Goal: Task Accomplishment & Management: Manage account settings

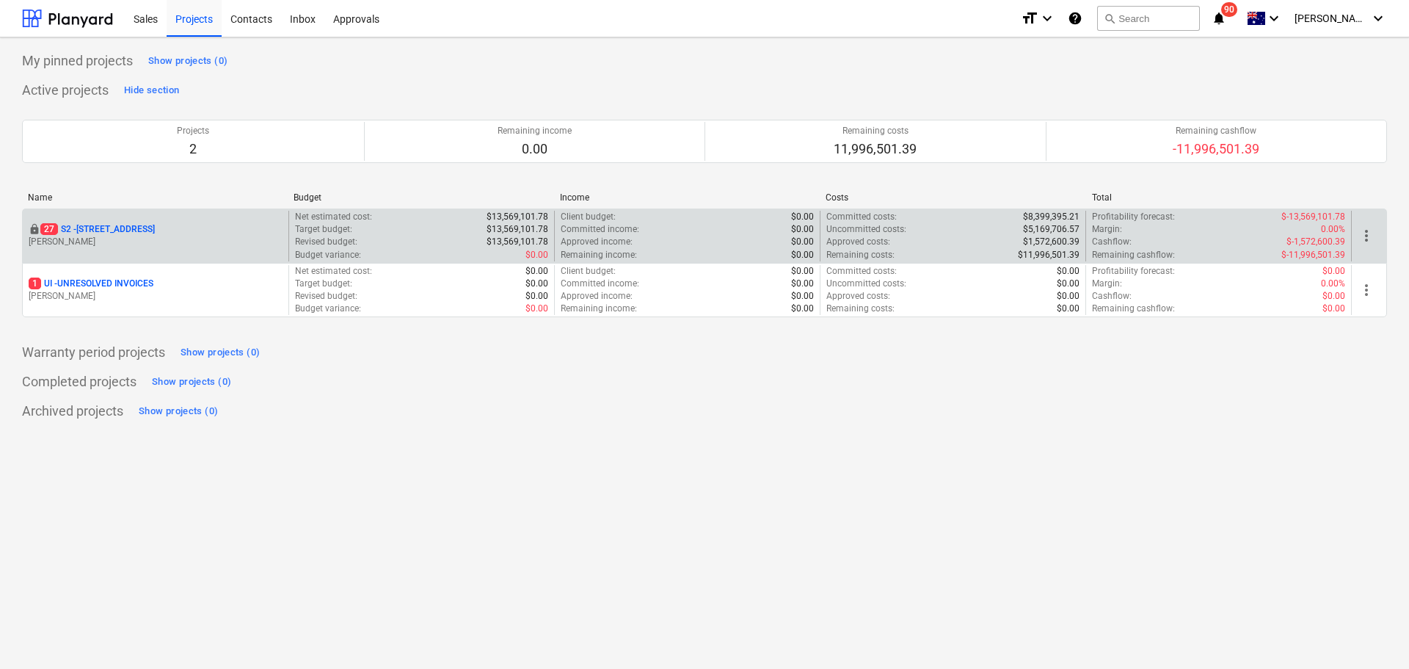
click at [128, 223] on p "27 S2 - 76 Beach Rd, Sandringham" at bounding box center [97, 229] width 114 height 12
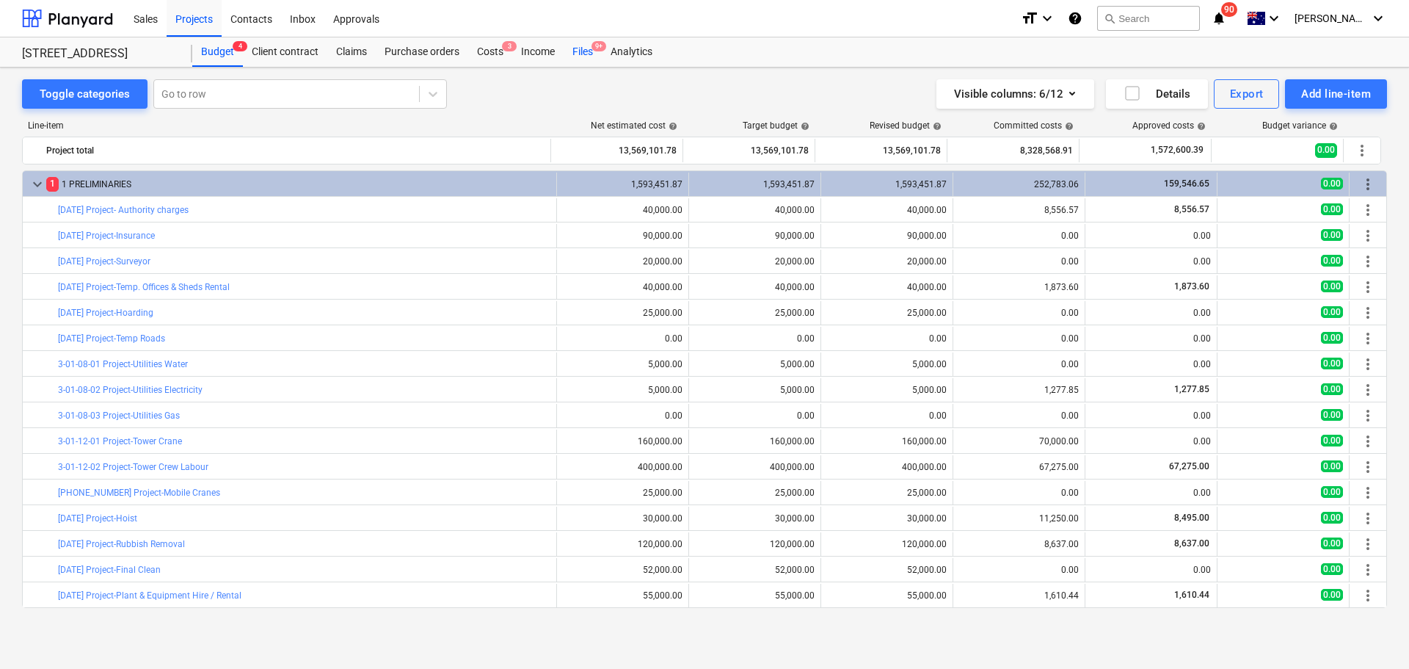
click at [581, 52] on div "Files 9+" at bounding box center [583, 51] width 38 height 29
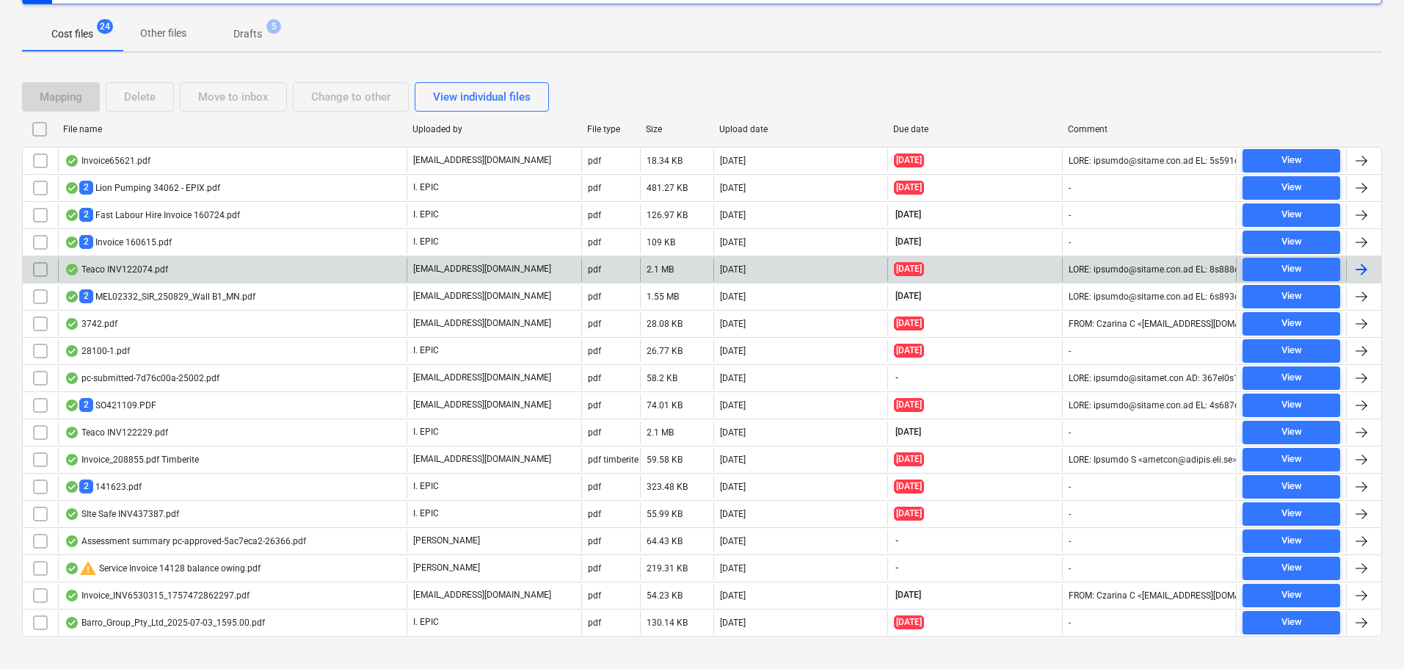
scroll to position [231, 0]
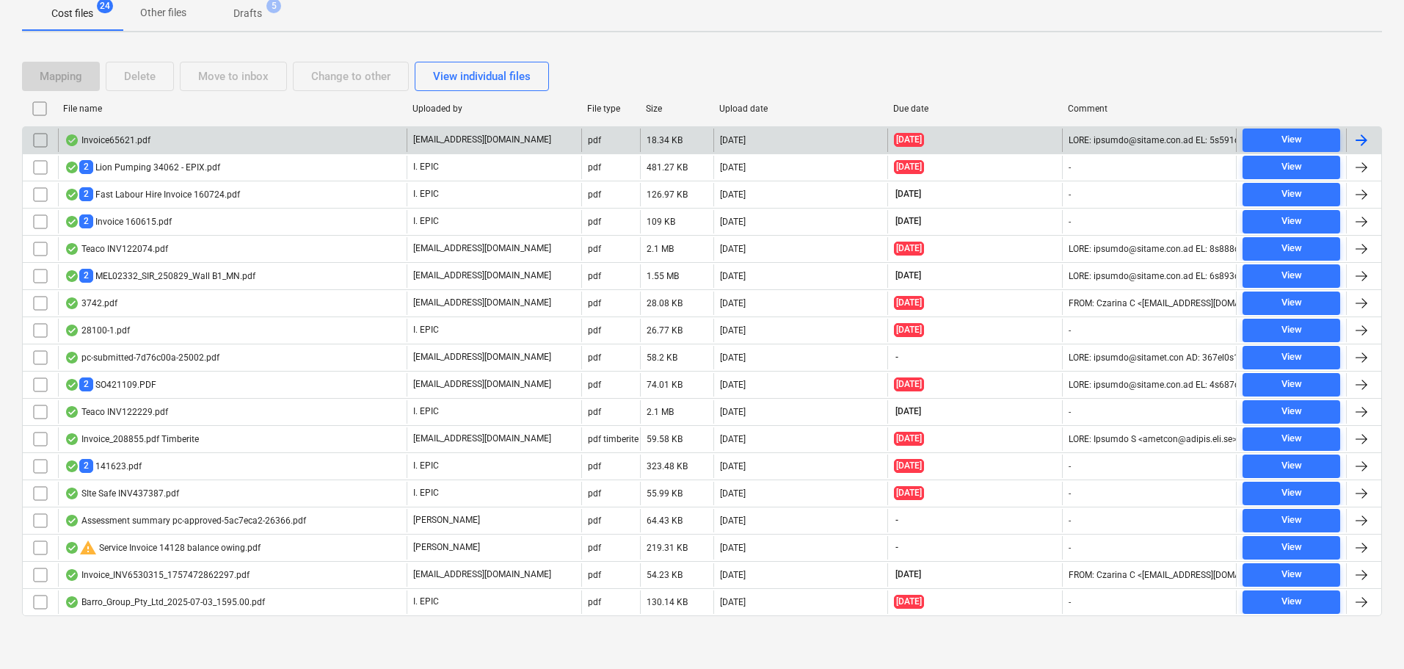
click at [192, 139] on div "Invoice65621.pdf" at bounding box center [232, 139] width 349 height 23
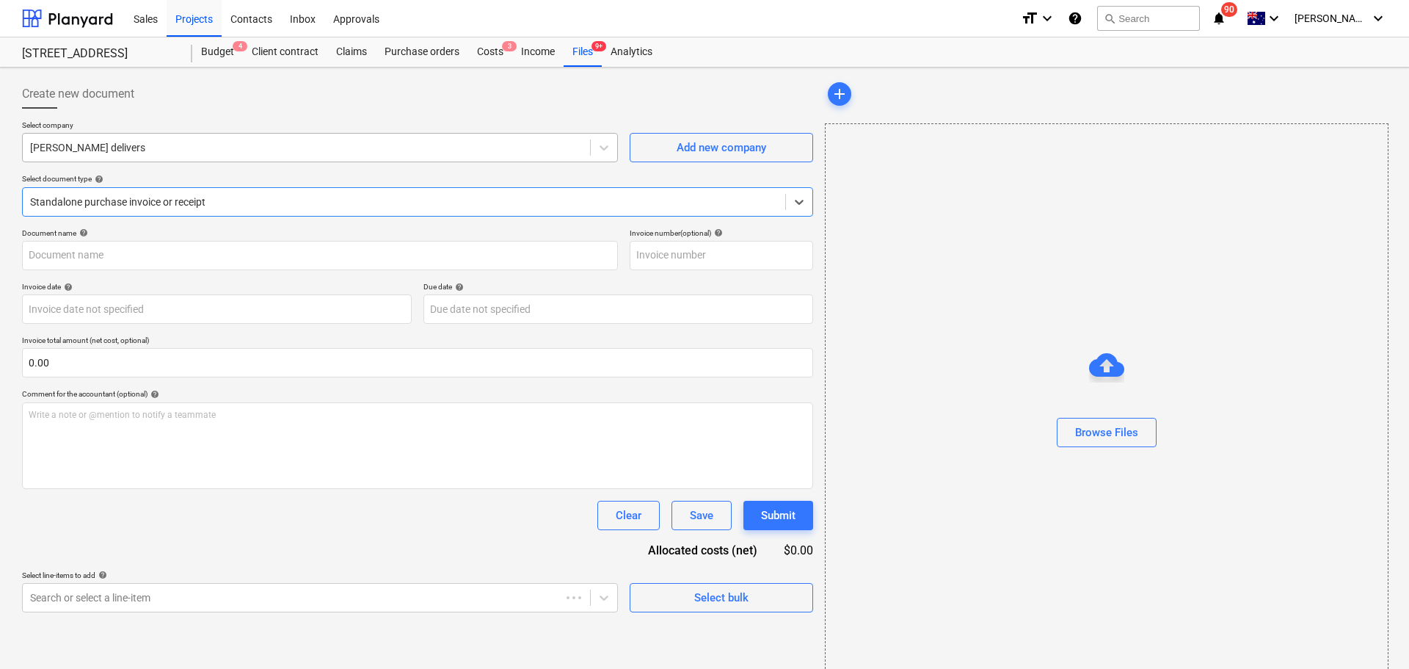
type input "65621"
type input "[DATE]"
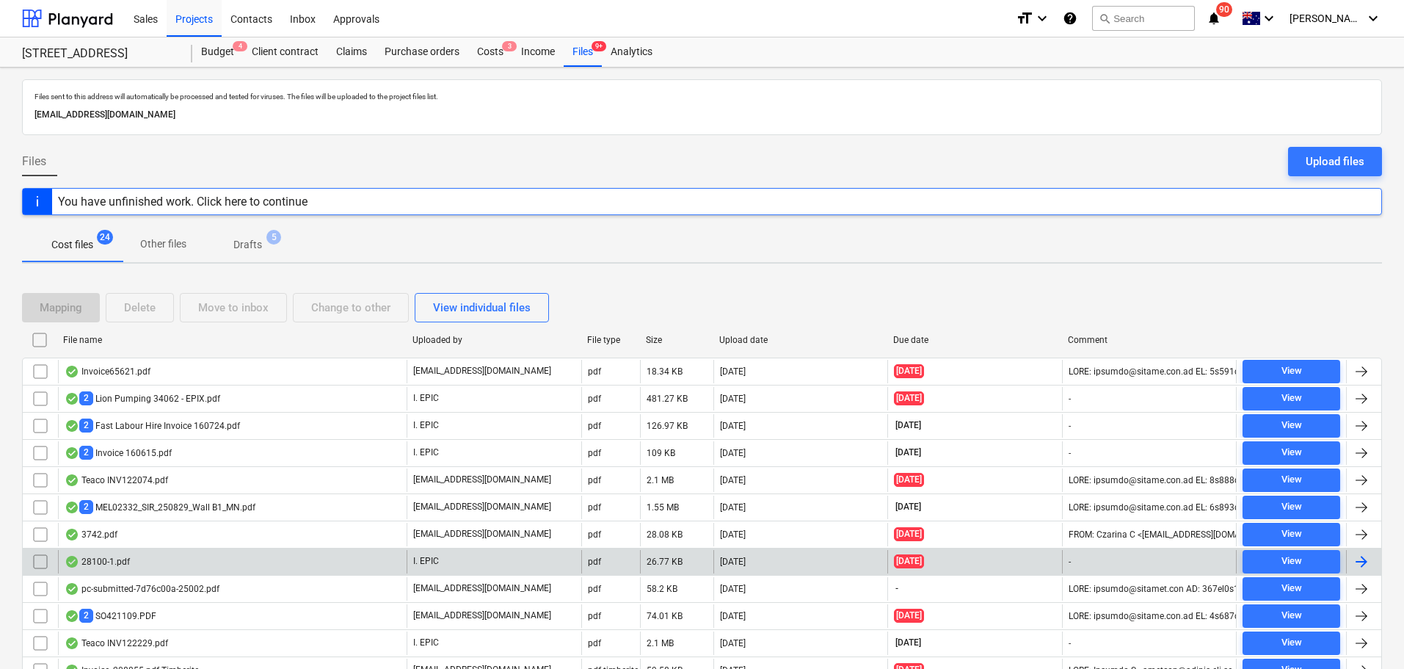
scroll to position [231, 0]
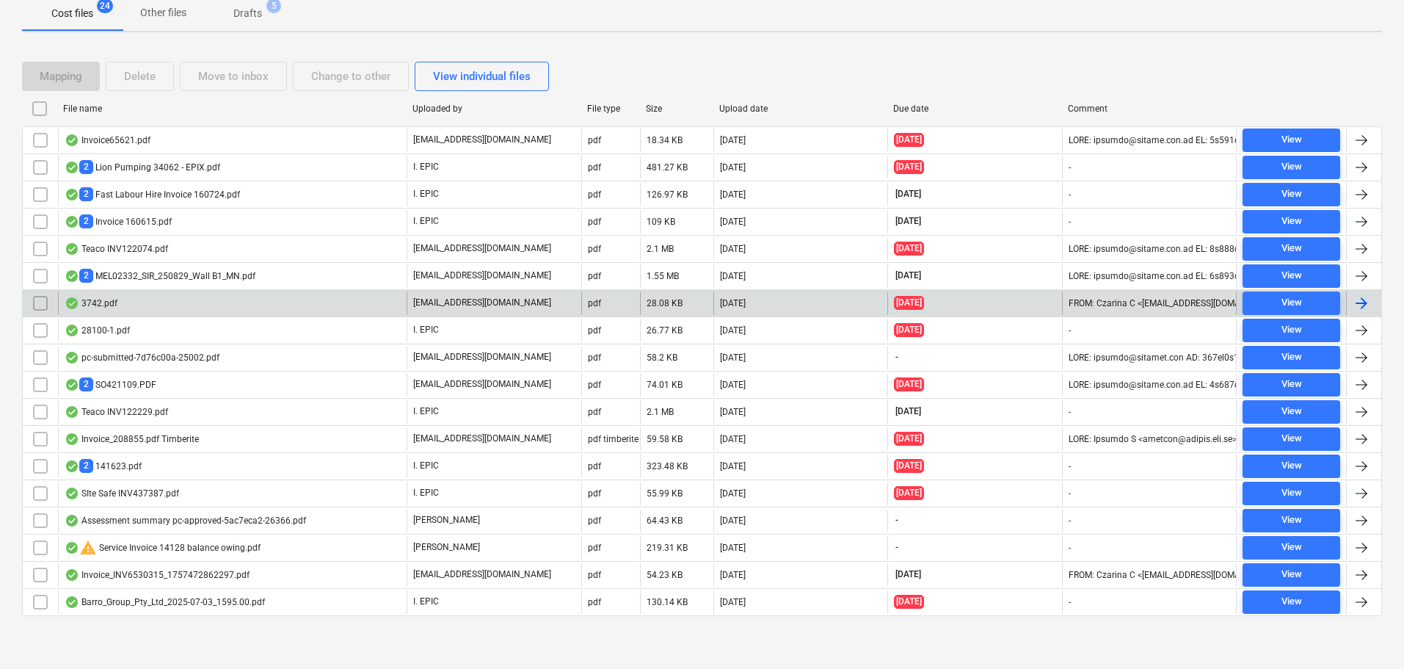
click at [227, 300] on div "3742.pdf" at bounding box center [232, 302] width 349 height 23
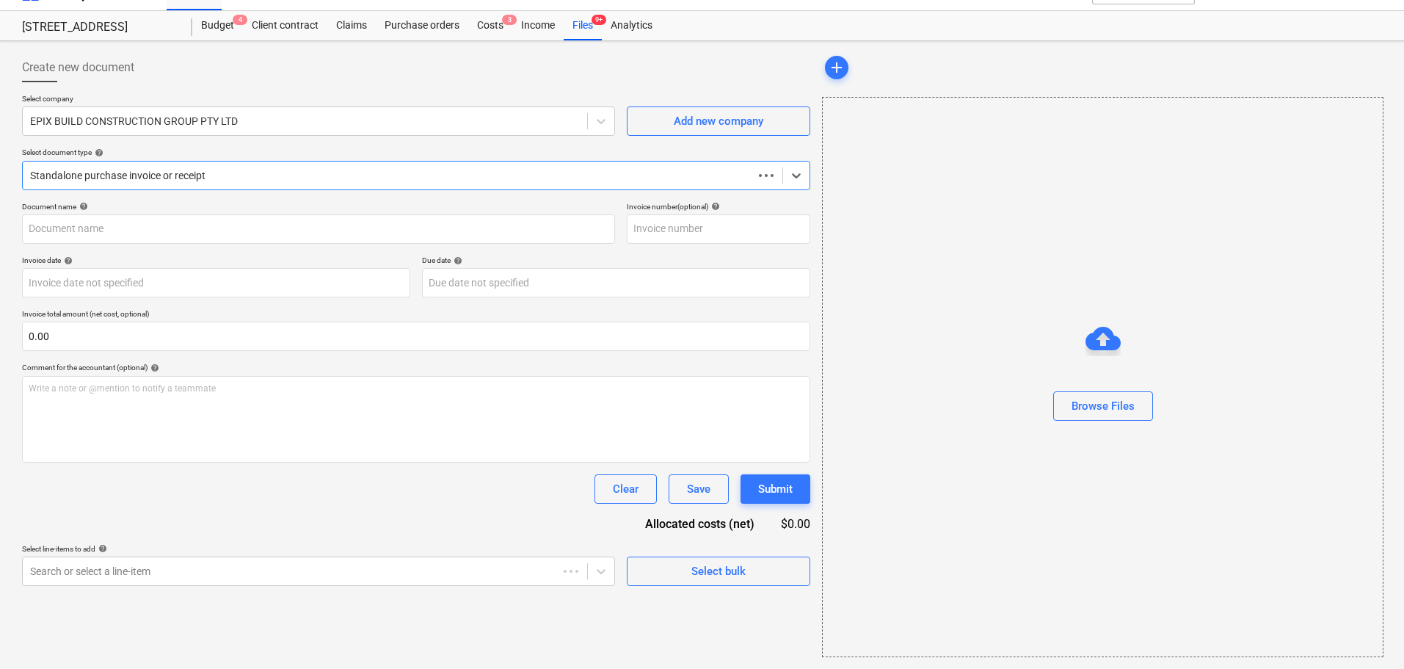
scroll to position [26, 0]
type input "3742"
type input "[DATE]"
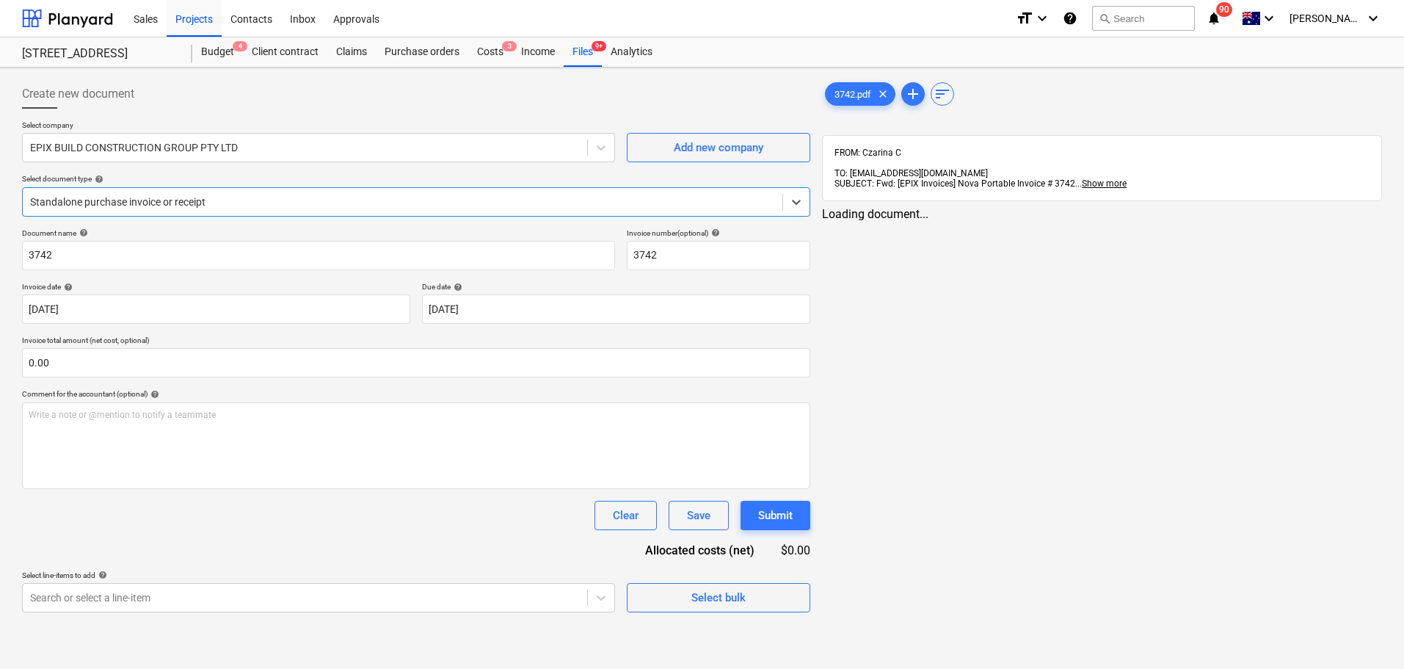
scroll to position [0, 0]
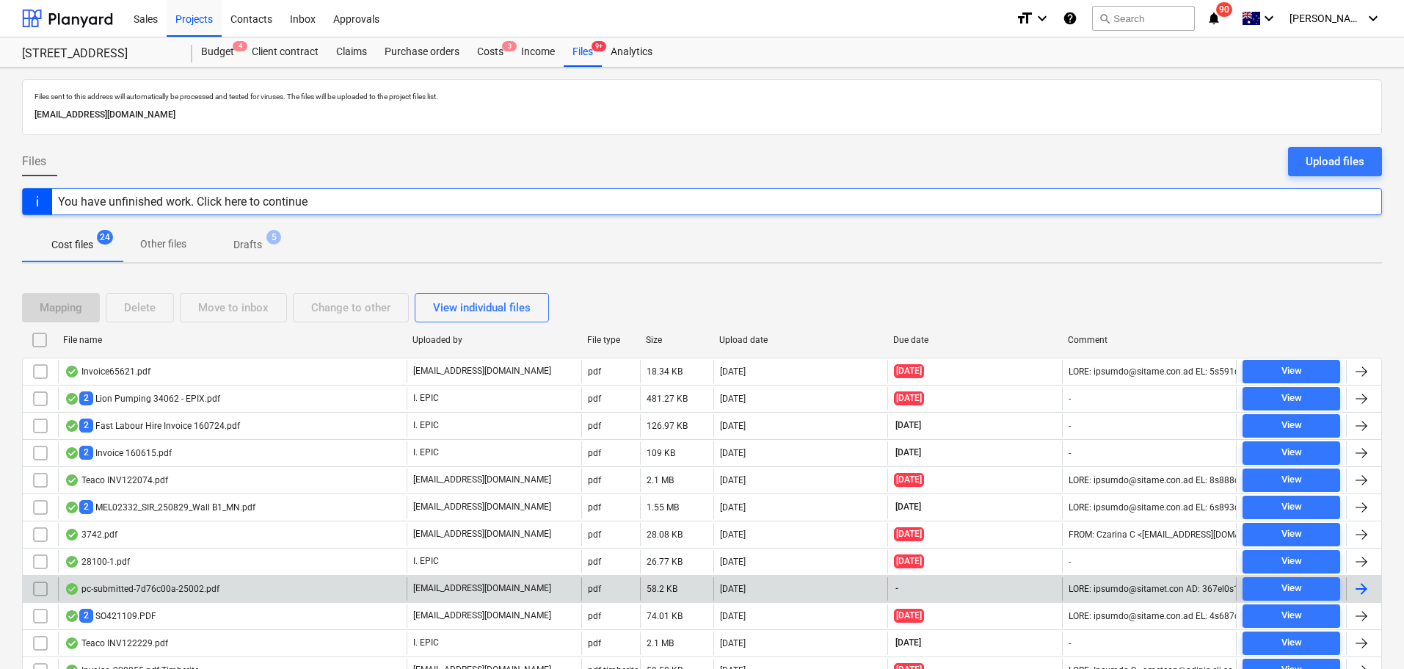
scroll to position [231, 0]
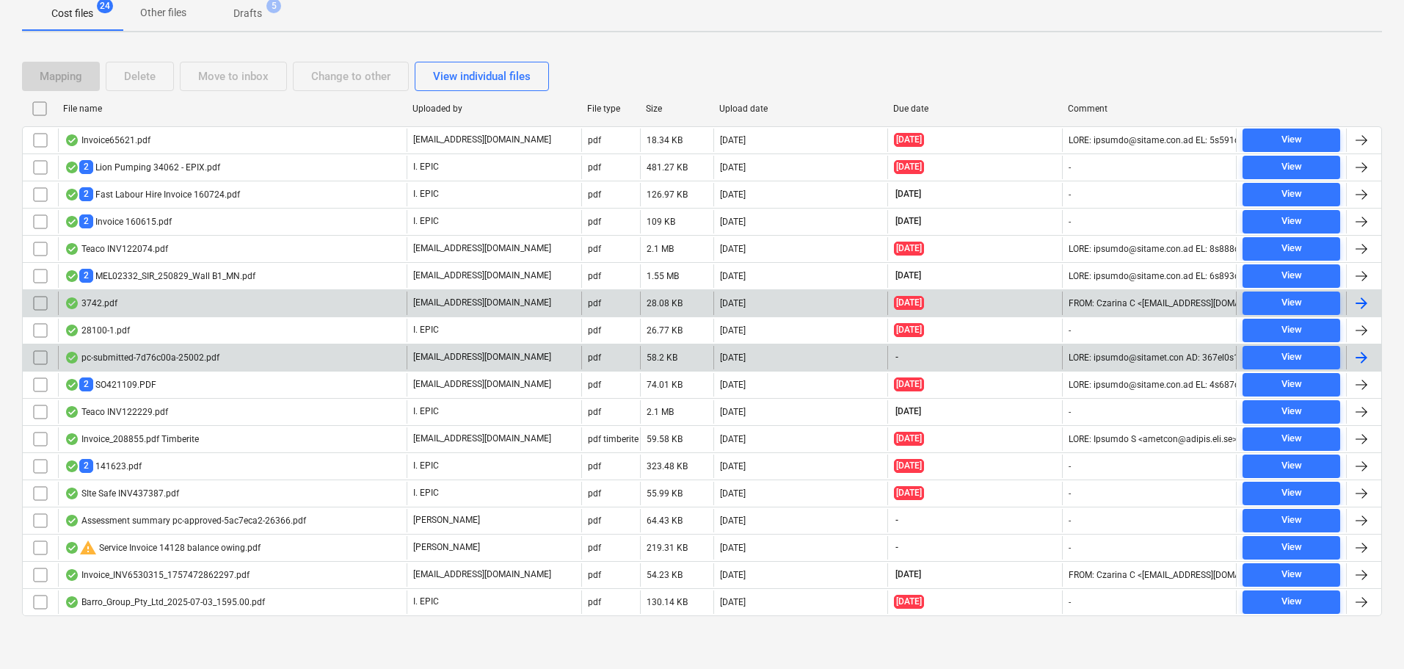
click at [148, 301] on div "3742.pdf" at bounding box center [232, 302] width 349 height 23
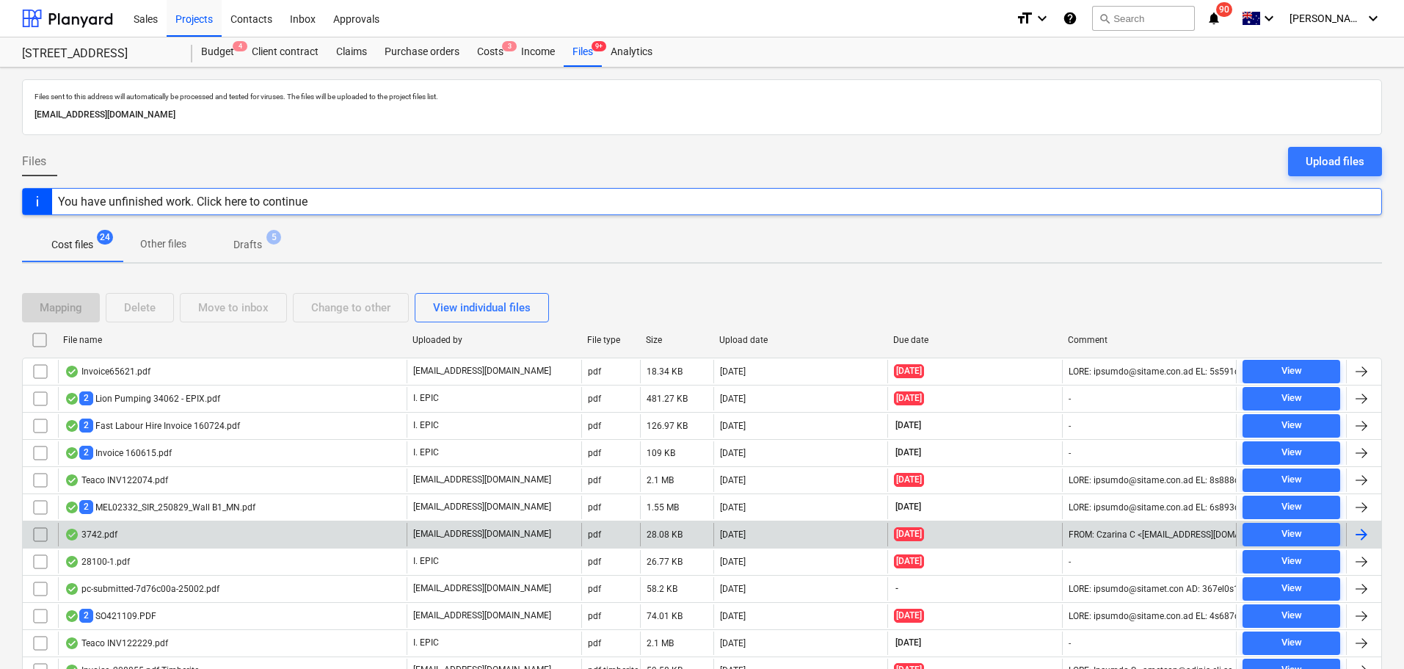
scroll to position [231, 0]
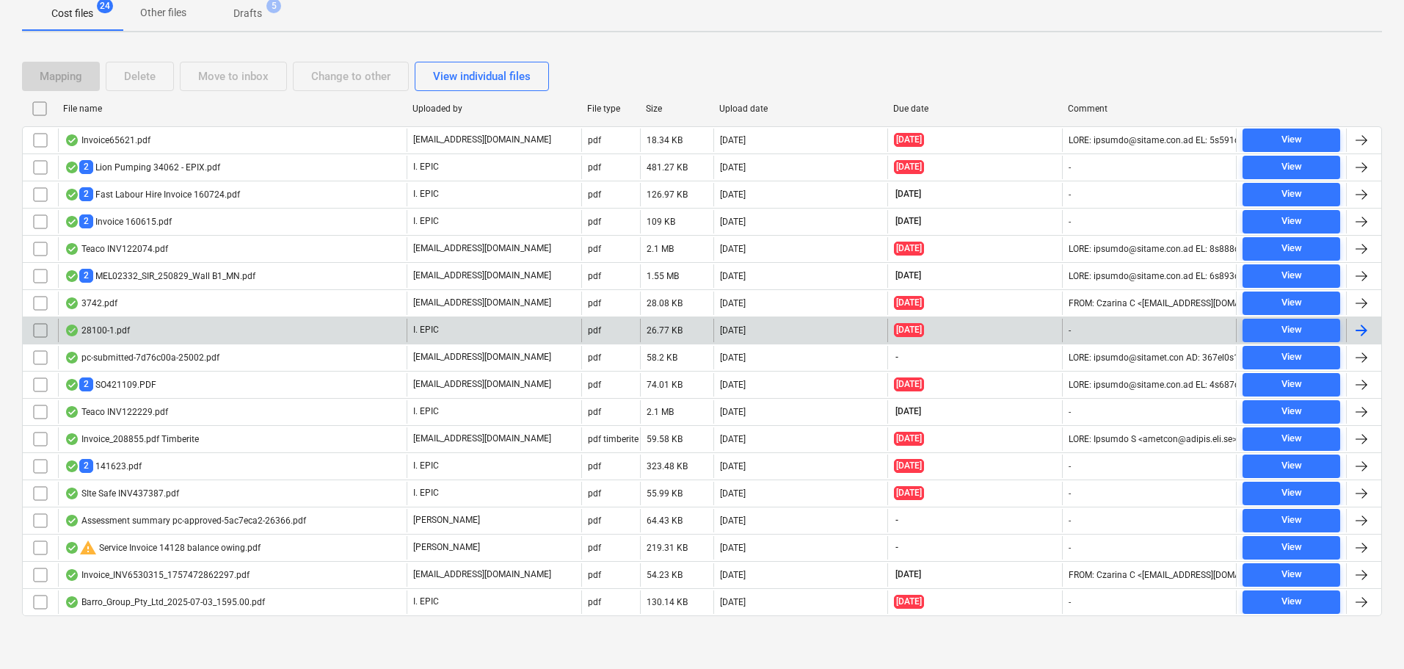
click at [178, 330] on div "28100-1.pdf" at bounding box center [232, 329] width 349 height 23
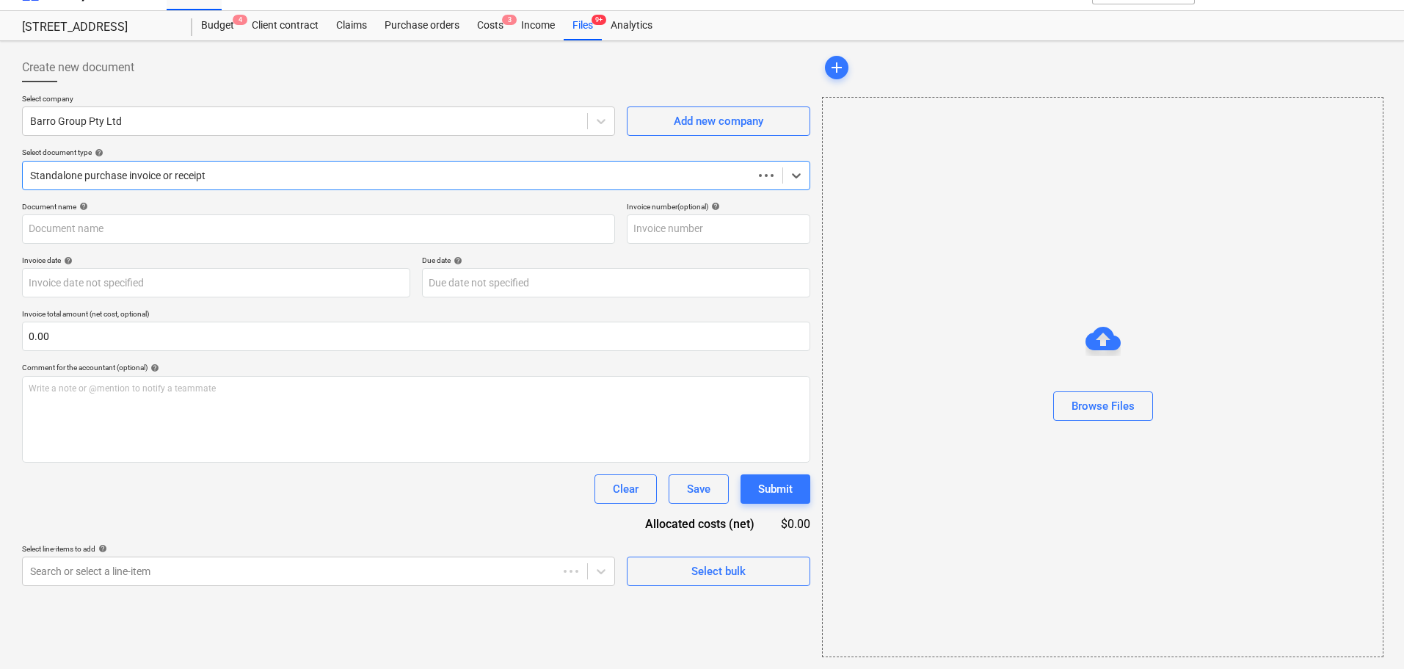
scroll to position [26, 0]
type input "51023047367"
type input "01 Aug 2025"
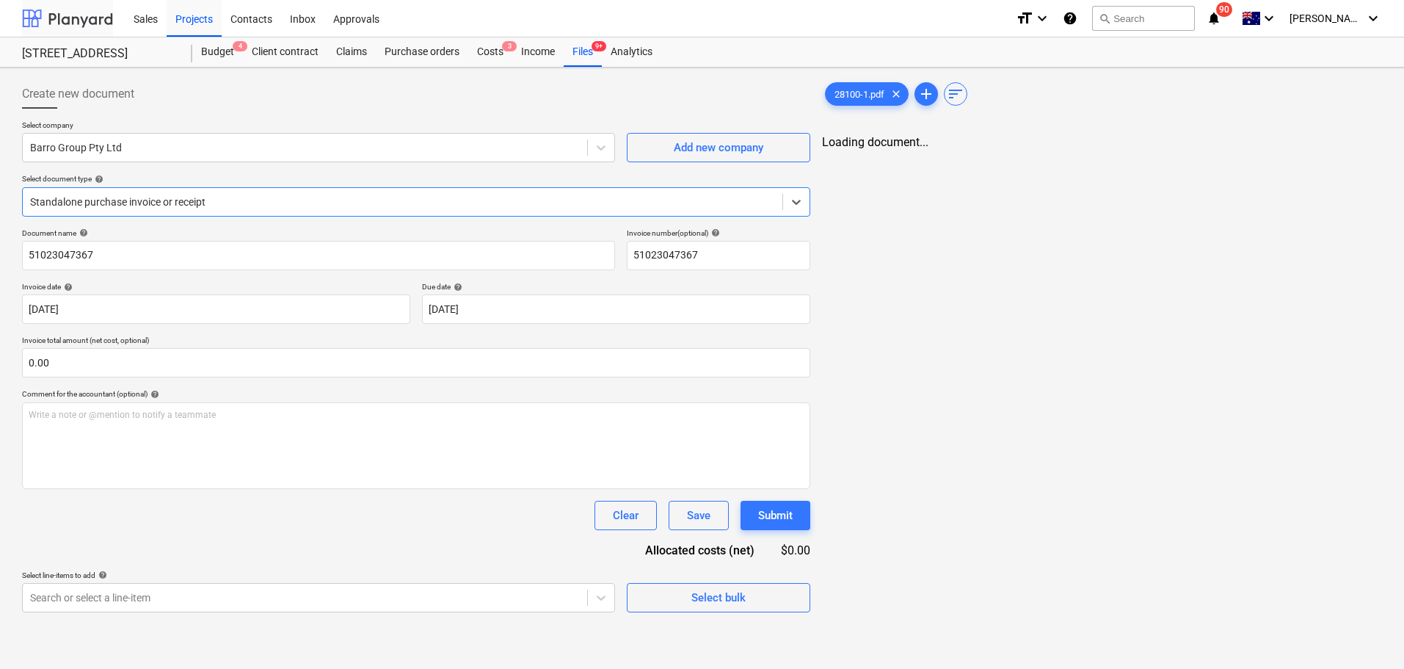
scroll to position [0, 0]
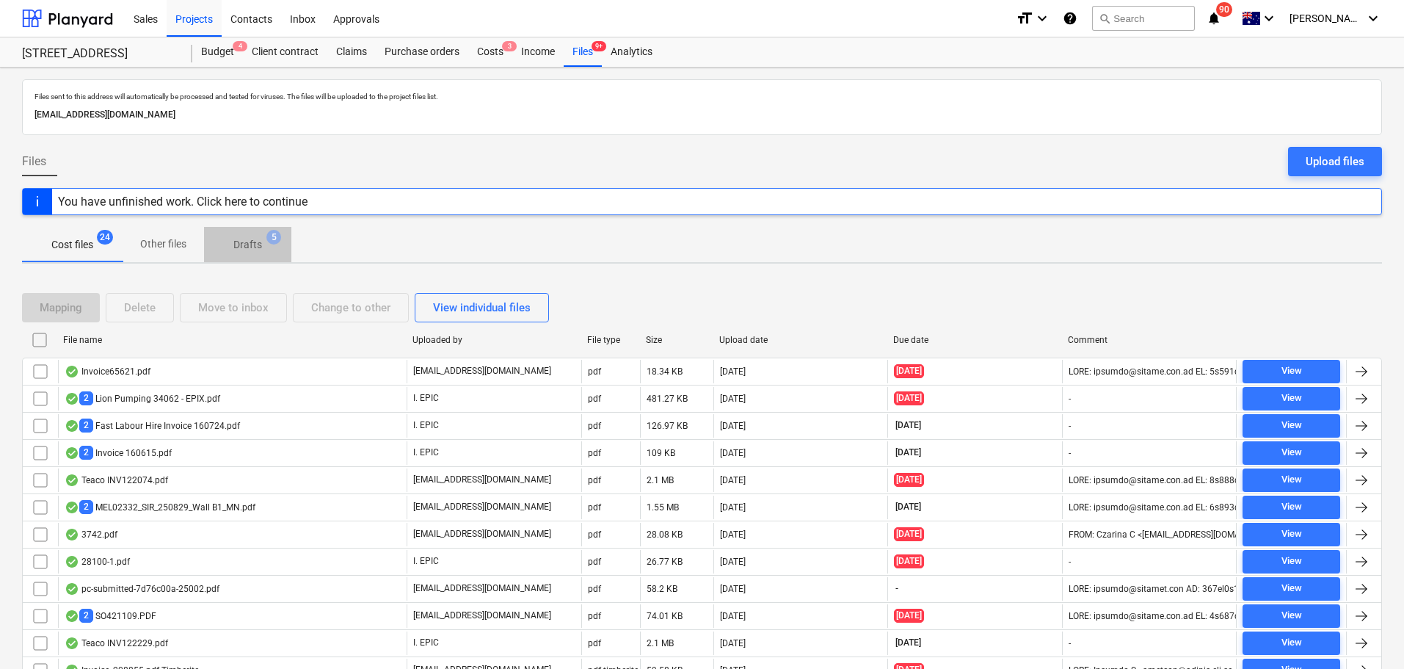
click at [244, 241] on p "Drafts" at bounding box center [247, 244] width 29 height 15
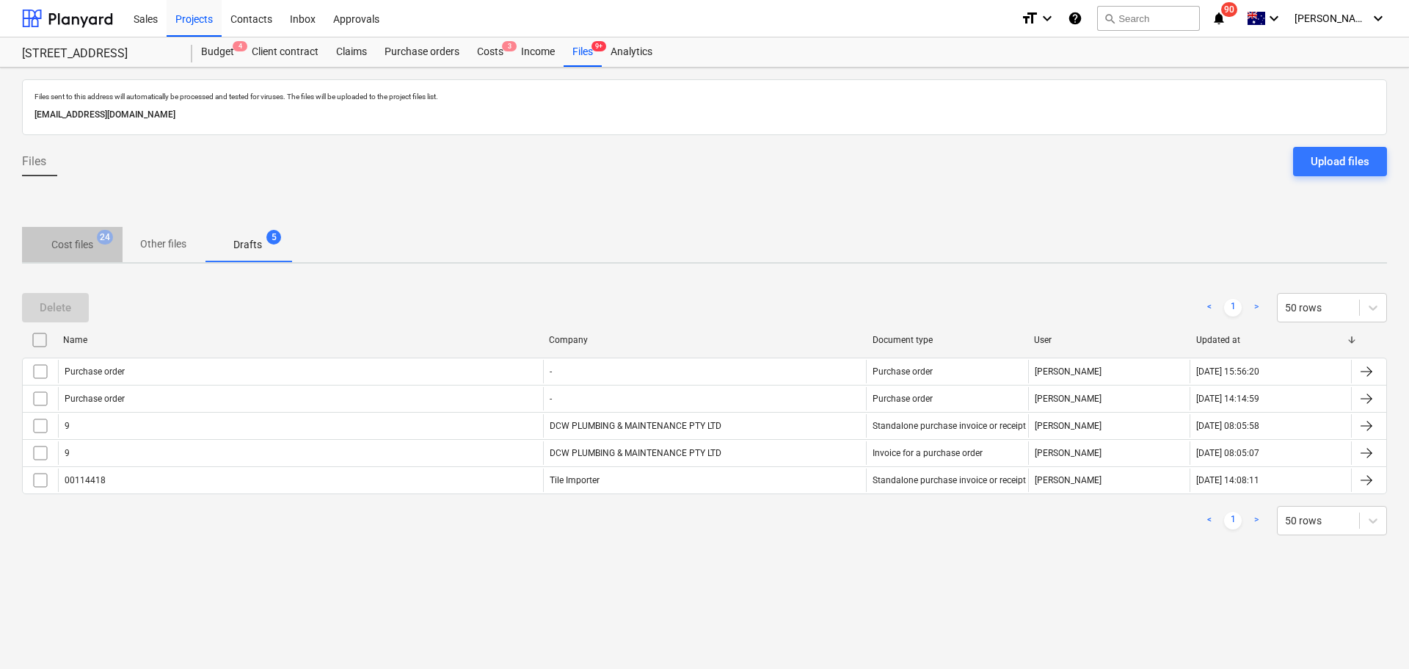
click at [68, 238] on p "Cost files" at bounding box center [72, 244] width 42 height 15
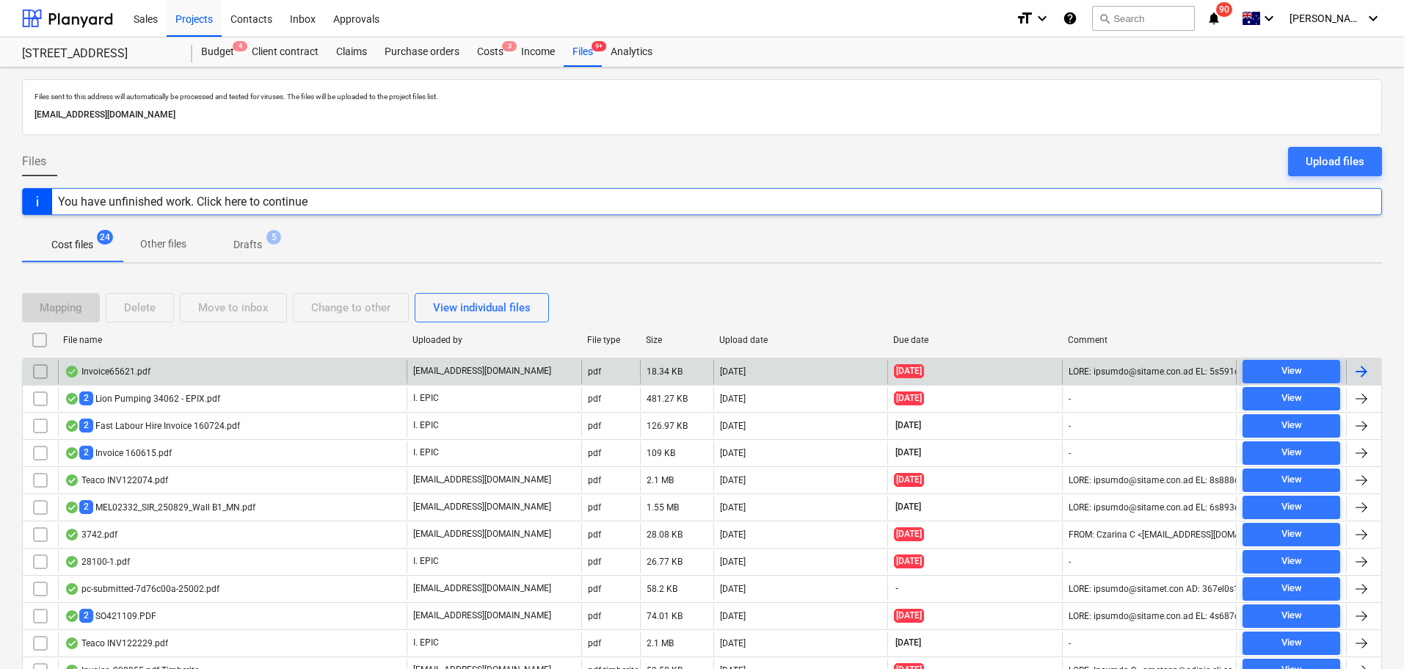
click at [351, 374] on div "Invoice65621.pdf" at bounding box center [232, 371] width 349 height 23
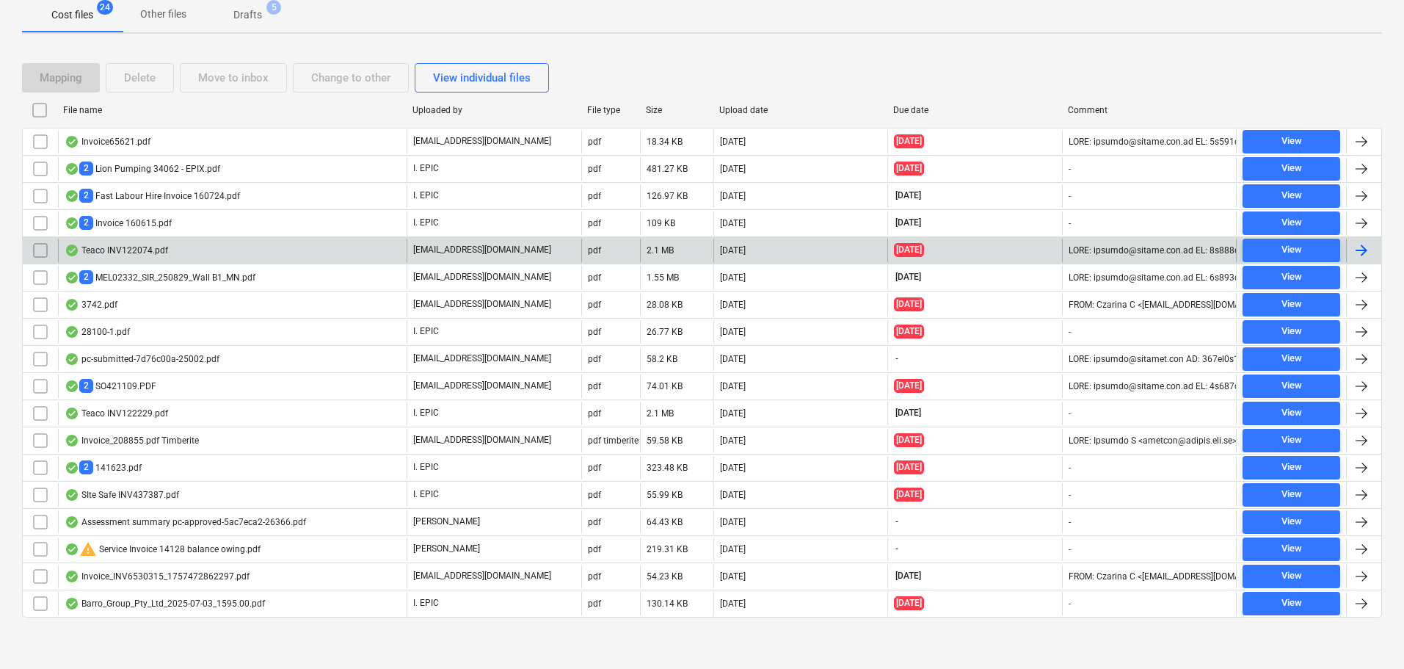
scroll to position [231, 0]
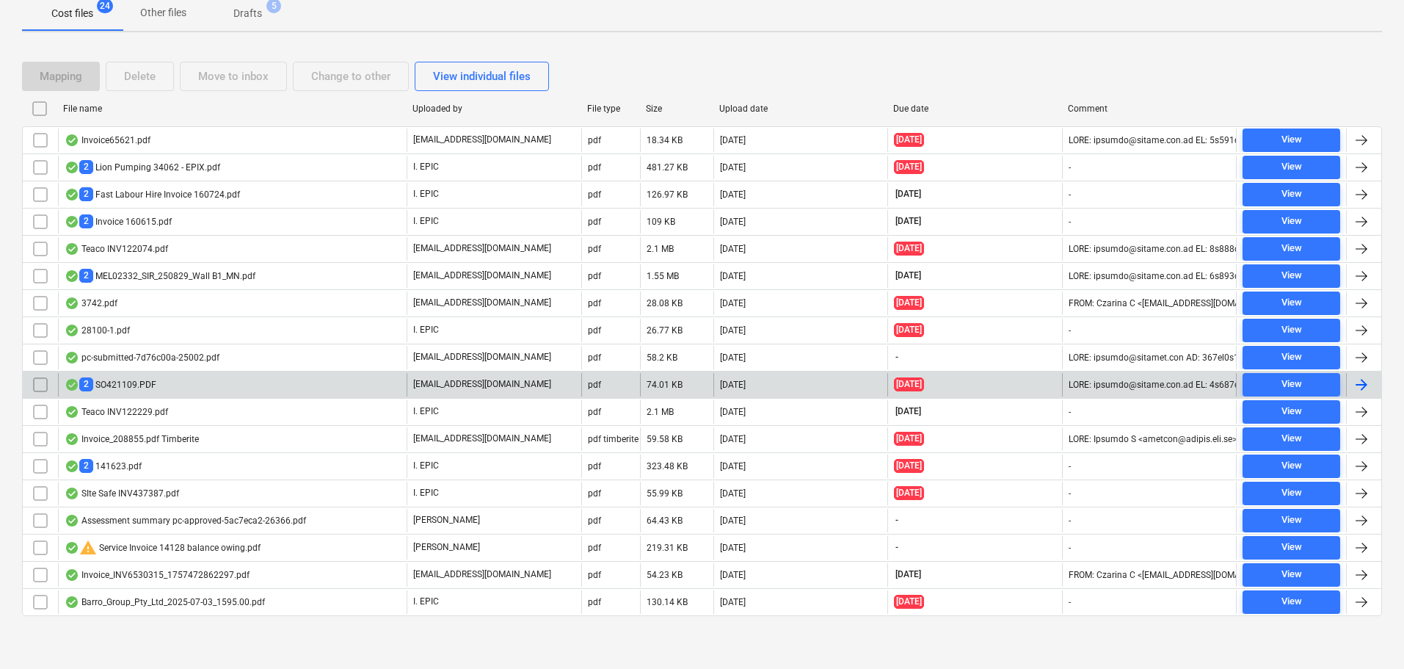
click at [191, 394] on div "2 SO421109.PDF" at bounding box center [232, 384] width 349 height 23
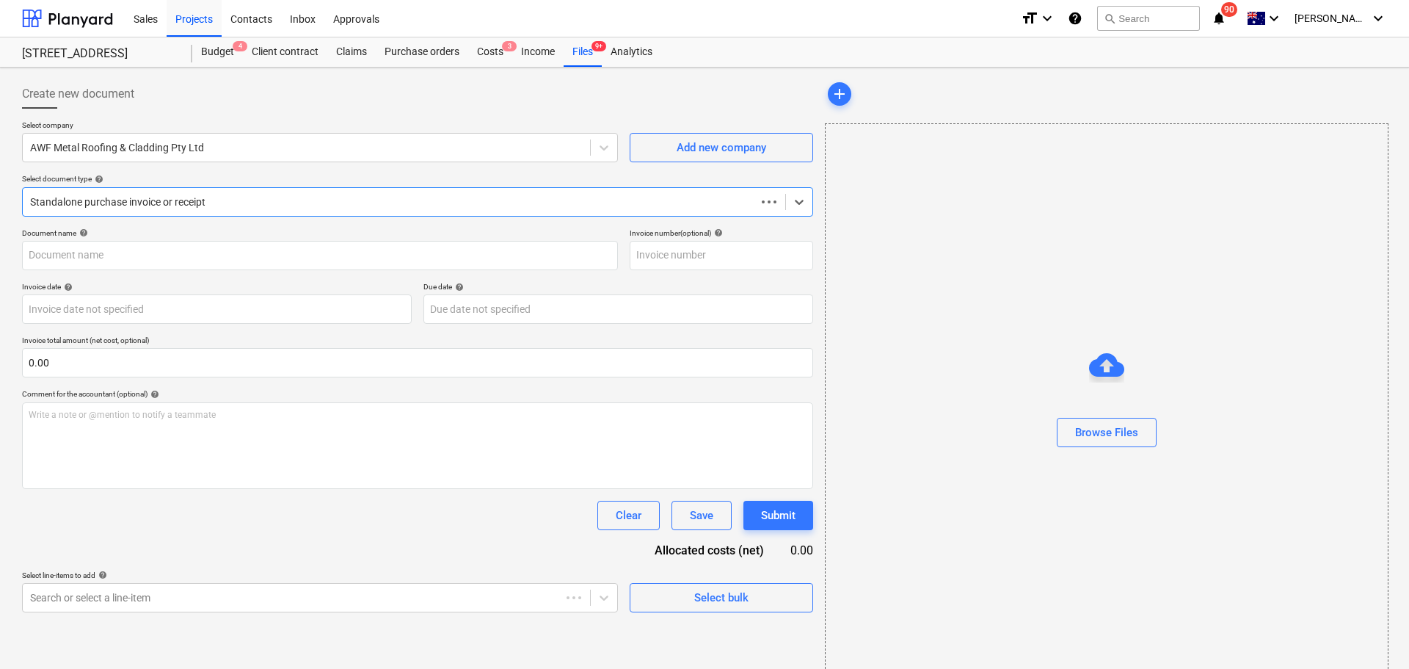
type input "SO421109"
type input "[DATE]"
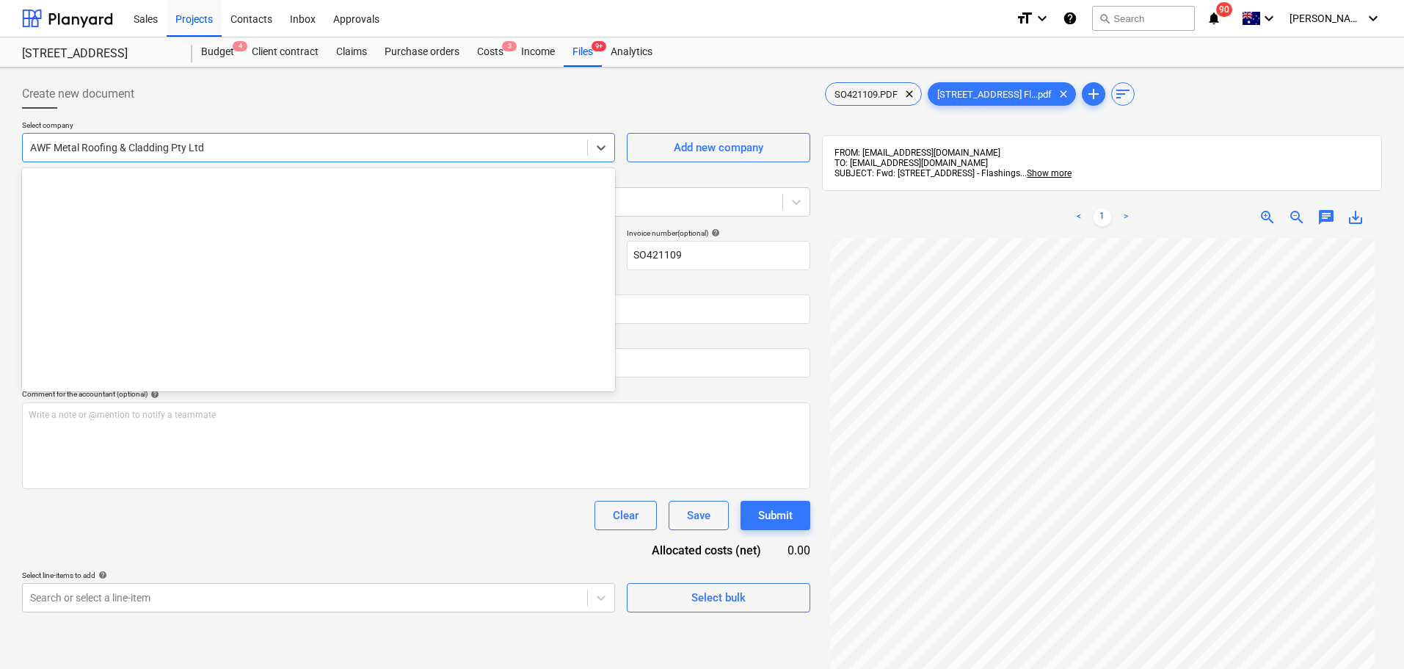
click at [222, 145] on div at bounding box center [305, 147] width 550 height 15
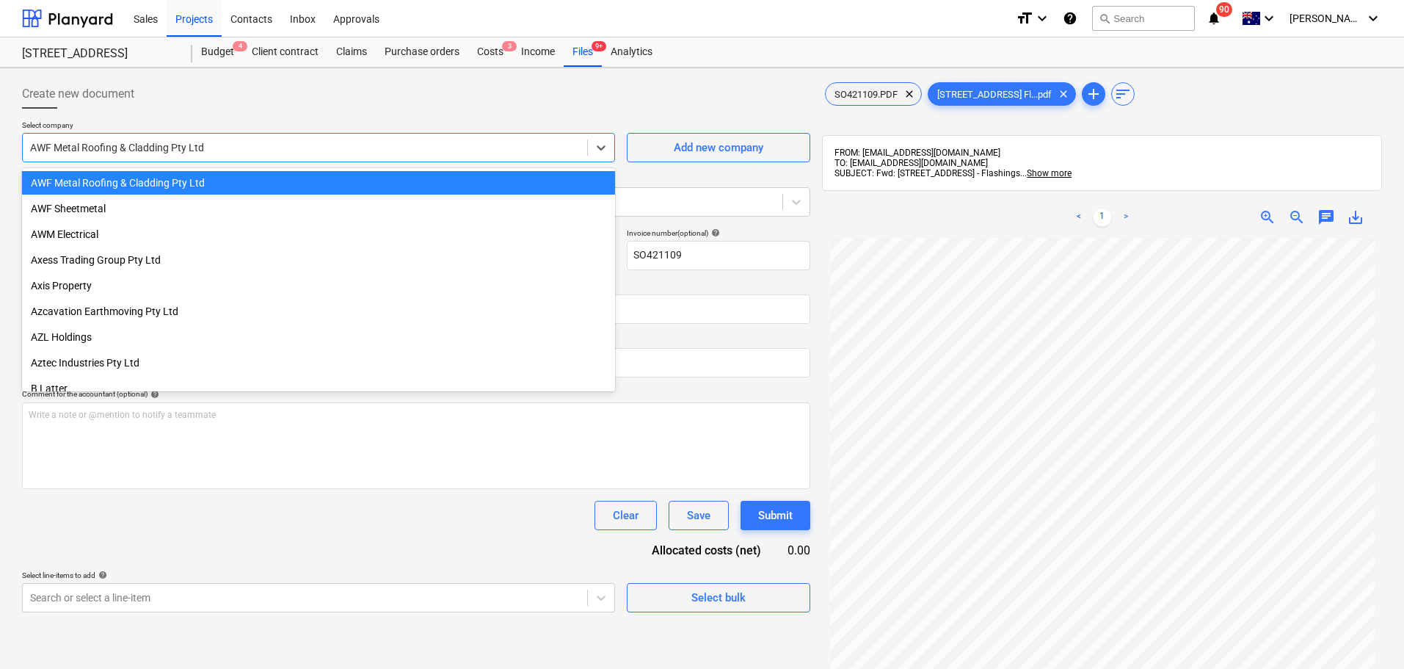
drag, startPoint x: 476, startPoint y: 96, endPoint x: 686, endPoint y: 0, distance: 231.5
click at [476, 94] on div "Create new document" at bounding box center [416, 93] width 788 height 29
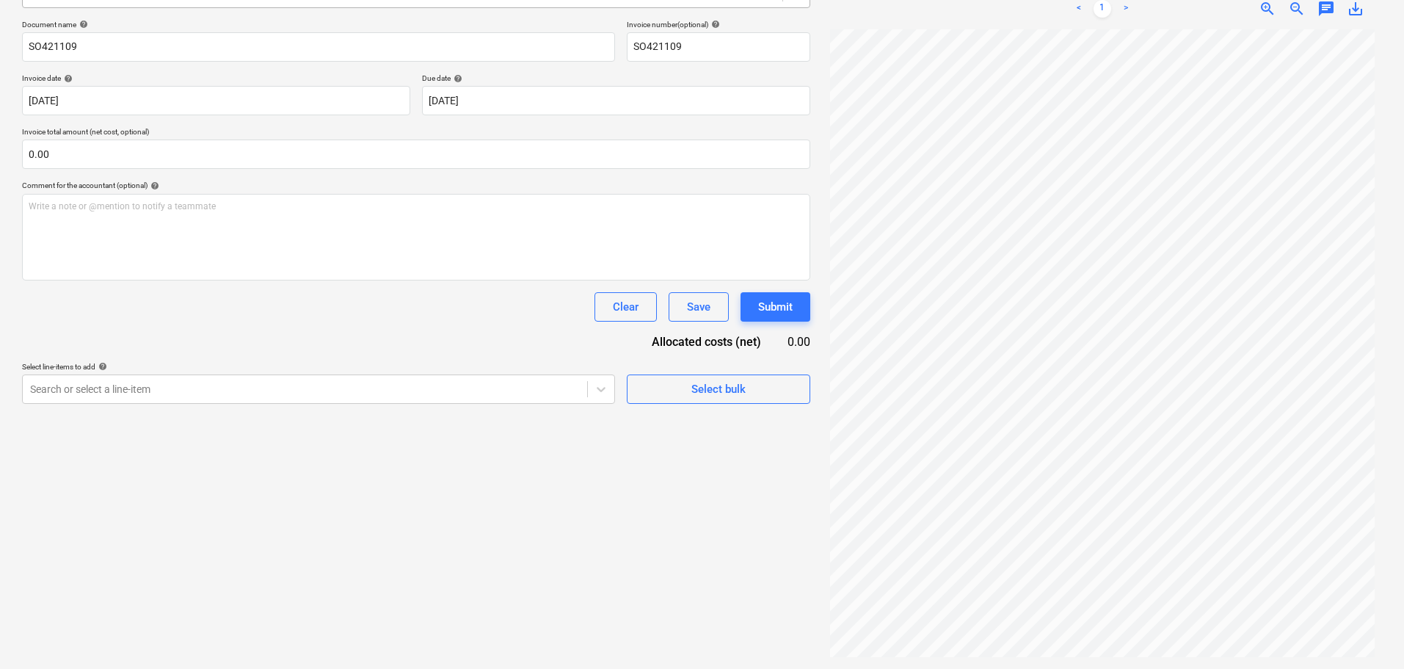
scroll to position [0, 0]
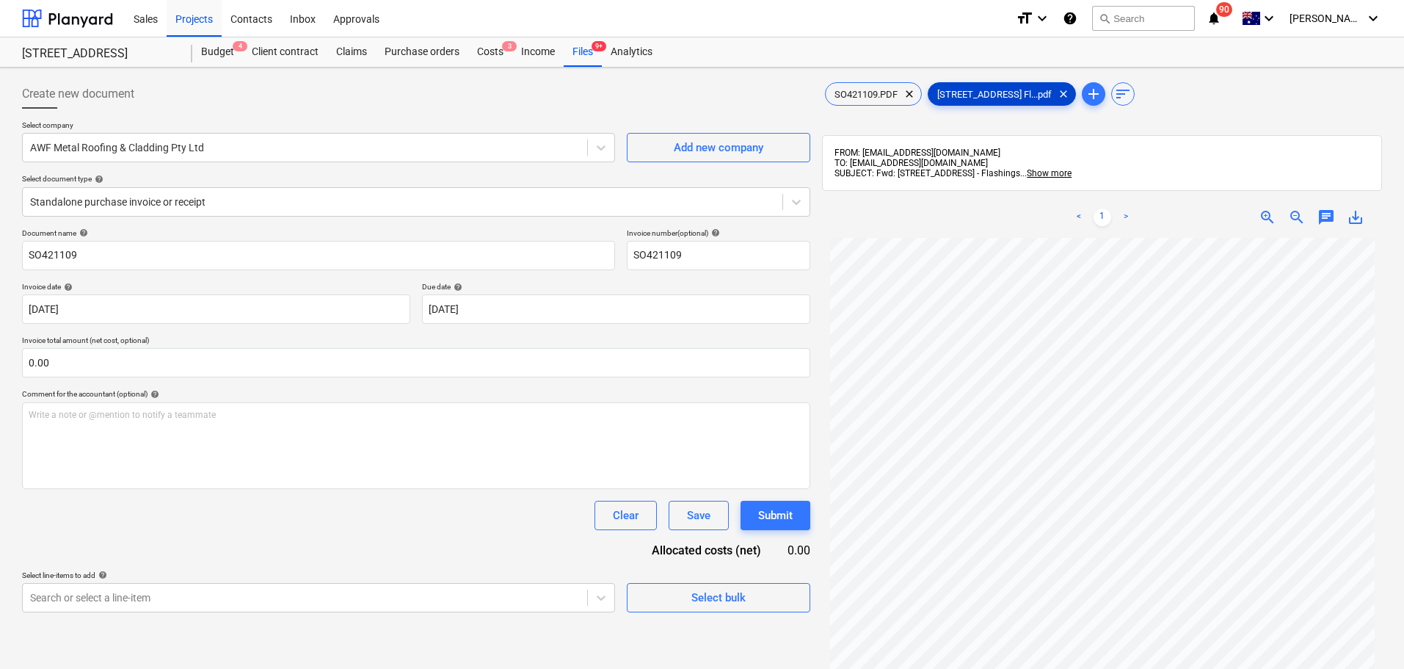
click at [977, 91] on span "[STREET_ADDRESS] Fl...pdf" at bounding box center [994, 94] width 132 height 11
click at [836, 91] on span "SO421109.PDF" at bounding box center [866, 94] width 81 height 11
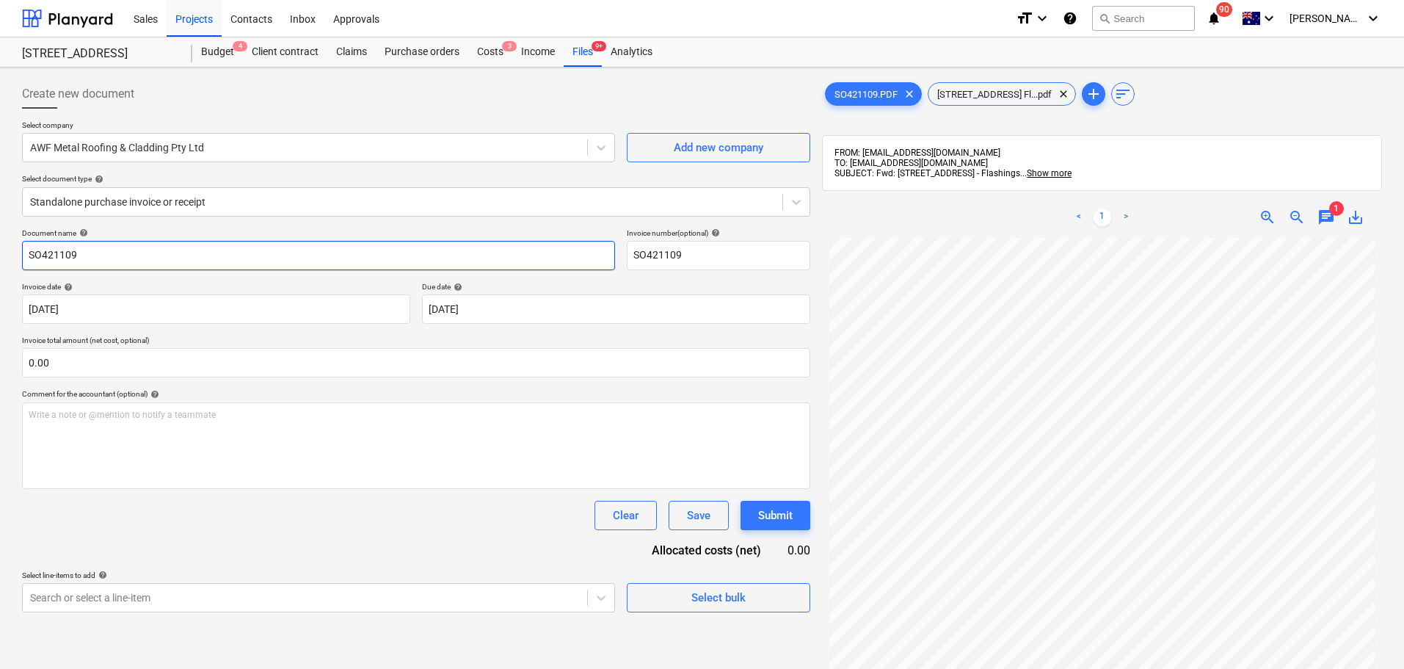
click at [115, 255] on input "SO421109" at bounding box center [318, 255] width 593 height 29
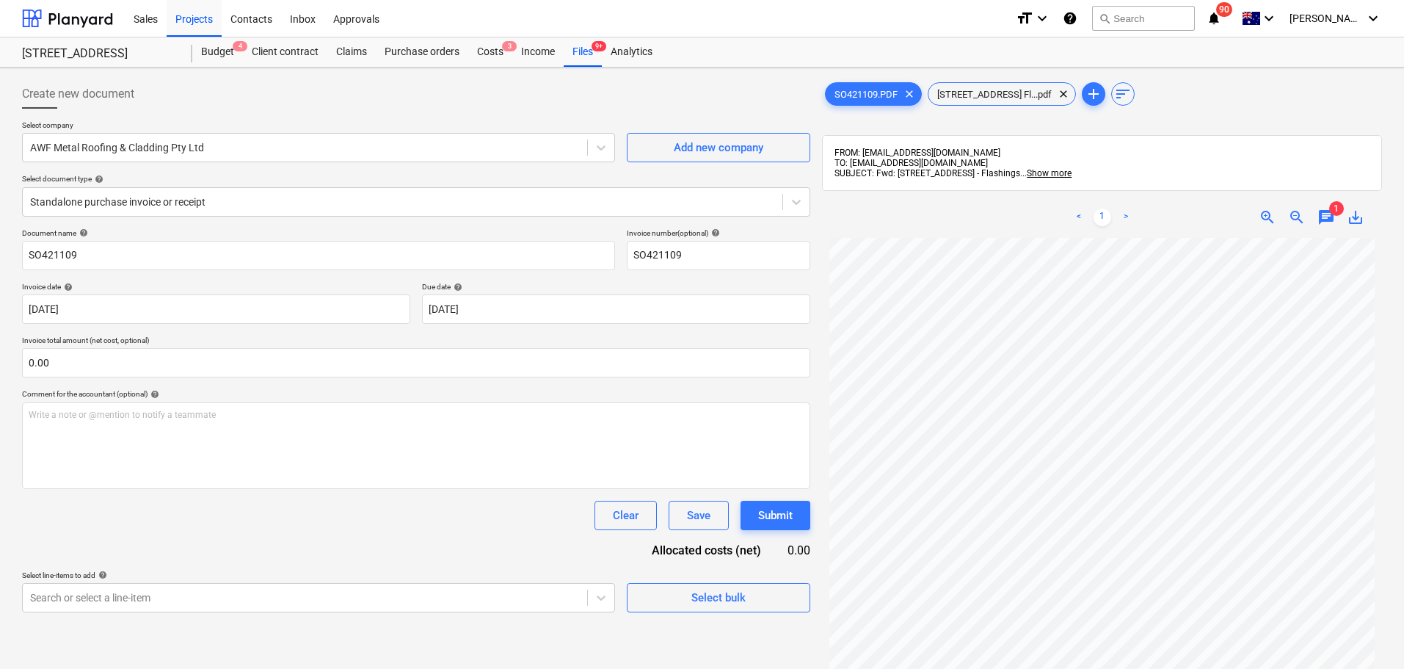
click at [128, 177] on div "Select document type help" at bounding box center [416, 179] width 788 height 10
click at [114, 198] on div at bounding box center [402, 201] width 745 height 15
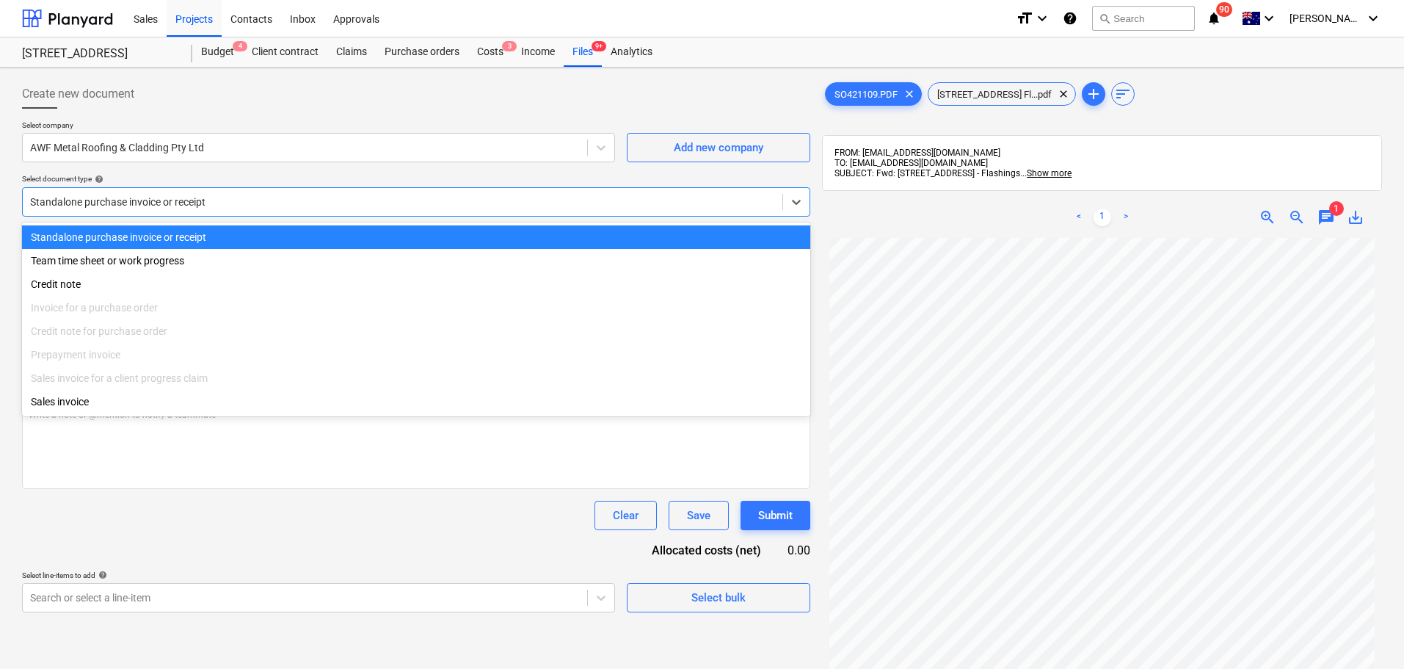
click at [135, 238] on div "Standalone purchase invoice or receipt" at bounding box center [416, 236] width 788 height 23
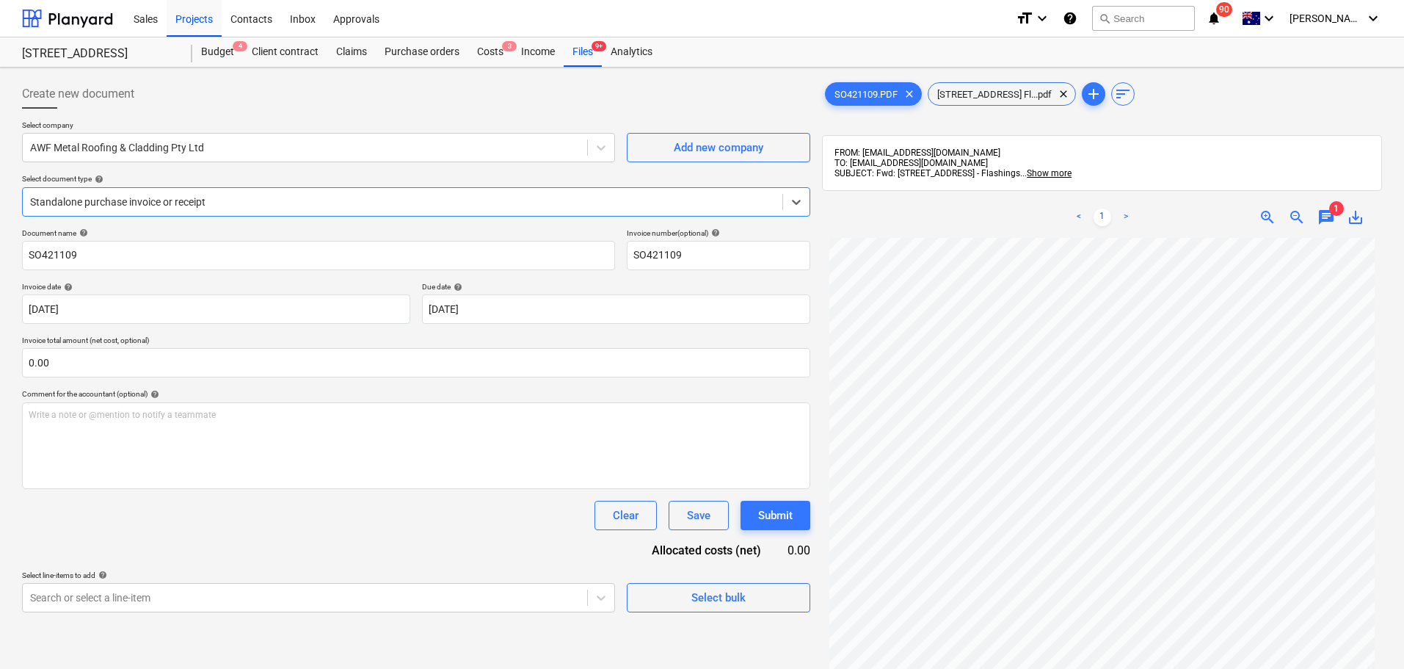
click at [172, 214] on div "Standalone purchase invoice or receipt" at bounding box center [416, 201] width 788 height 29
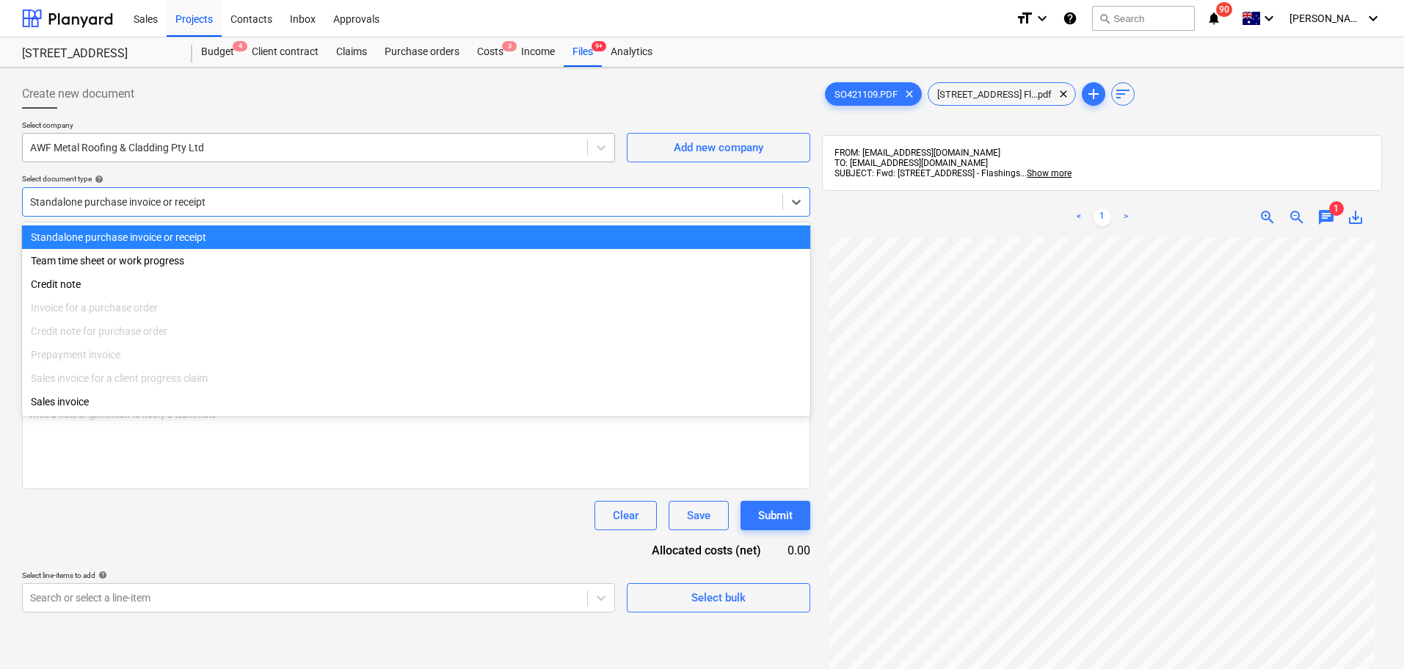
click at [278, 134] on div "AWF Metal Roofing & Cladding Pty Ltd" at bounding box center [318, 147] width 593 height 29
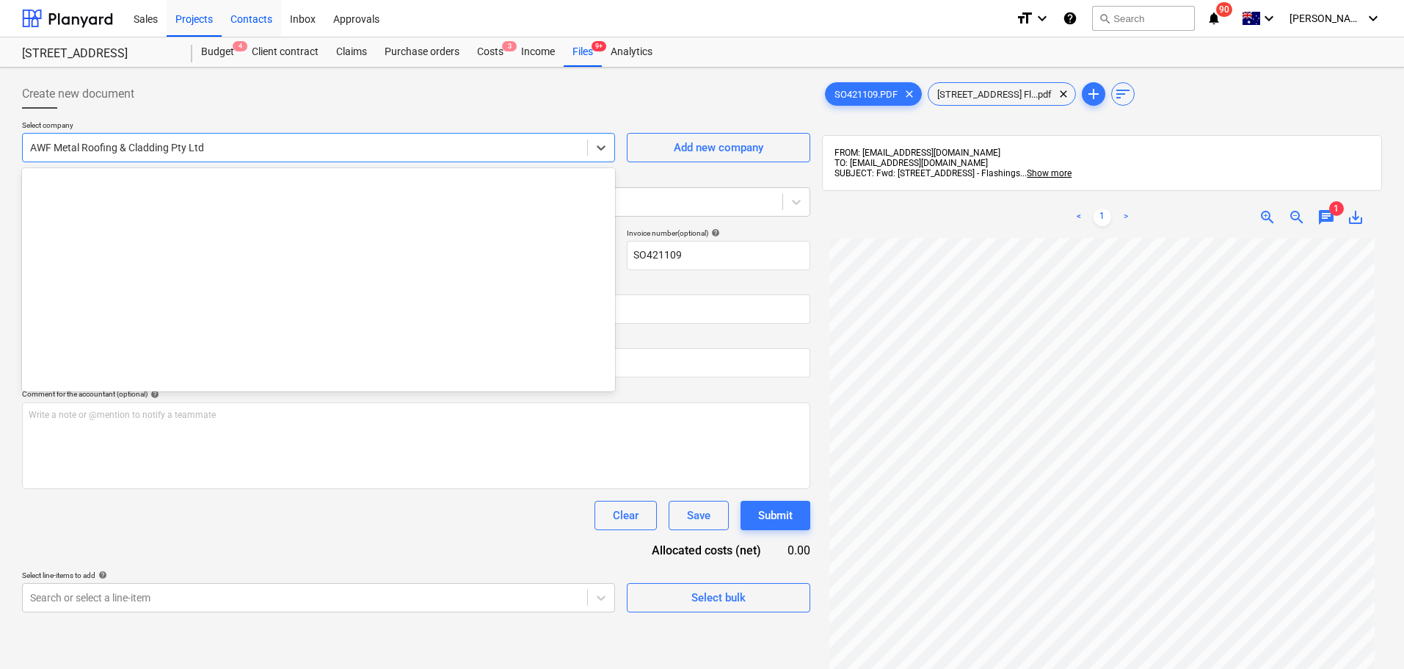
scroll to position [2671, 0]
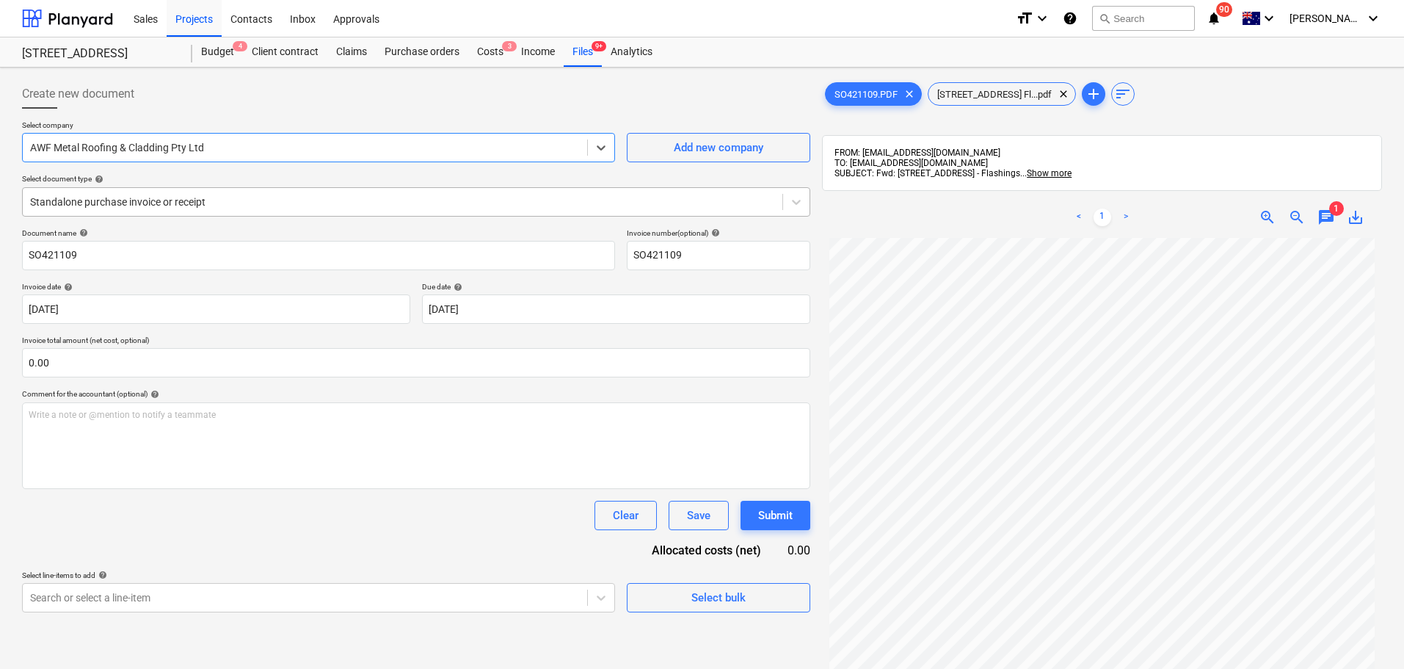
click at [331, 213] on div "Standalone purchase invoice or receipt" at bounding box center [416, 201] width 788 height 29
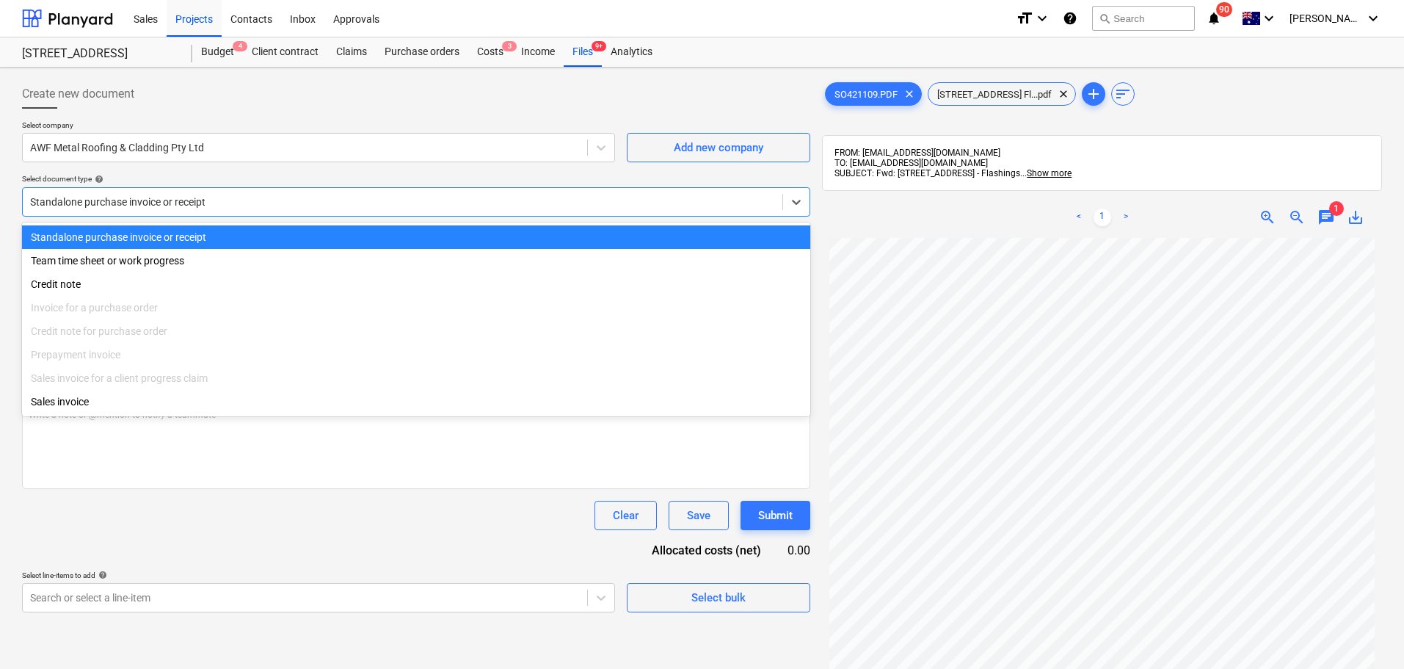
click at [331, 213] on div "Standalone purchase invoice or receipt" at bounding box center [416, 201] width 788 height 29
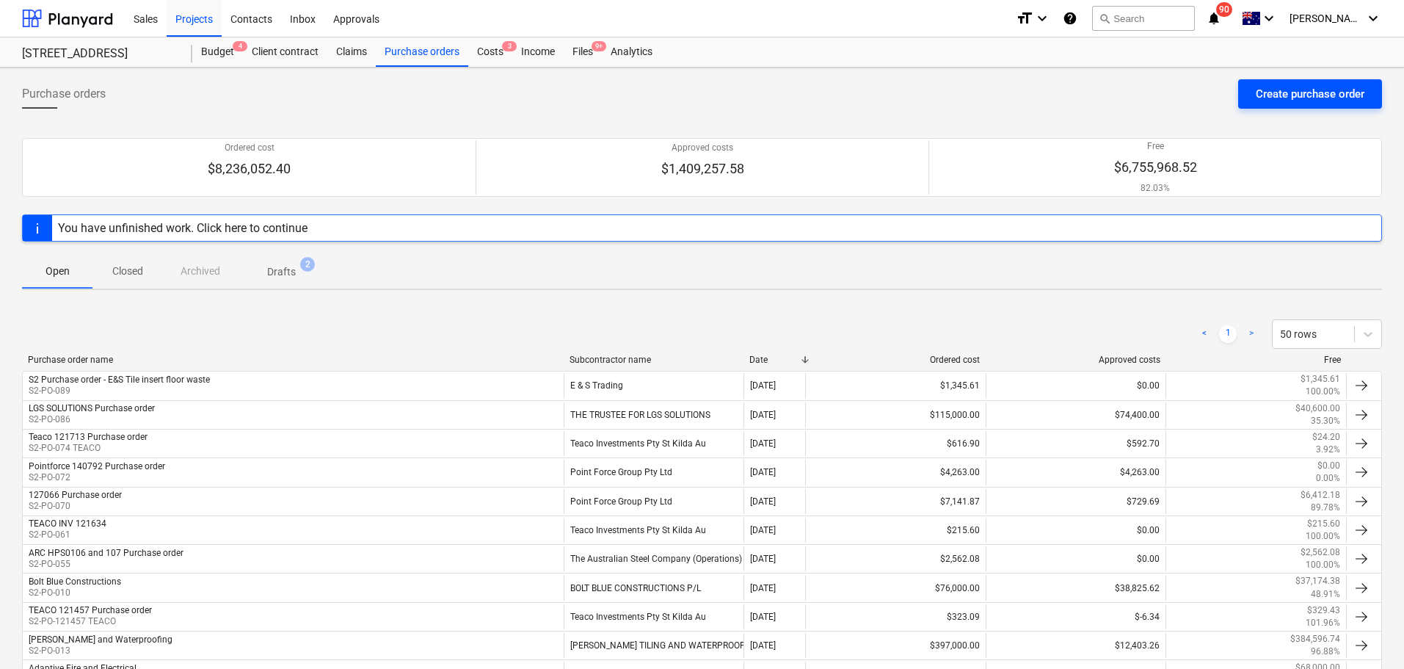
click at [1250, 92] on button "Create purchase order" at bounding box center [1310, 93] width 144 height 29
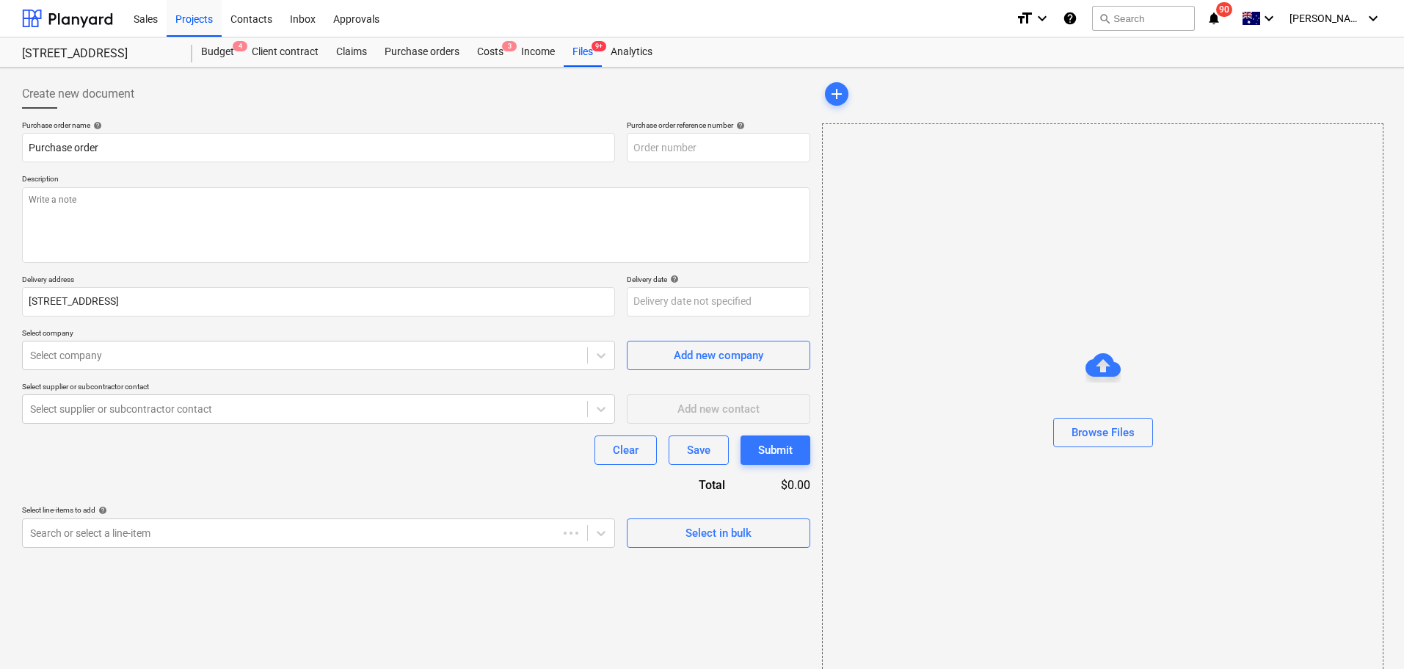
type textarea "x"
type input "S2-PO-093"
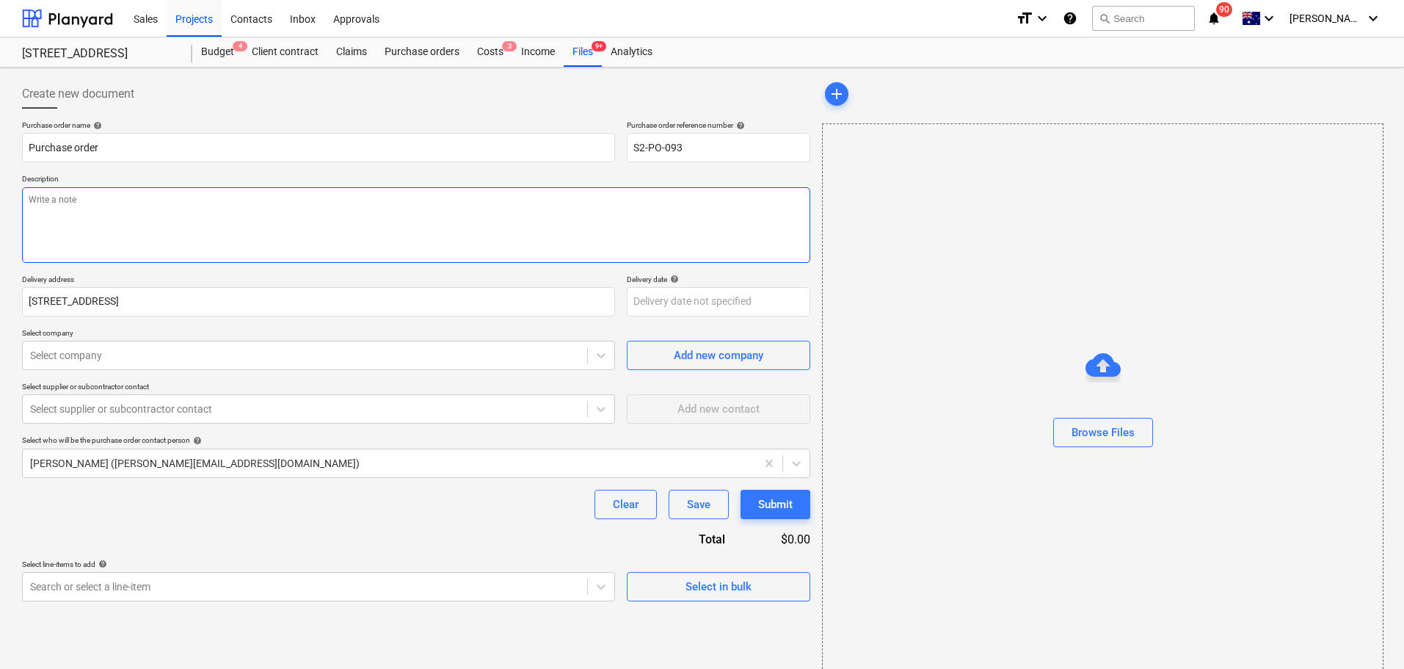
drag, startPoint x: 167, startPoint y: 209, endPoint x: 161, endPoint y: 204, distance: 7.8
click at [166, 208] on textarea at bounding box center [416, 225] width 788 height 76
click at [32, 148] on input "Purchase order" at bounding box center [318, 147] width 593 height 29
type textarea "x"
type input "APurchase order"
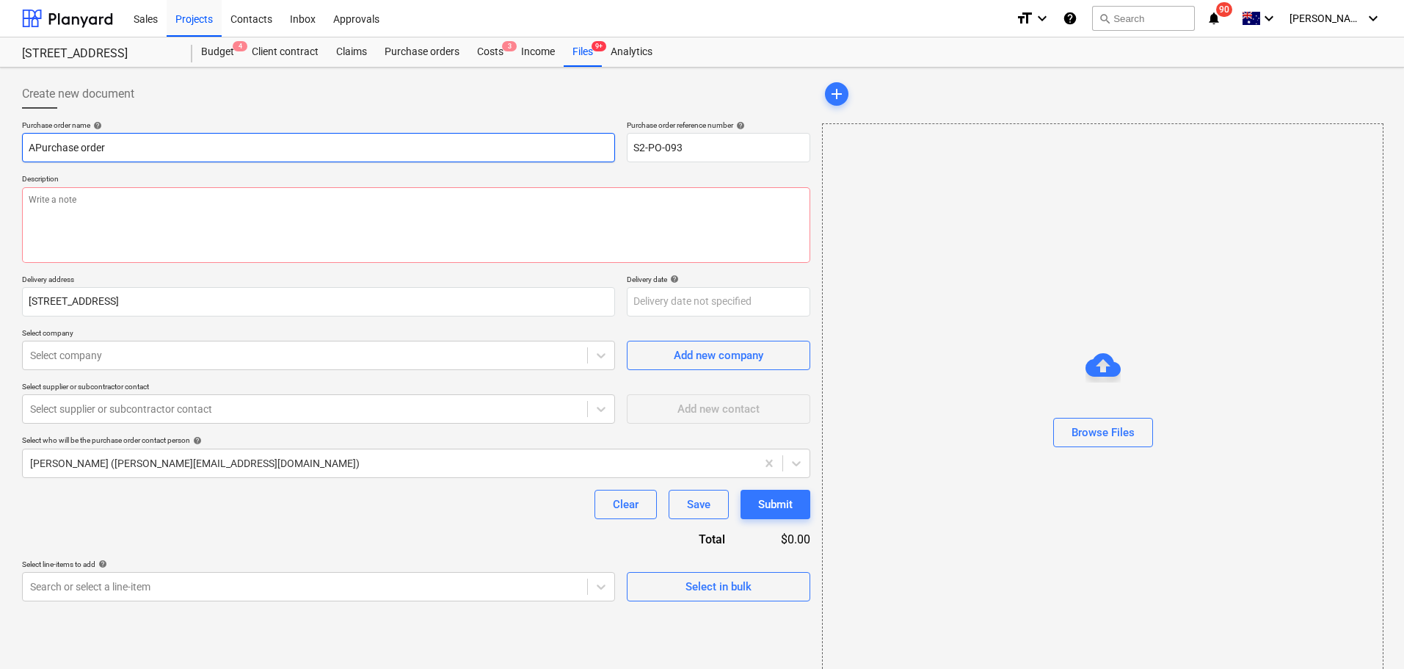
type textarea "x"
type input "AWPurchase order"
type textarea "x"
type input "AWFPurchase order"
type textarea "x"
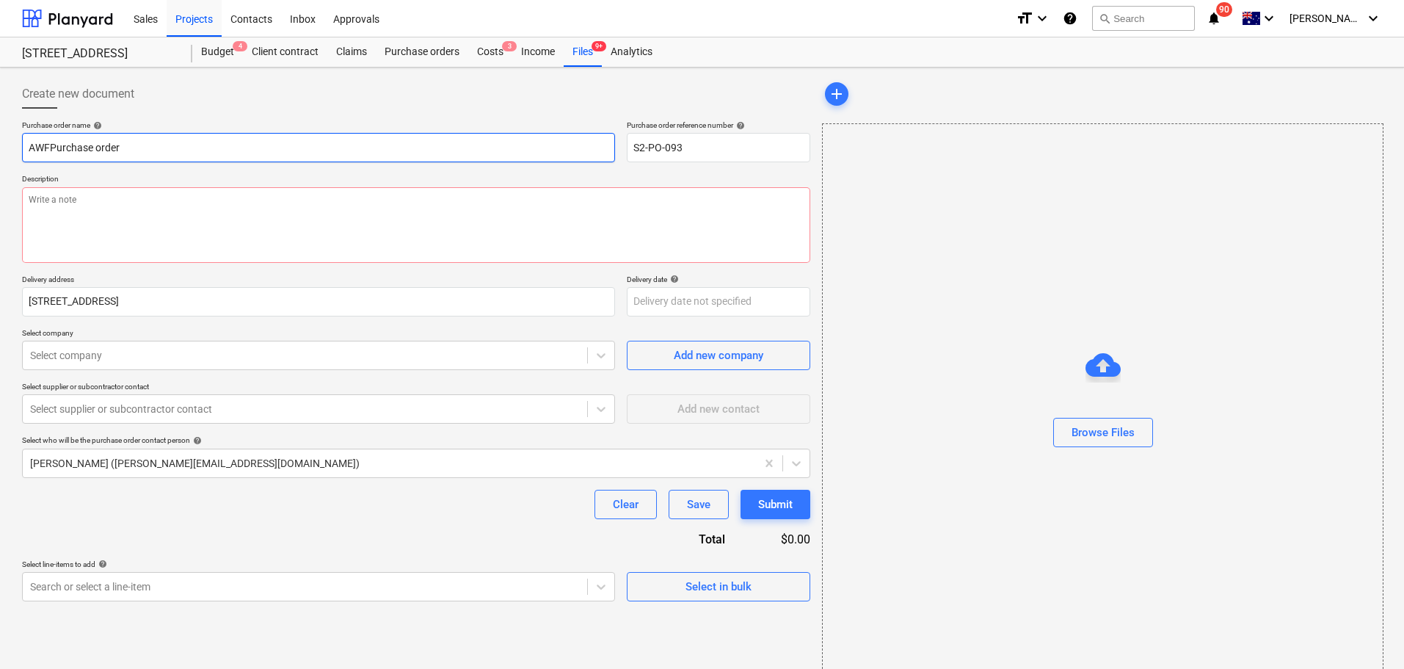
type input "AWF Purchase order"
type textarea "x"
type input "AWF SPurchase order"
type textarea "x"
type input "AWF ShPurchase order"
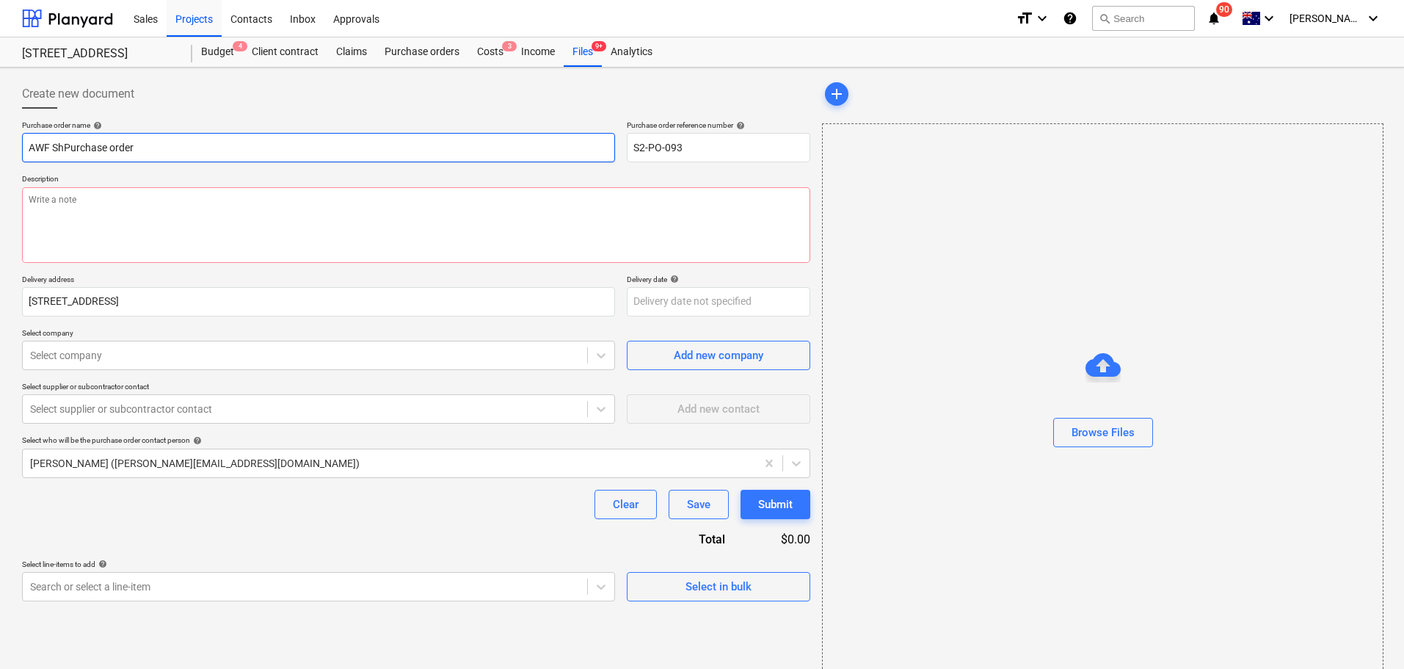
type textarea "x"
type input "AWF ShePurchase order"
type textarea "x"
type input "AWF SheePurchase order"
type textarea "x"
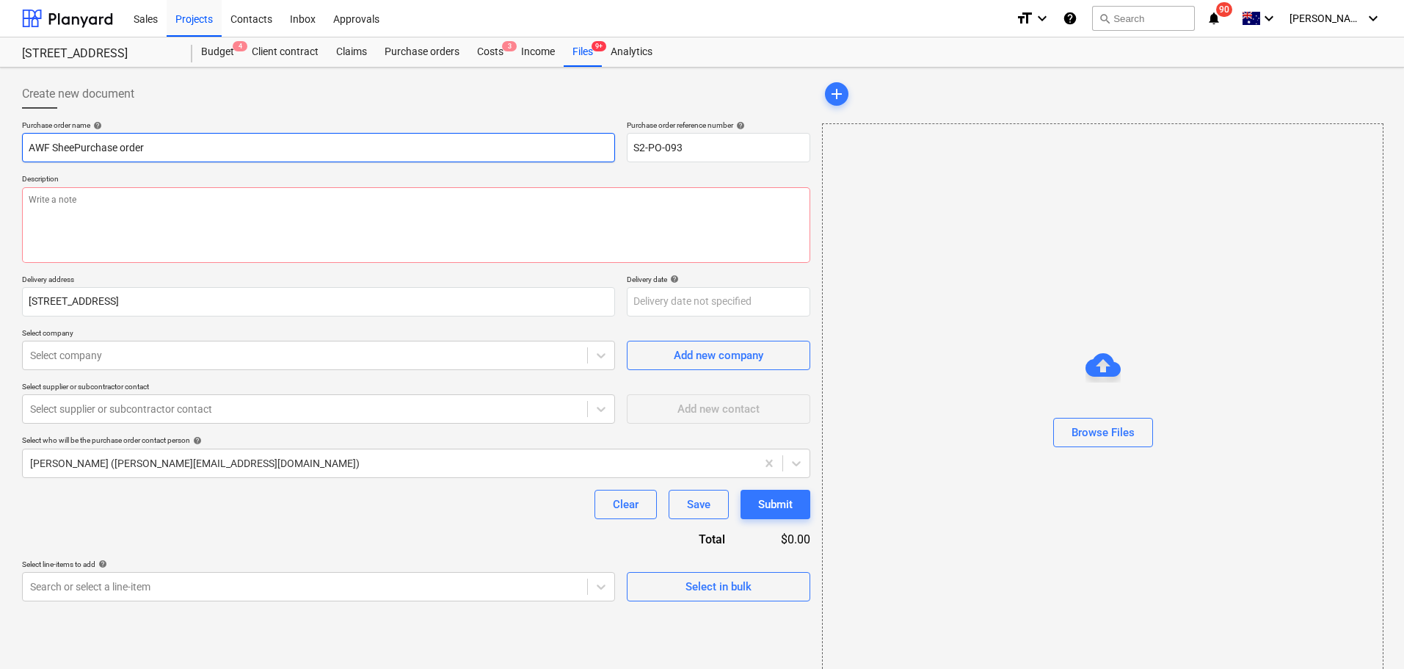
type input "AWF SheetPurchase order"
type textarea "x"
type input "AWF Sheet Purchase order"
type textarea "x"
type input "AWF Sheet mPurchase order"
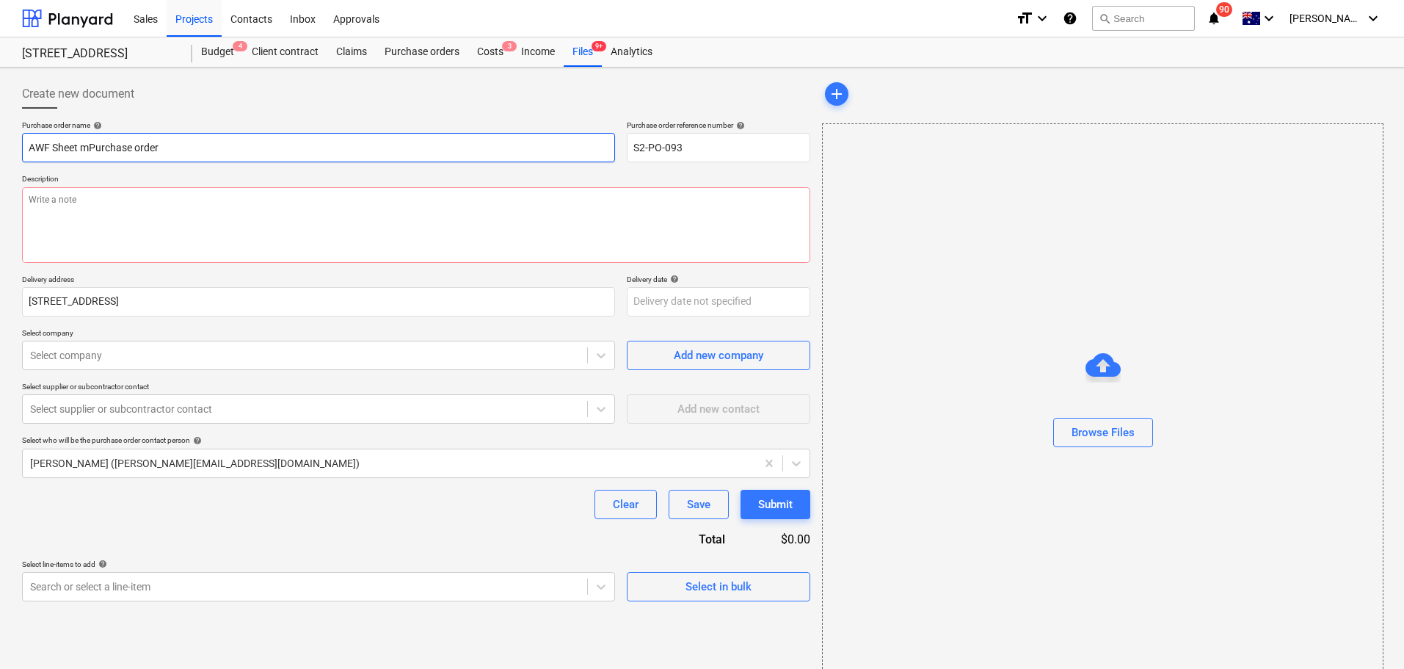
type textarea "x"
type input "AWF Sheet mePurchase order"
type textarea "x"
type input "AWF Sheet metPurchase order"
type textarea "x"
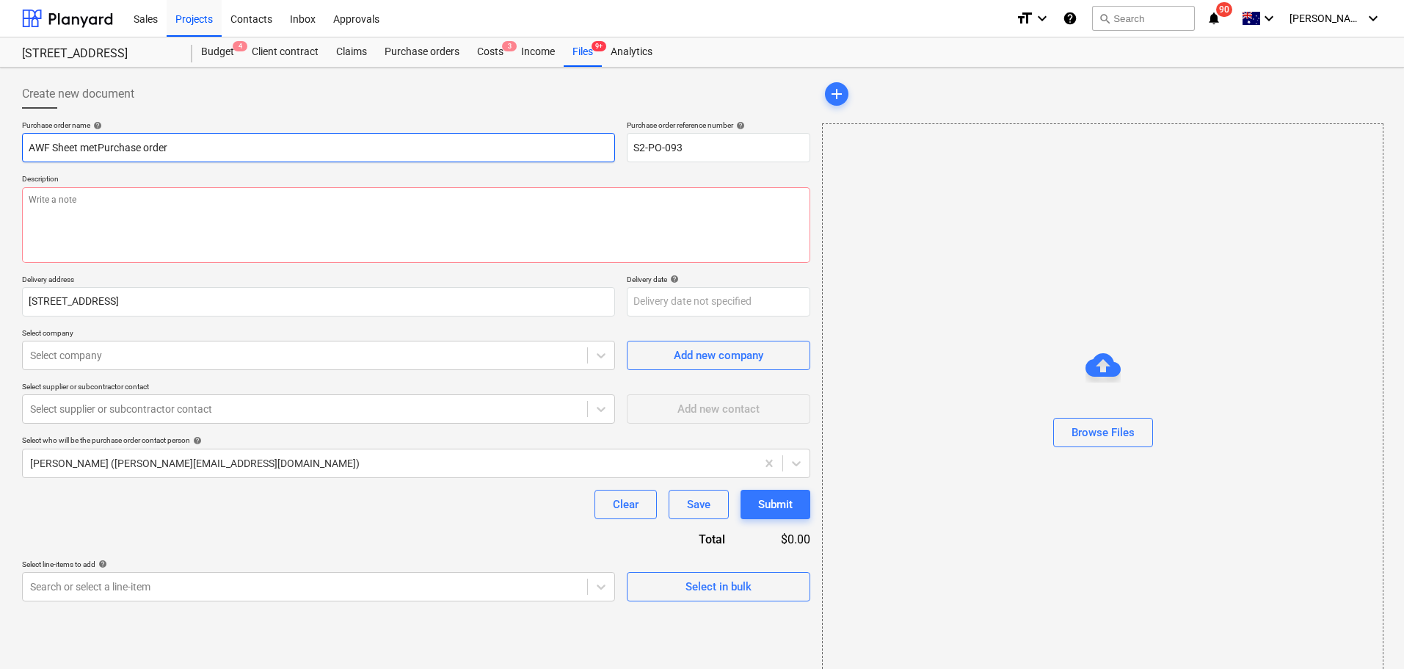
type input "AWF Sheet metaPurchase order"
type textarea "x"
type input "AWF Sheet metalPurchase order"
type textarea "x"
type input "AWF Sheet metal Purchase order"
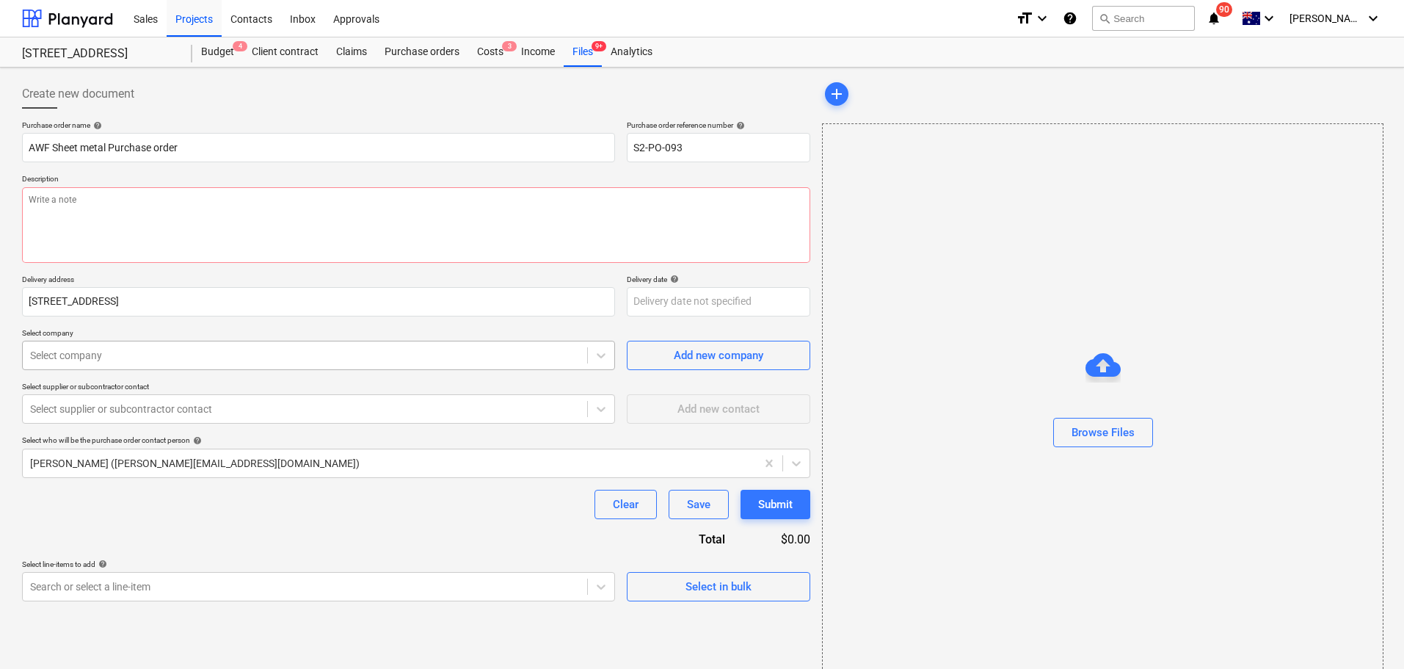
type textarea "x"
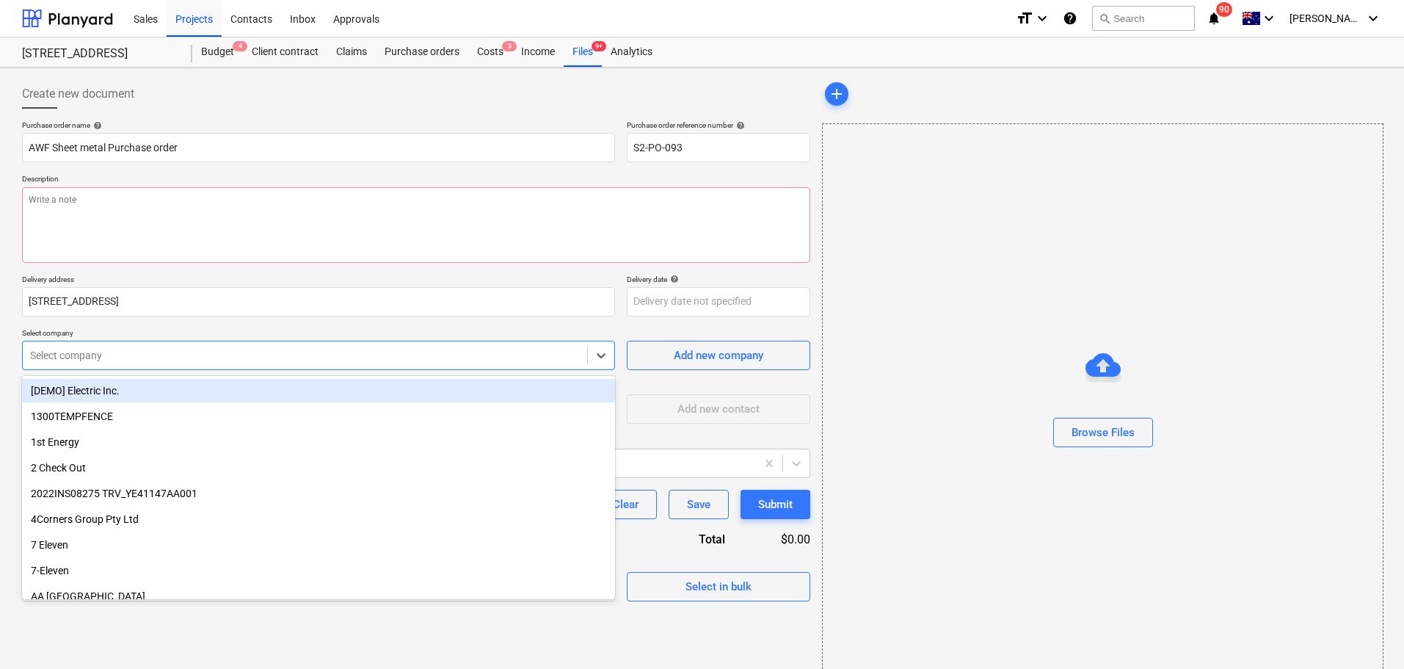
click at [124, 357] on div at bounding box center [305, 355] width 550 height 15
type input "aw"
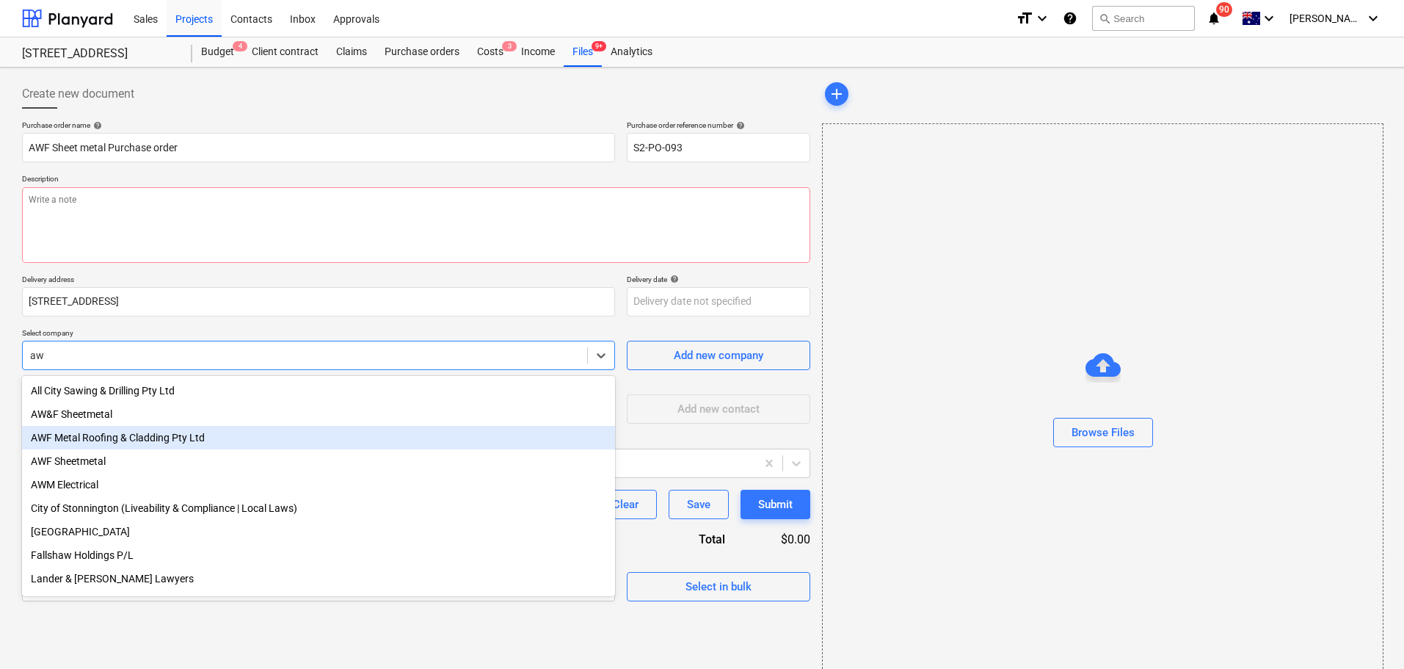
click at [188, 431] on div "AWF Metal Roofing & Cladding Pty Ltd" at bounding box center [318, 437] width 593 height 23
type textarea "x"
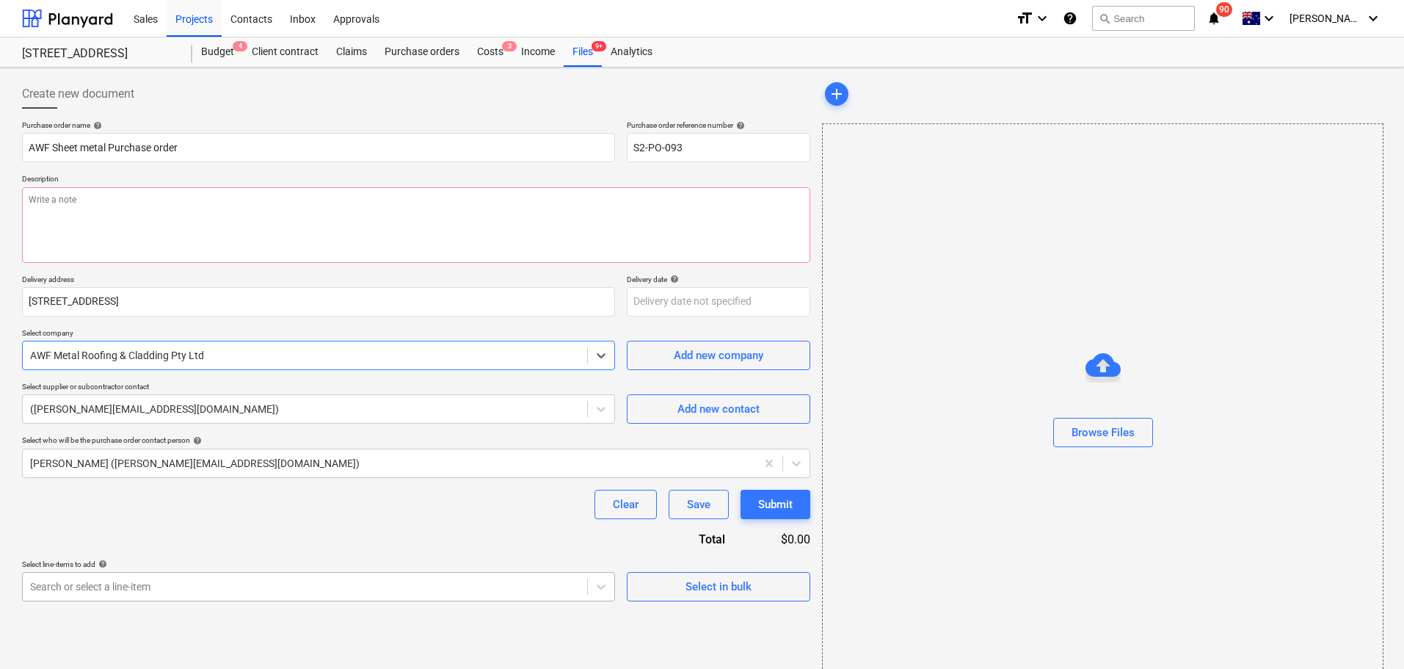
type textarea "x"
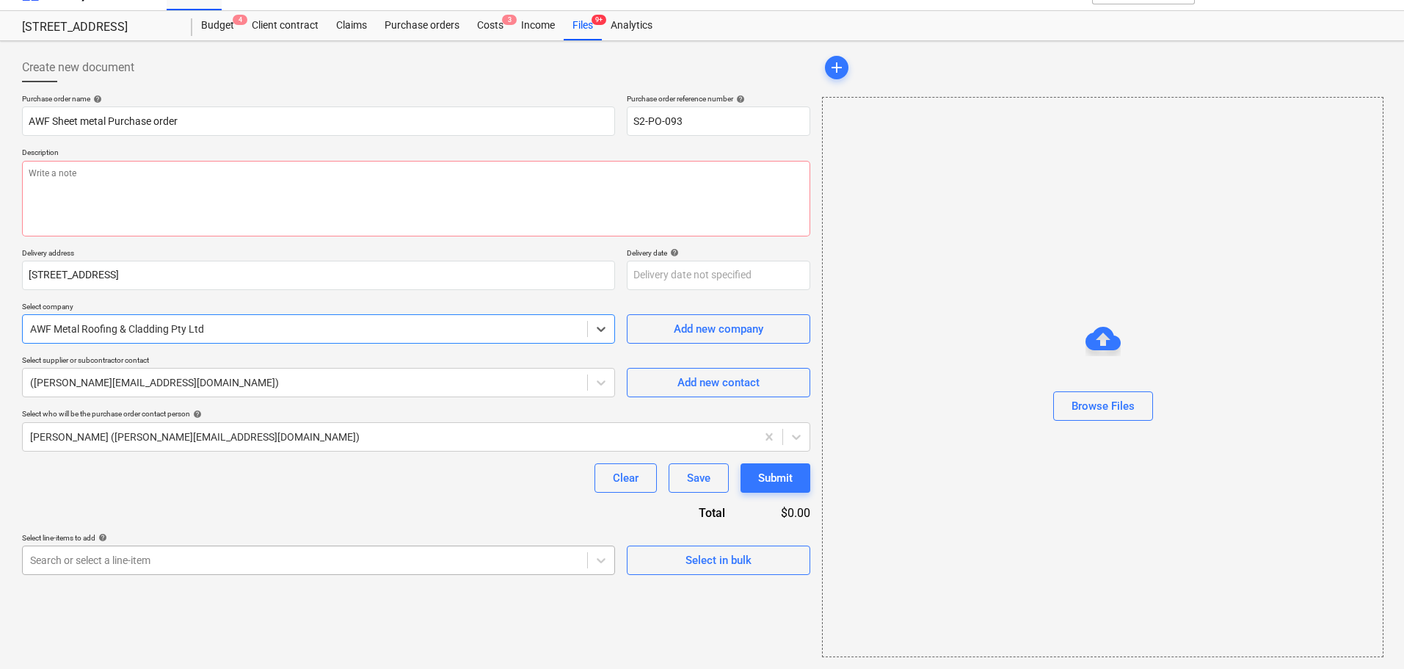
click at [173, 588] on body "Sales Projects Contacts Inbox Approvals format_size keyboard_arrow_down help se…" at bounding box center [702, 308] width 1404 height 669
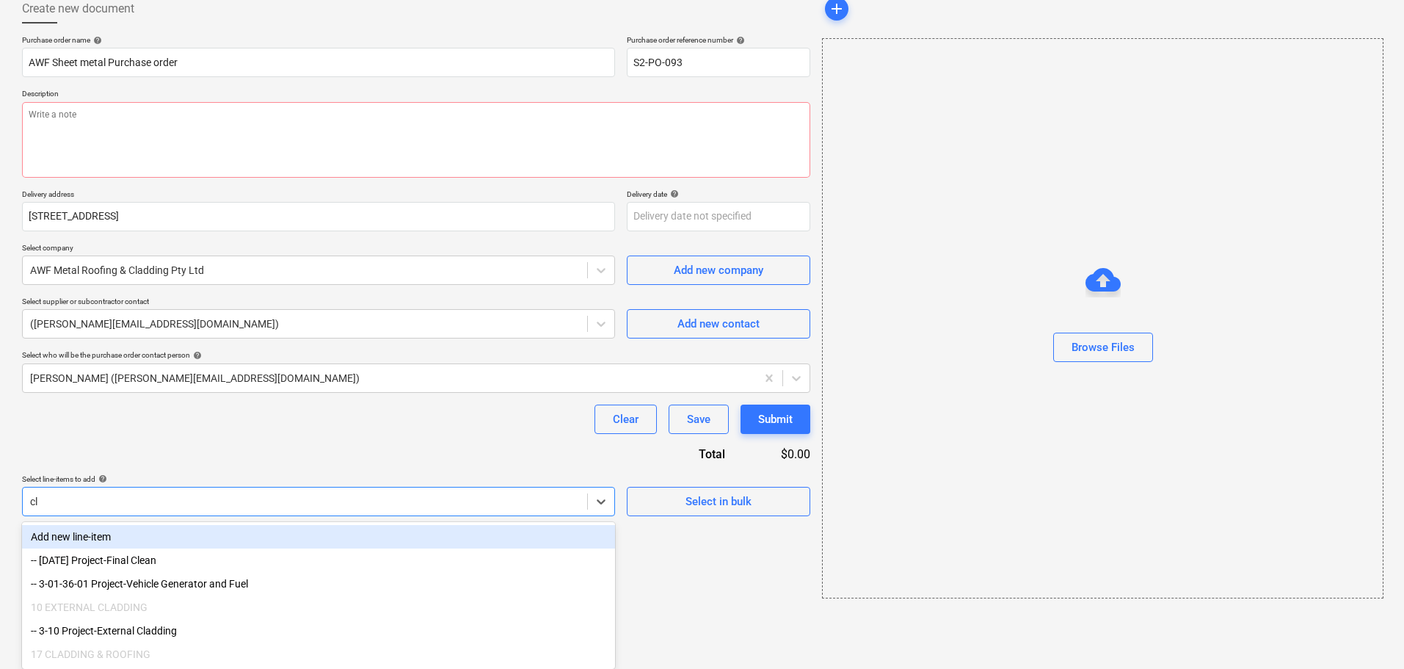
scroll to position [26, 0]
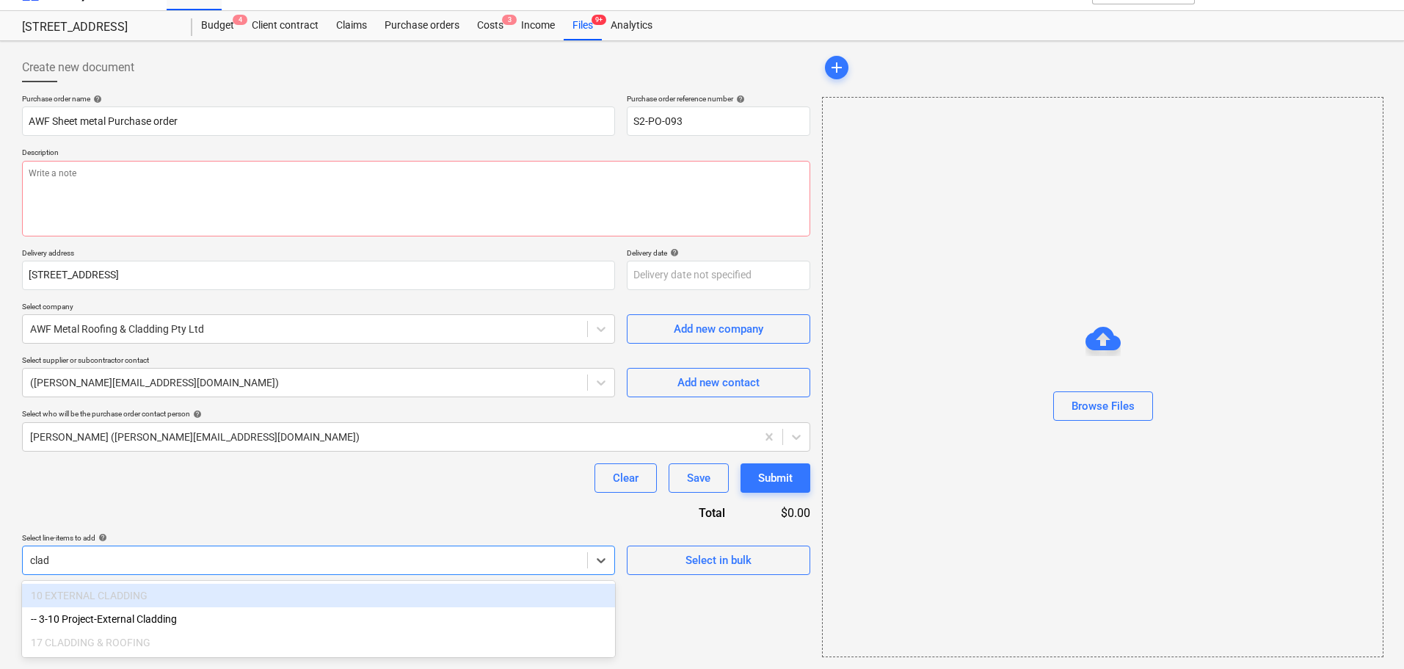
type input "cladd"
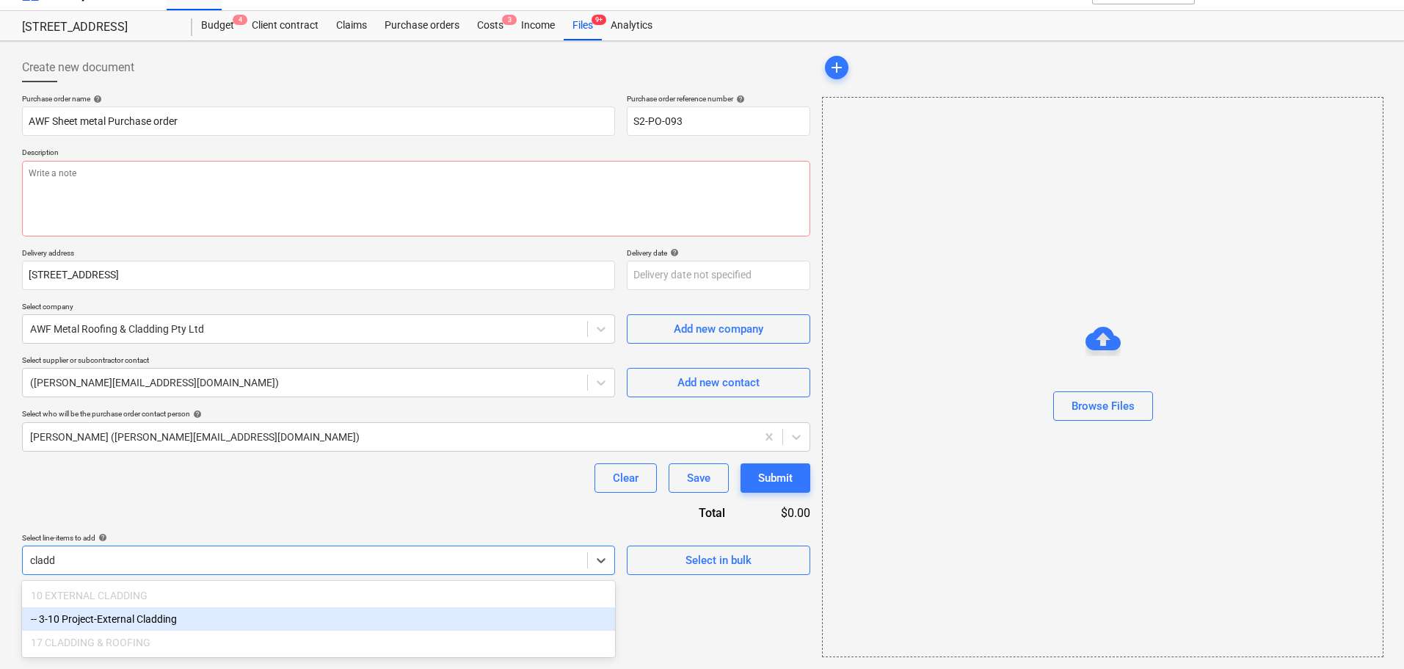
click at [242, 616] on div "-- 3-10 Project-External Cladding" at bounding box center [318, 618] width 593 height 23
type textarea "x"
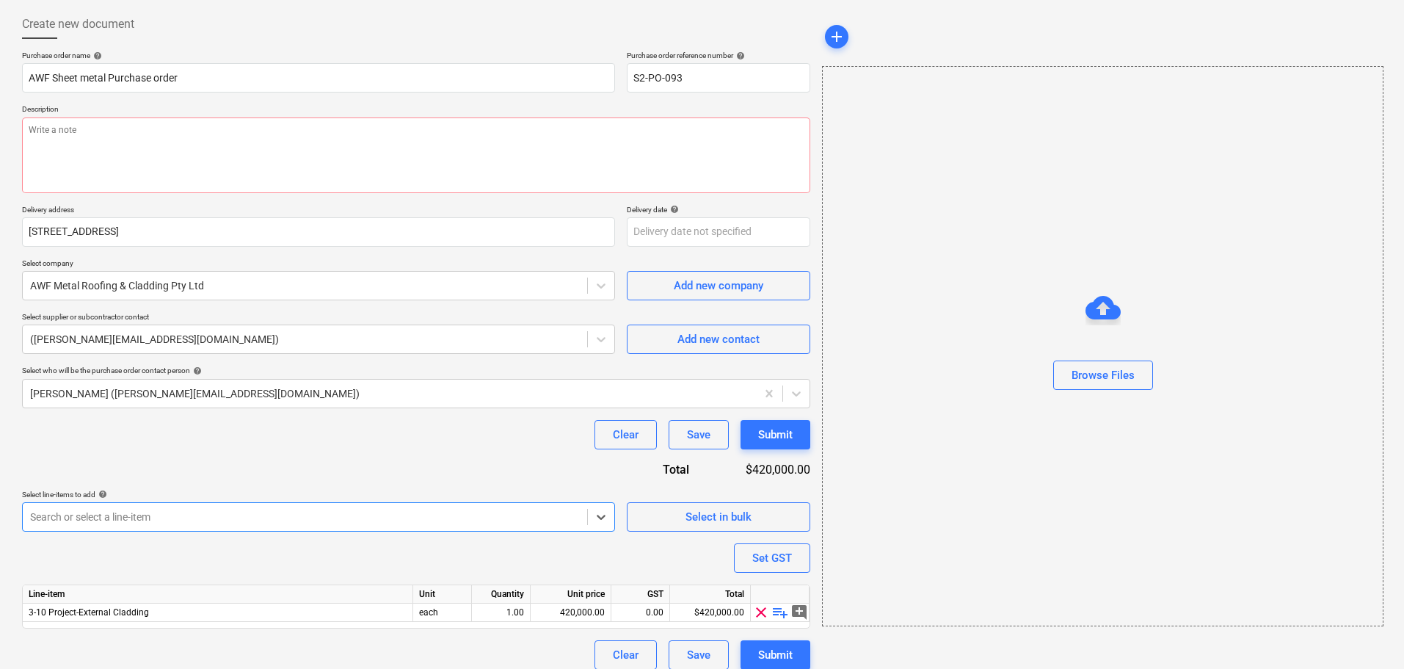
scroll to position [82, 0]
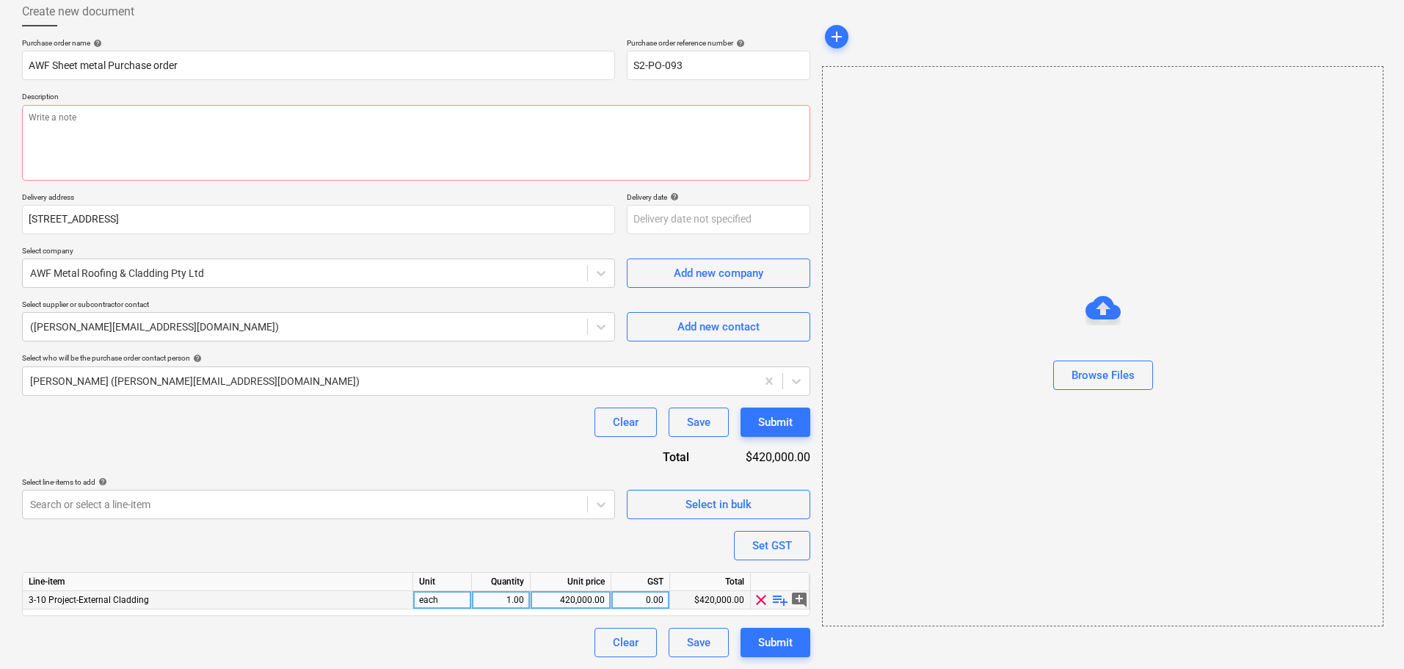
click at [778, 602] on span "playlist_add" at bounding box center [780, 600] width 18 height 18
type textarea "x"
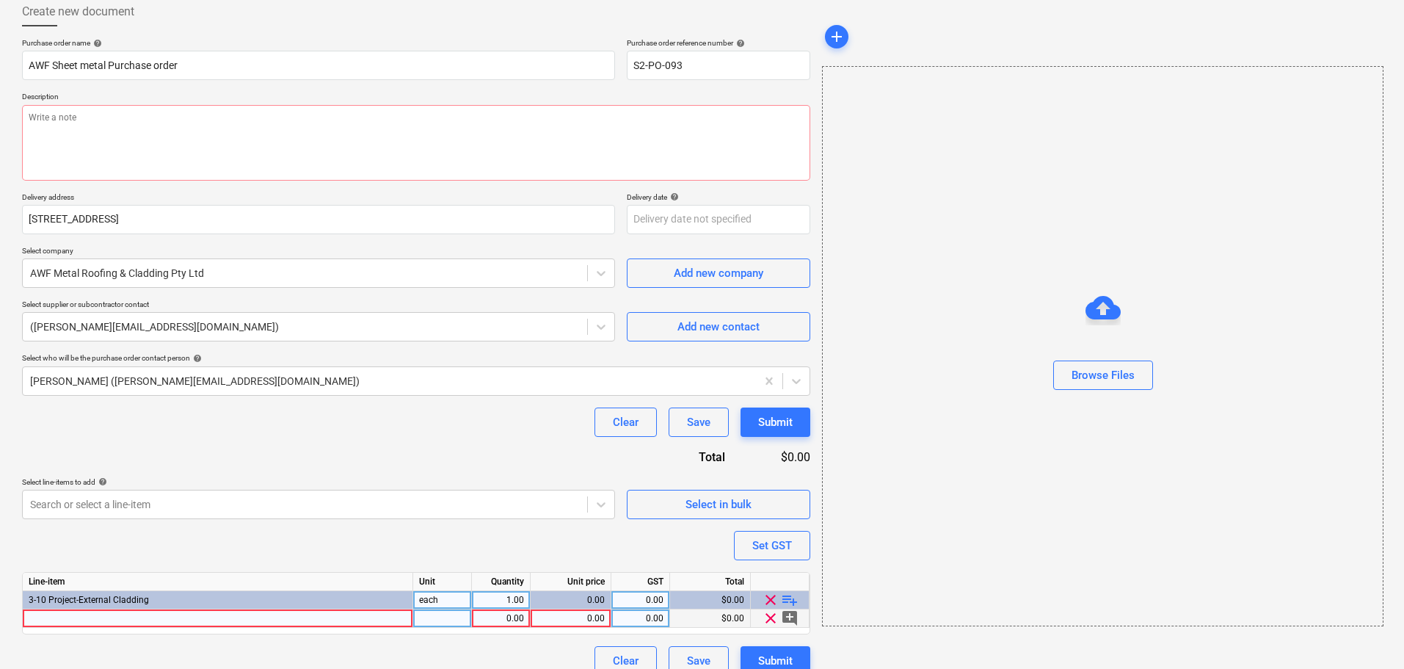
click at [241, 615] on div at bounding box center [218, 618] width 390 height 18
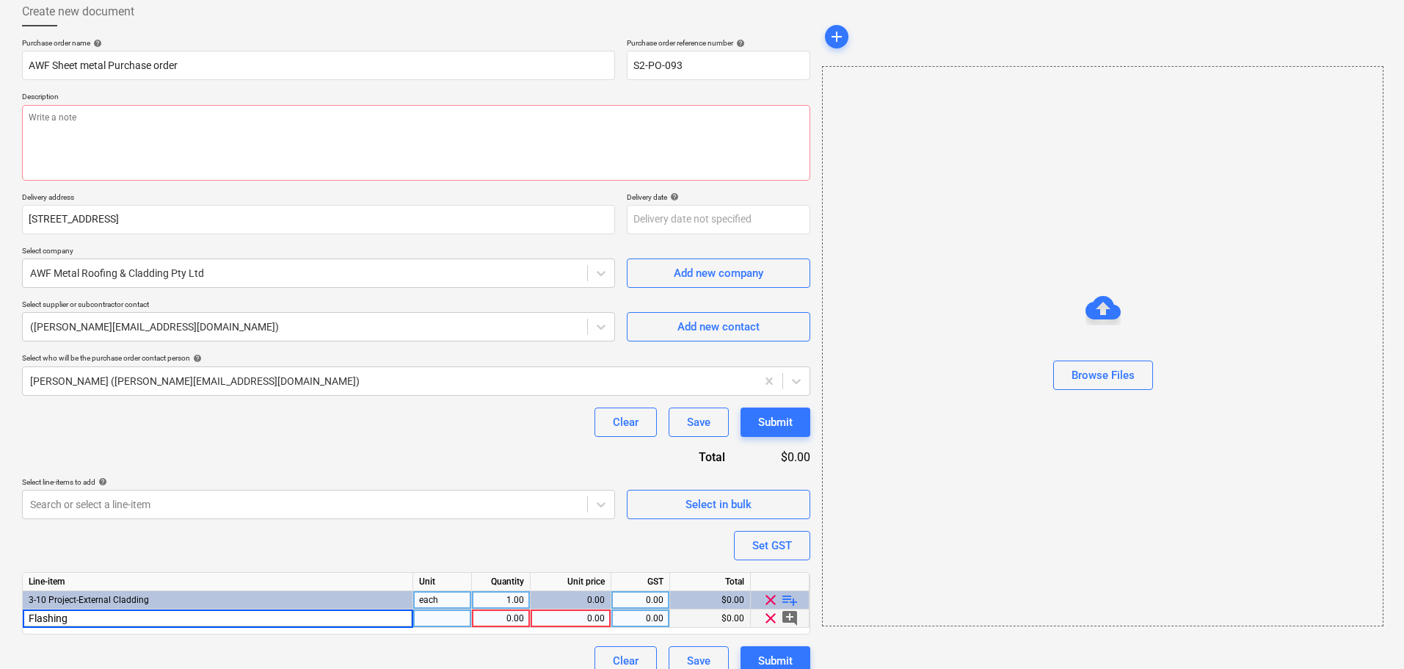
type input "Flashings"
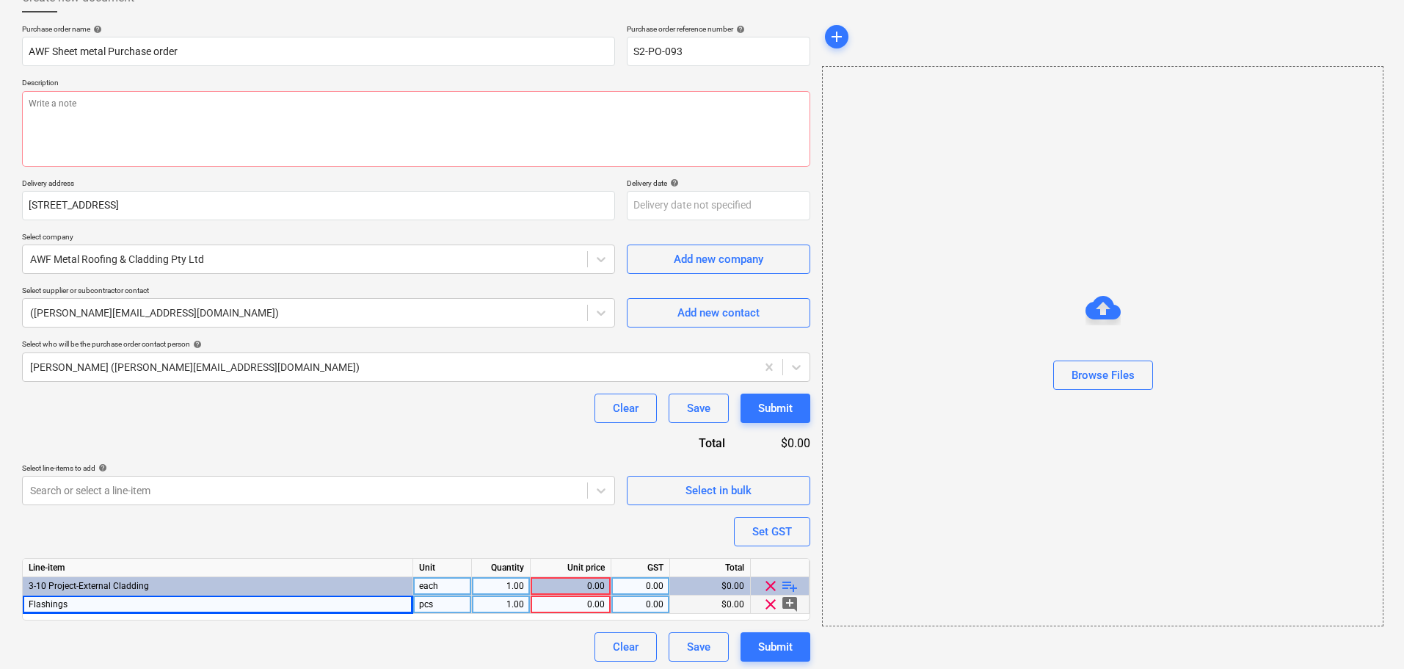
scroll to position [101, 0]
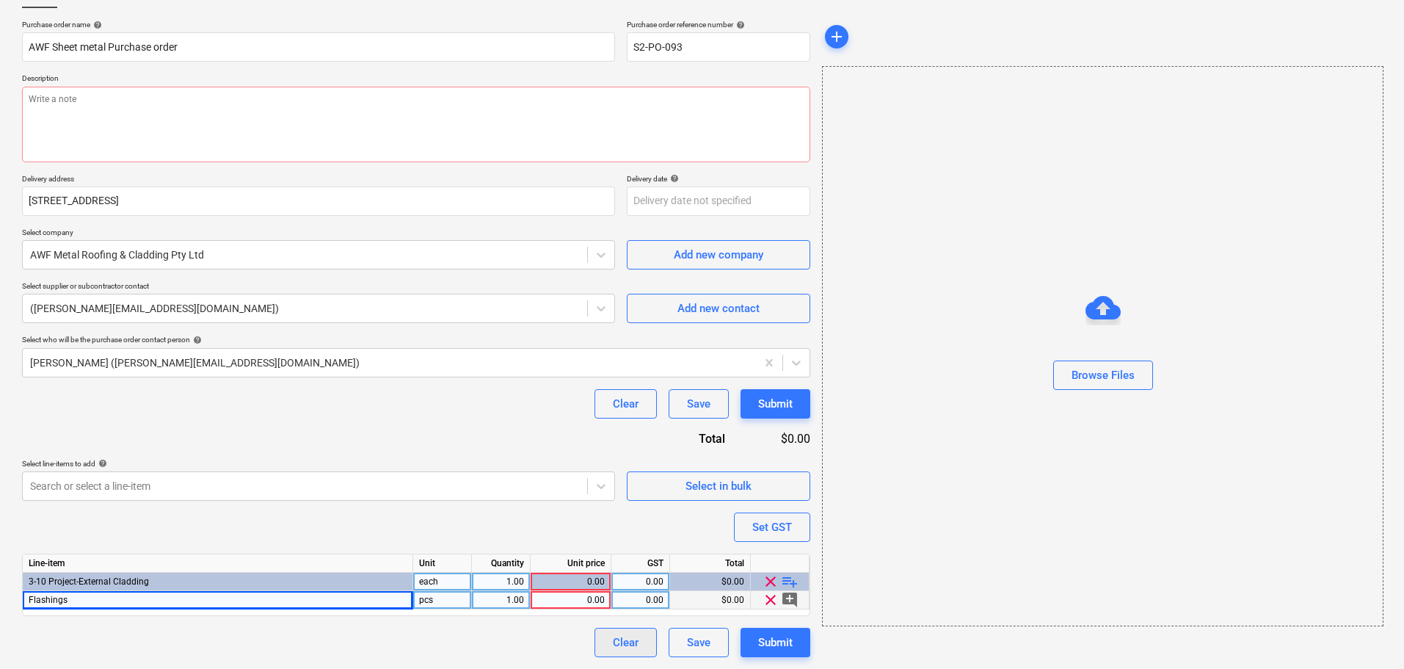
type textarea "x"
click at [593, 604] on div "0.00" at bounding box center [570, 600] width 68 height 18
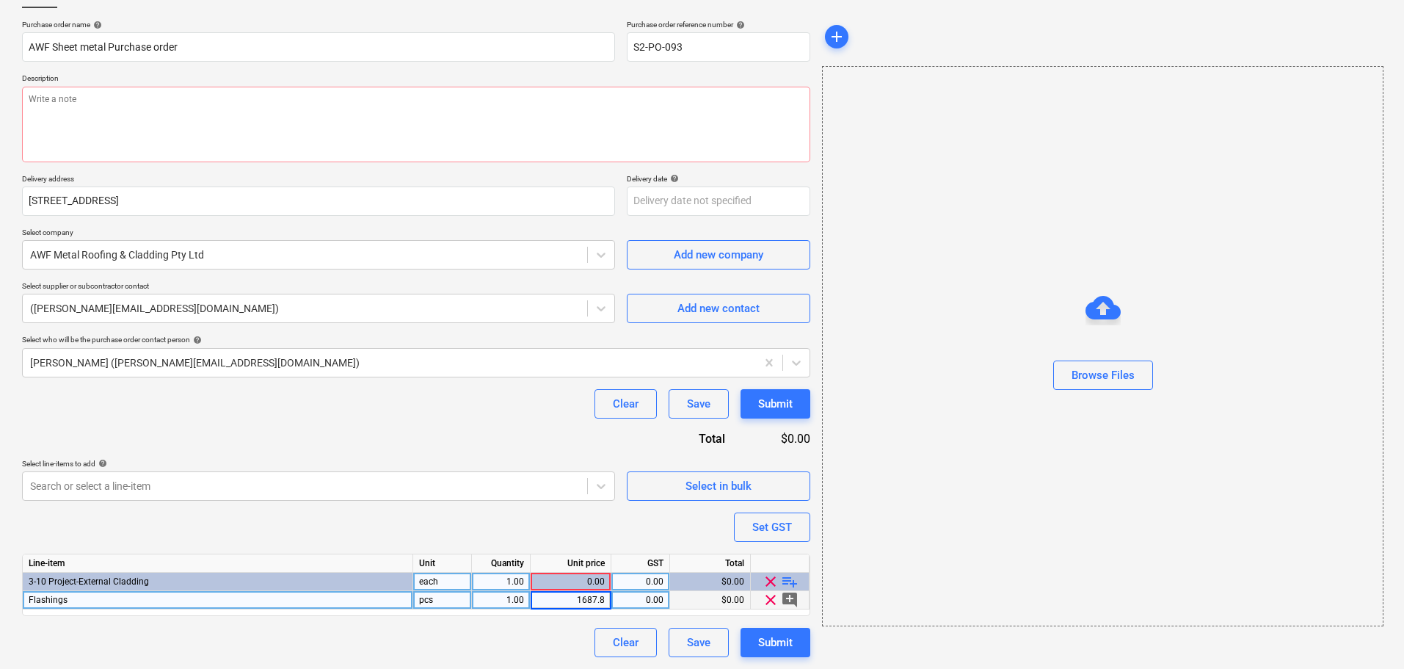
type input "1687.85"
click at [87, 604] on div "Flashings" at bounding box center [218, 600] width 390 height 18
type textarea "x"
type input "Flashings SO421109"
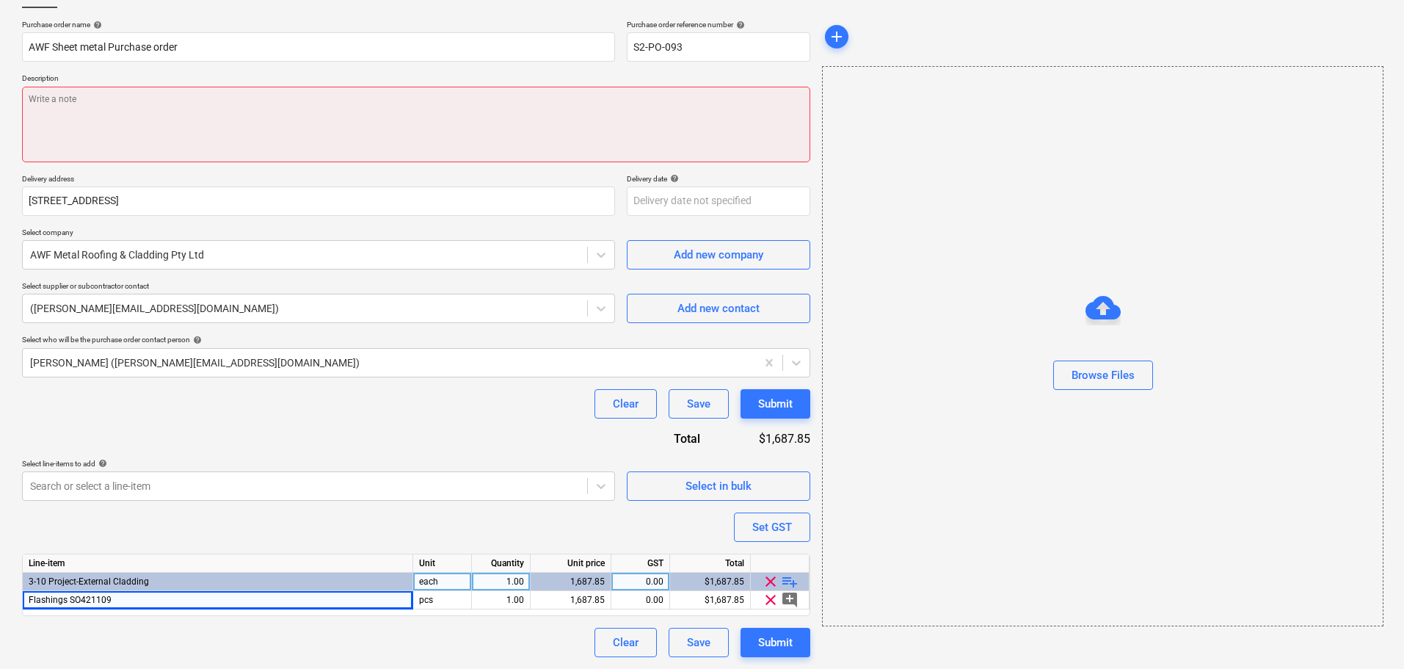
click at [147, 107] on textarea at bounding box center [416, 125] width 788 height 76
click at [160, 118] on textarea at bounding box center [416, 125] width 788 height 76
paste textarea "SO421109"
type textarea "x"
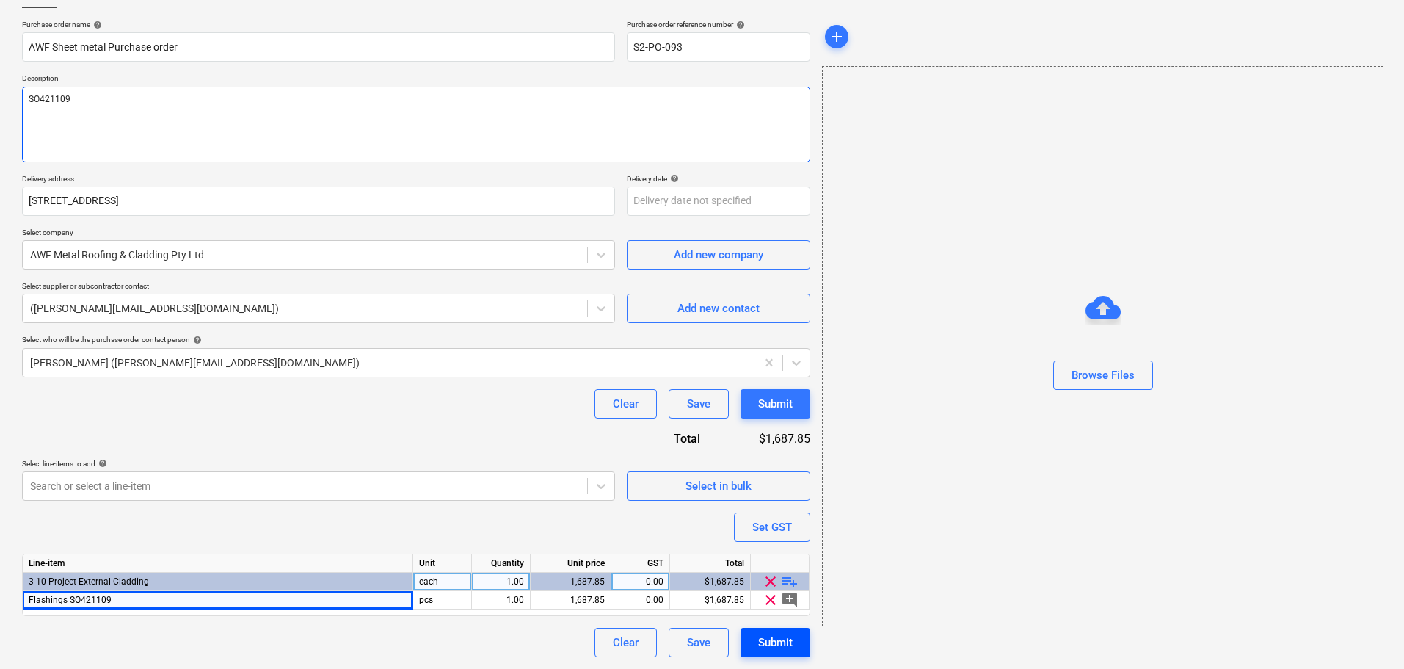
type textarea "SO421109"
click at [778, 641] on div "Submit" at bounding box center [775, 642] width 34 height 19
type textarea "x"
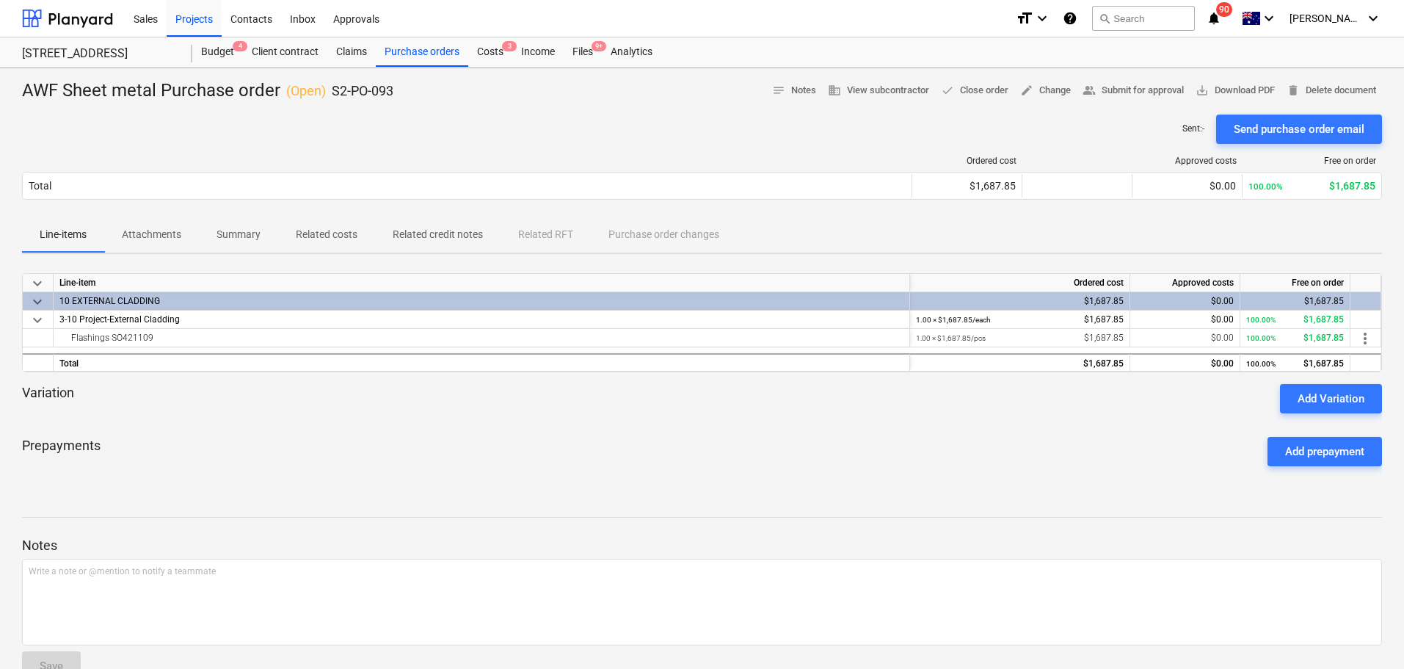
click at [1115, 79] on div "AWF Sheet metal Purchase order ( Open ) S2-PO-093 notes Notes business View sub…" at bounding box center [702, 386] width 1404 height 636
click at [1115, 81] on button "people_alt Submit for approval" at bounding box center [1133, 90] width 113 height 23
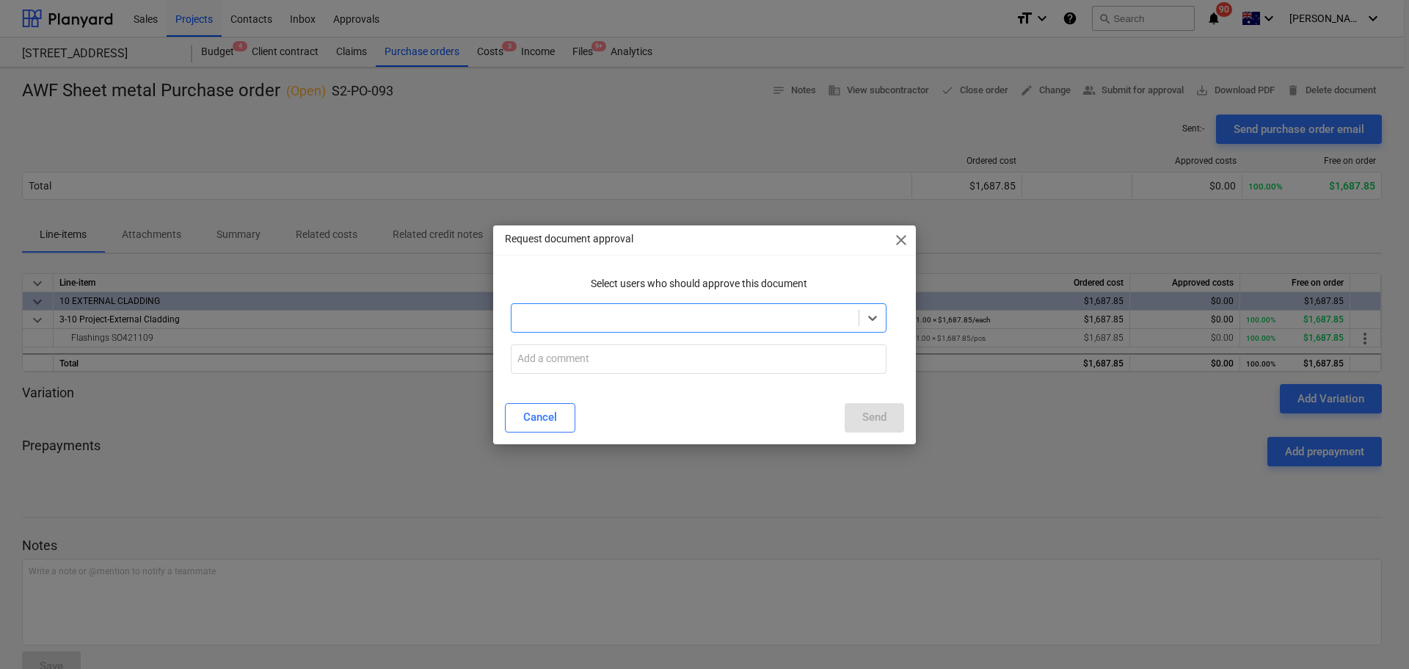
click at [688, 302] on div "Select is focused ,type to refine list, press Down to open the menu, press left…" at bounding box center [698, 317] width 387 height 41
click at [848, 310] on div at bounding box center [685, 317] width 332 height 15
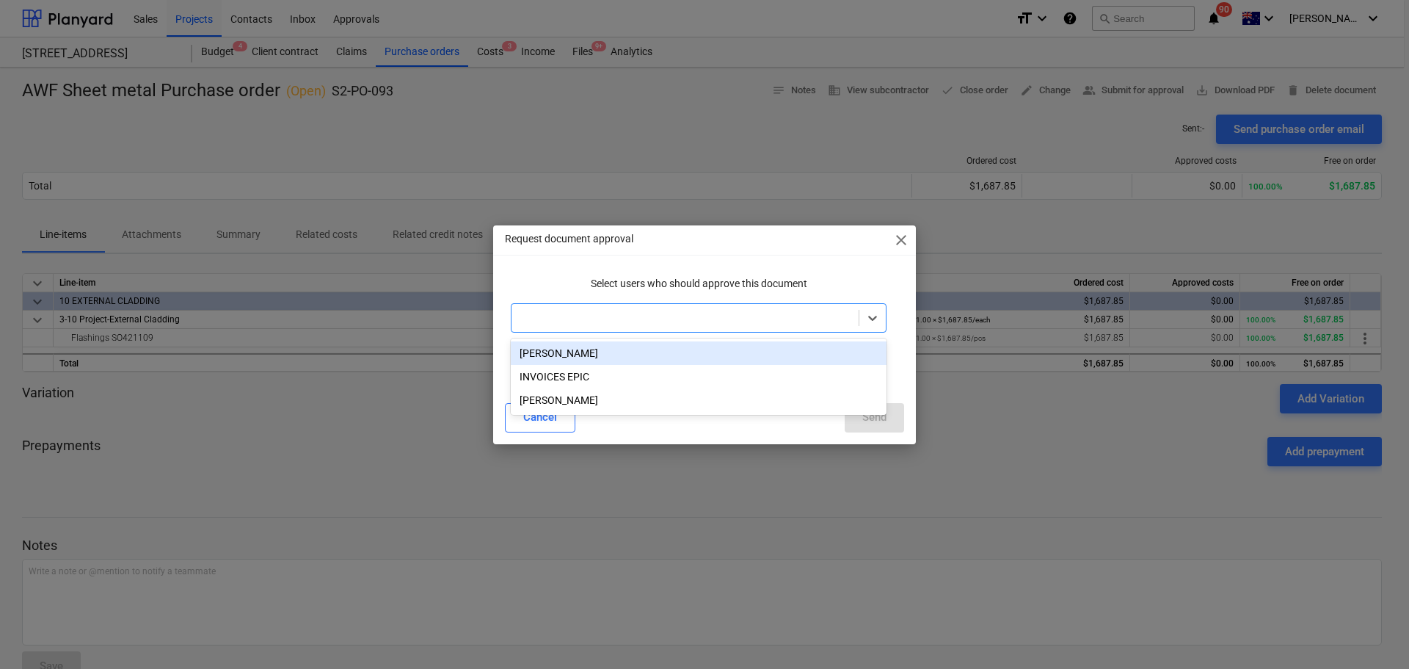
click at [790, 352] on div "Matt Lebon" at bounding box center [699, 352] width 376 height 23
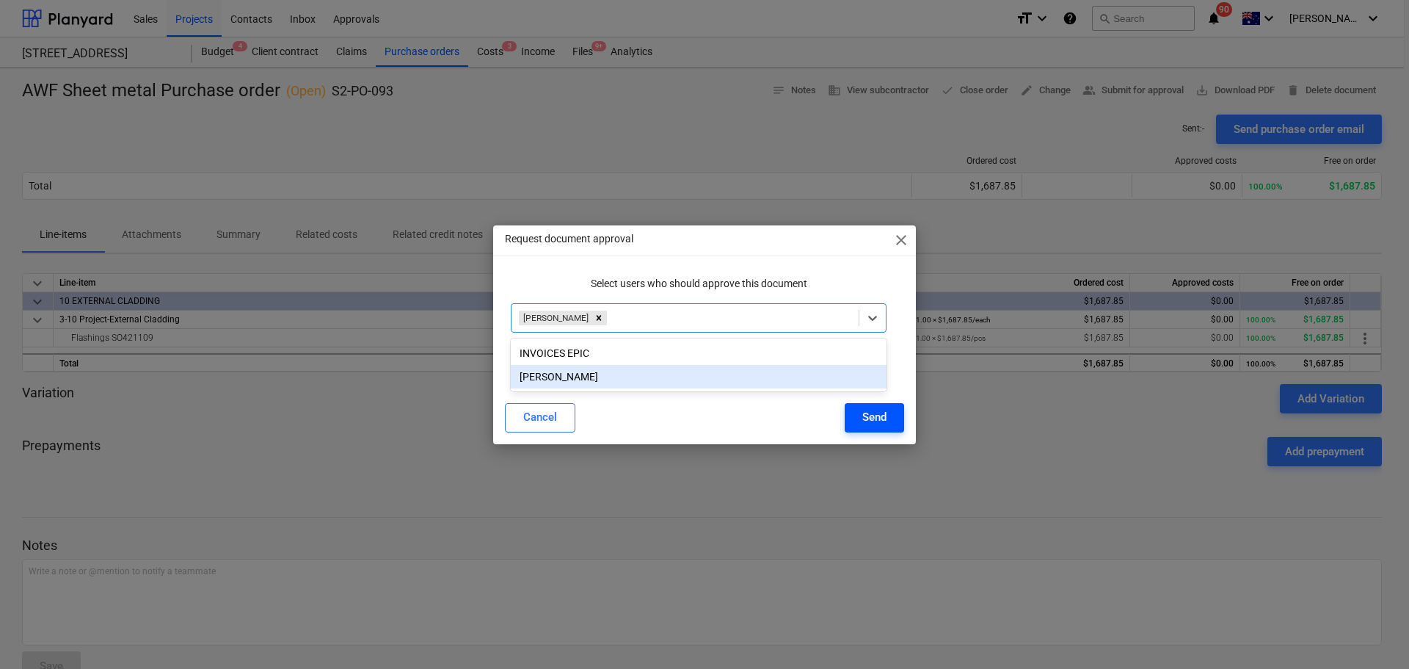
click at [857, 417] on button "Send" at bounding box center [874, 417] width 59 height 29
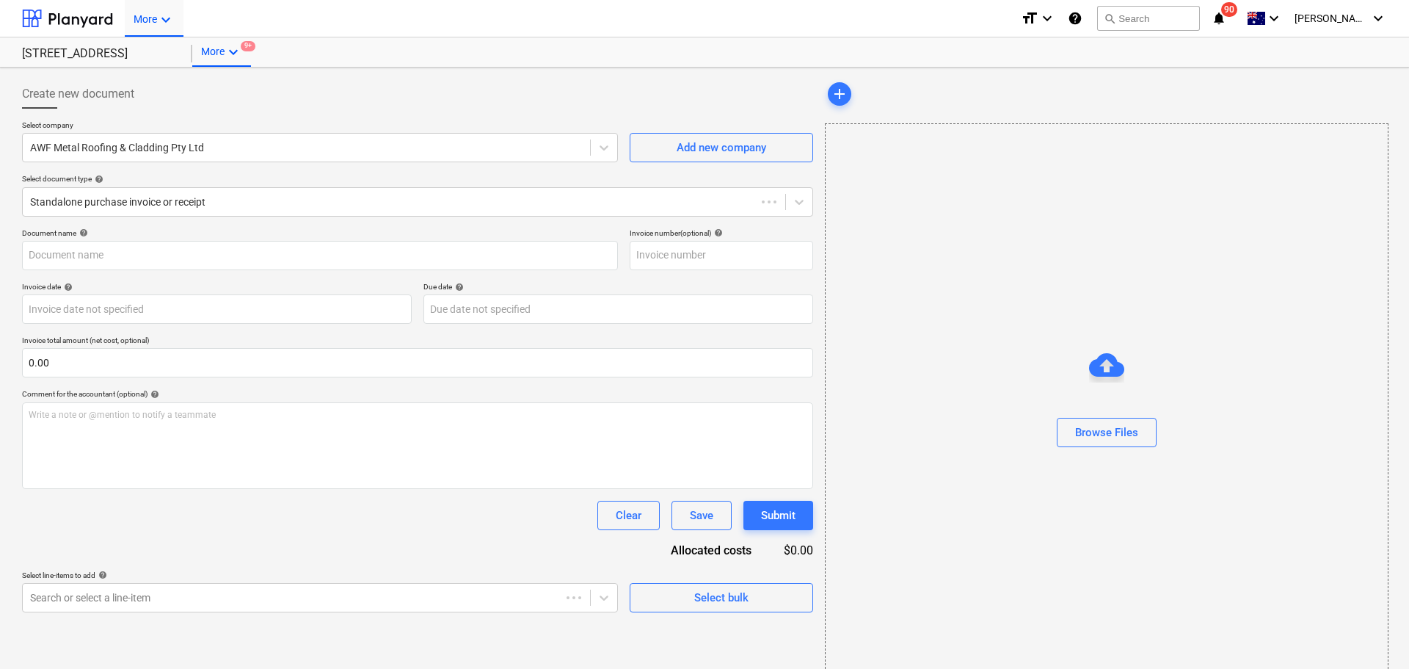
type input "SO421109"
type input "[DATE]"
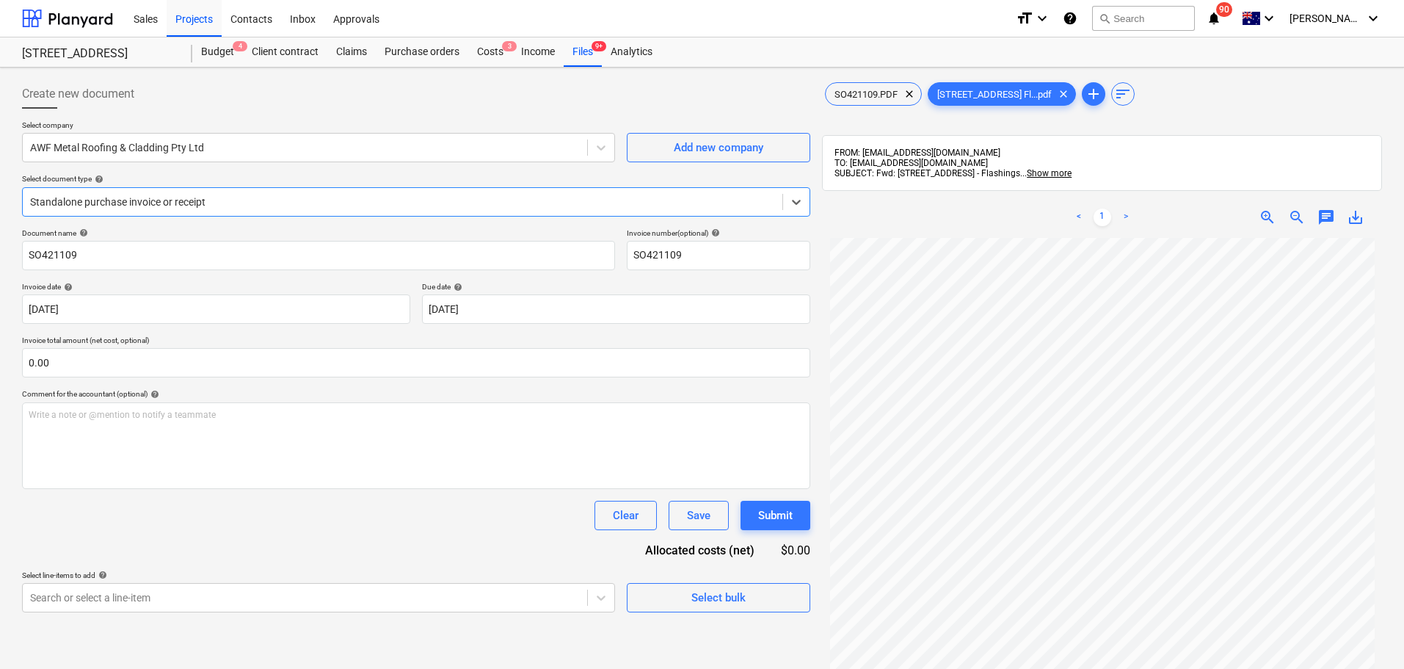
click at [236, 215] on div "Standalone purchase invoice or receipt" at bounding box center [416, 201] width 788 height 29
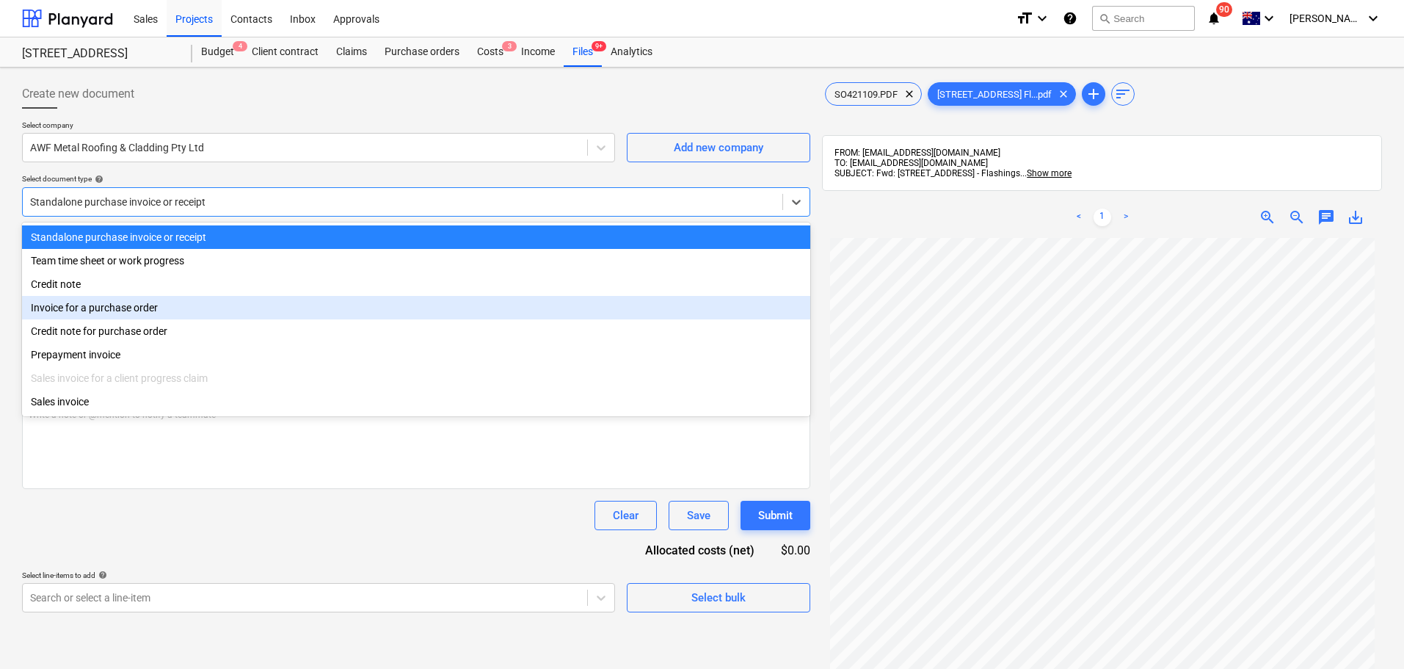
click at [214, 312] on div "Invoice for a purchase order" at bounding box center [416, 307] width 788 height 23
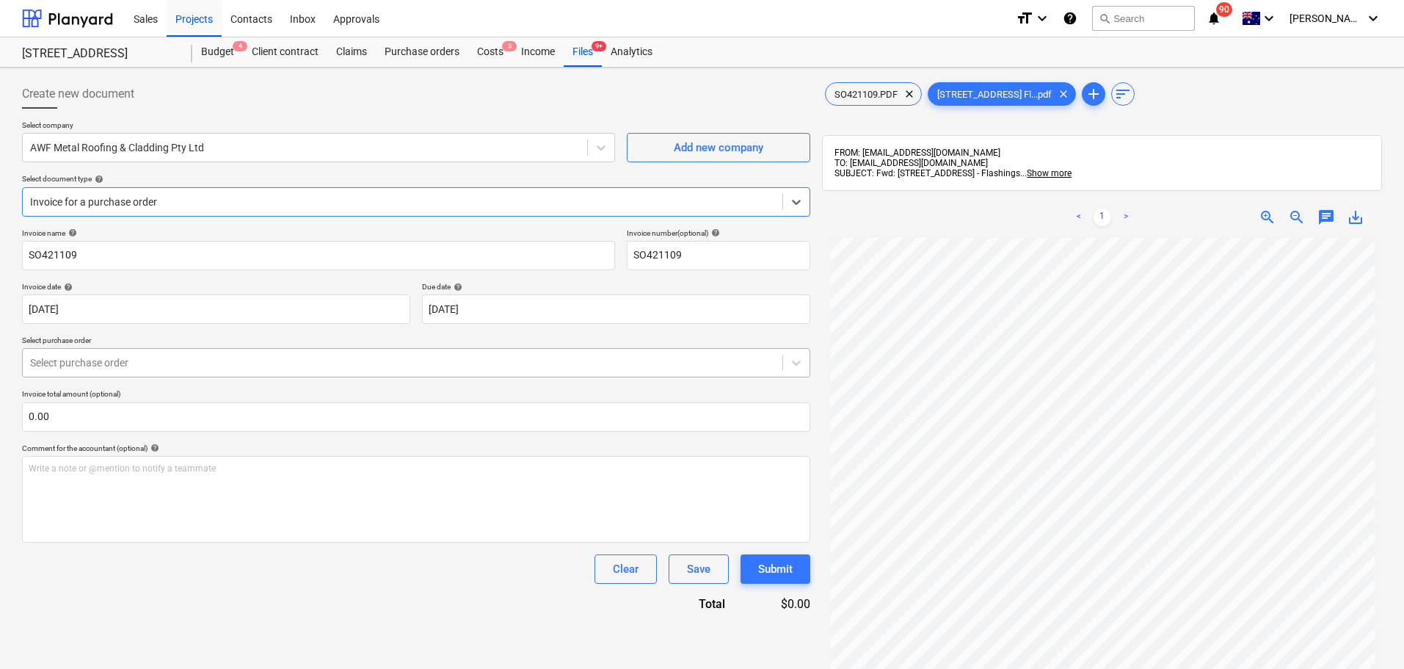
click at [115, 375] on div "Select purchase order" at bounding box center [416, 362] width 788 height 29
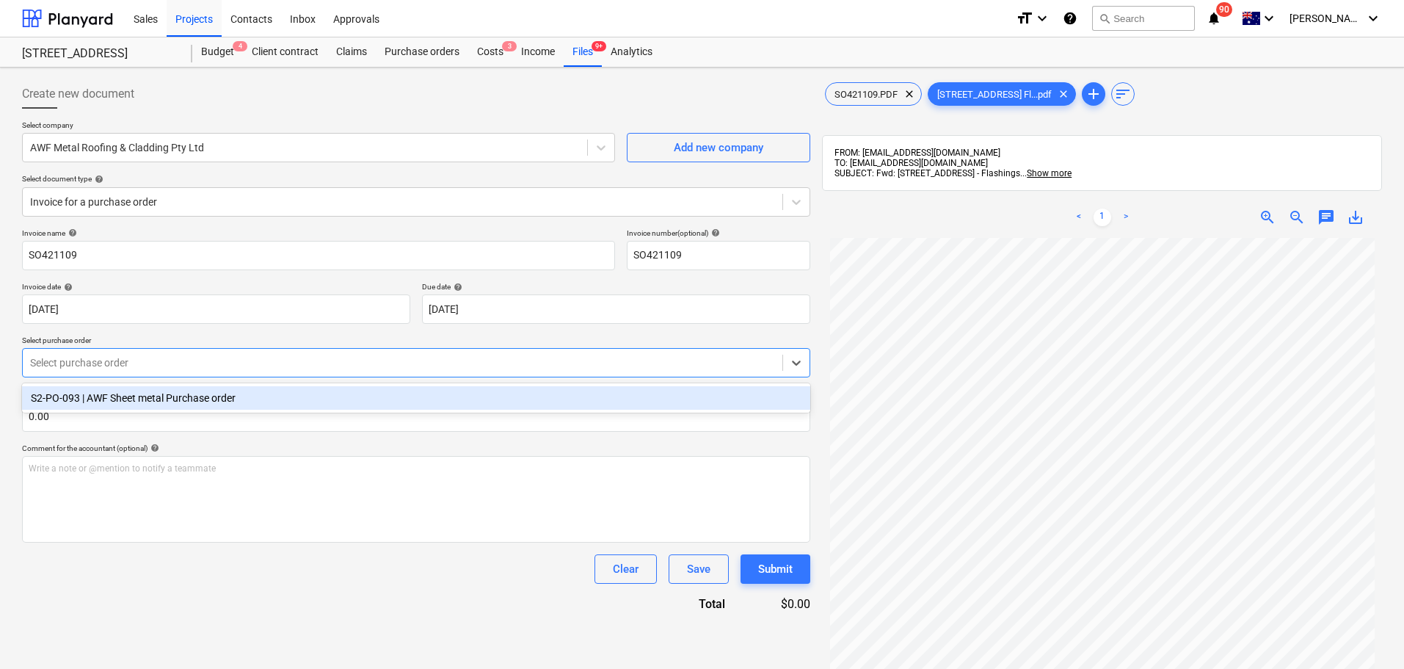
click at [132, 399] on div "S2-PO-093 | AWF Sheet metal Purchase order" at bounding box center [416, 397] width 788 height 23
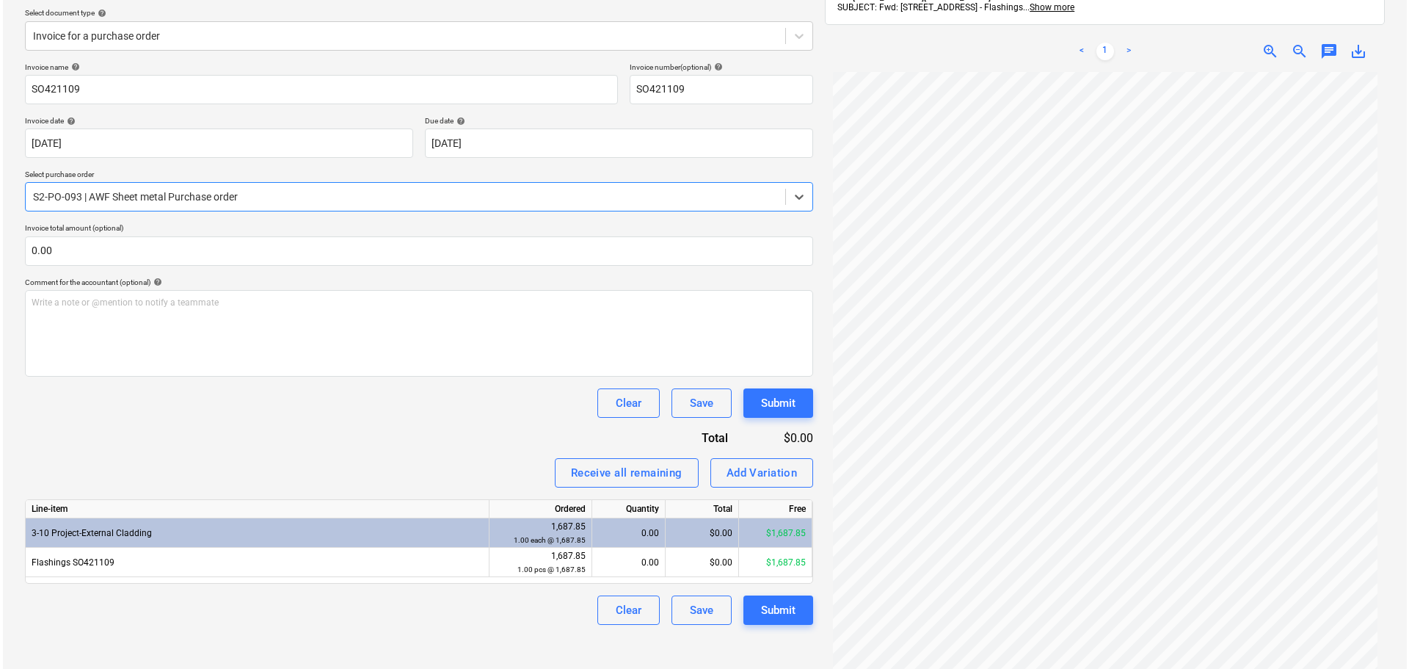
scroll to position [208, 0]
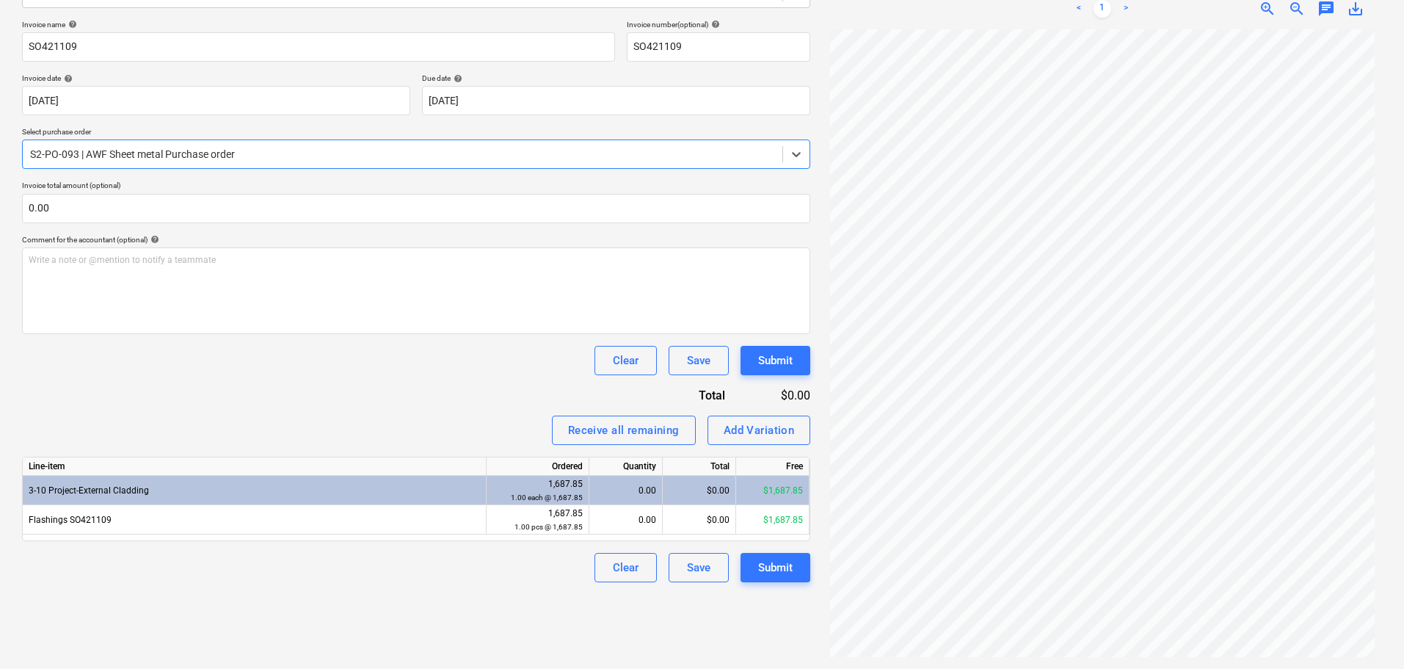
click at [648, 491] on div "0.00" at bounding box center [625, 490] width 61 height 29
click at [597, 499] on div "0.00" at bounding box center [625, 490] width 61 height 29
click at [623, 485] on div "0.00" at bounding box center [625, 490] width 61 height 29
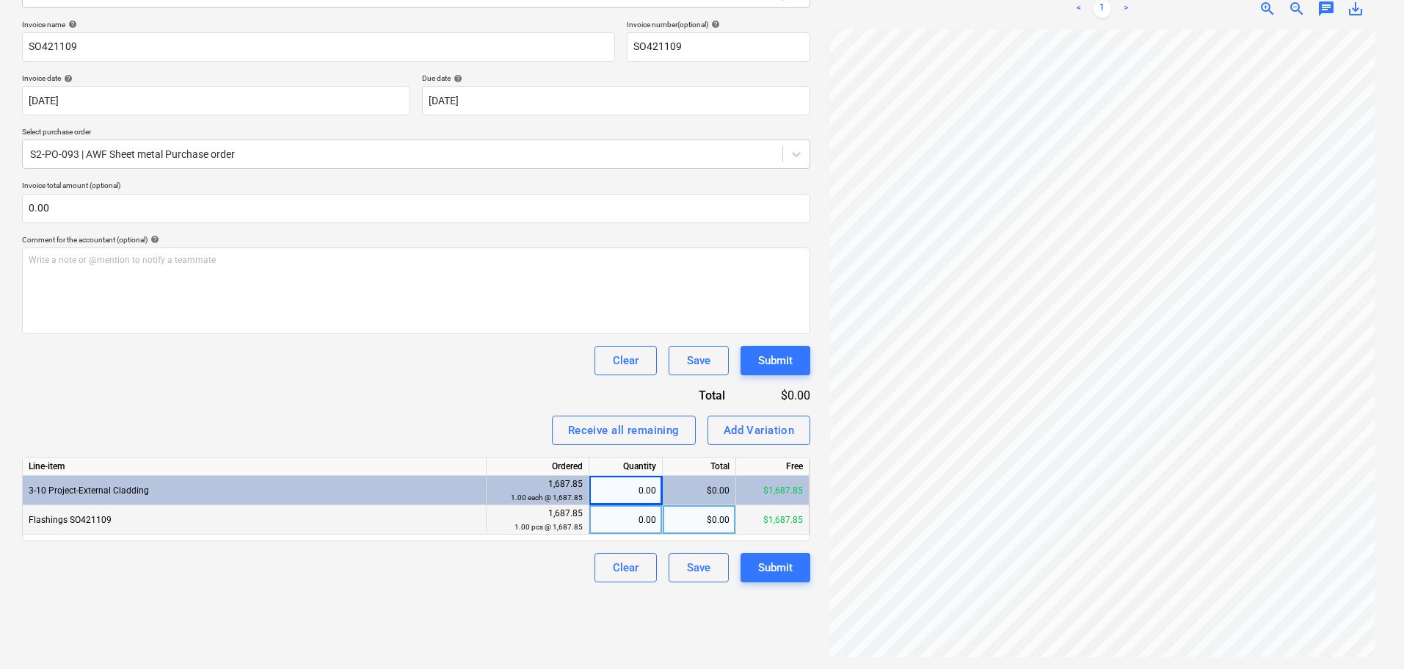
click at [617, 517] on div "0.00" at bounding box center [625, 519] width 61 height 29
click at [617, 517] on input at bounding box center [625, 519] width 73 height 29
type input "1"
click at [150, 391] on div "Invoice name help SO421109 Invoice number (optional) help SO421109 Invoice date…" at bounding box center [416, 301] width 788 height 562
click at [774, 565] on div "Submit" at bounding box center [775, 567] width 34 height 19
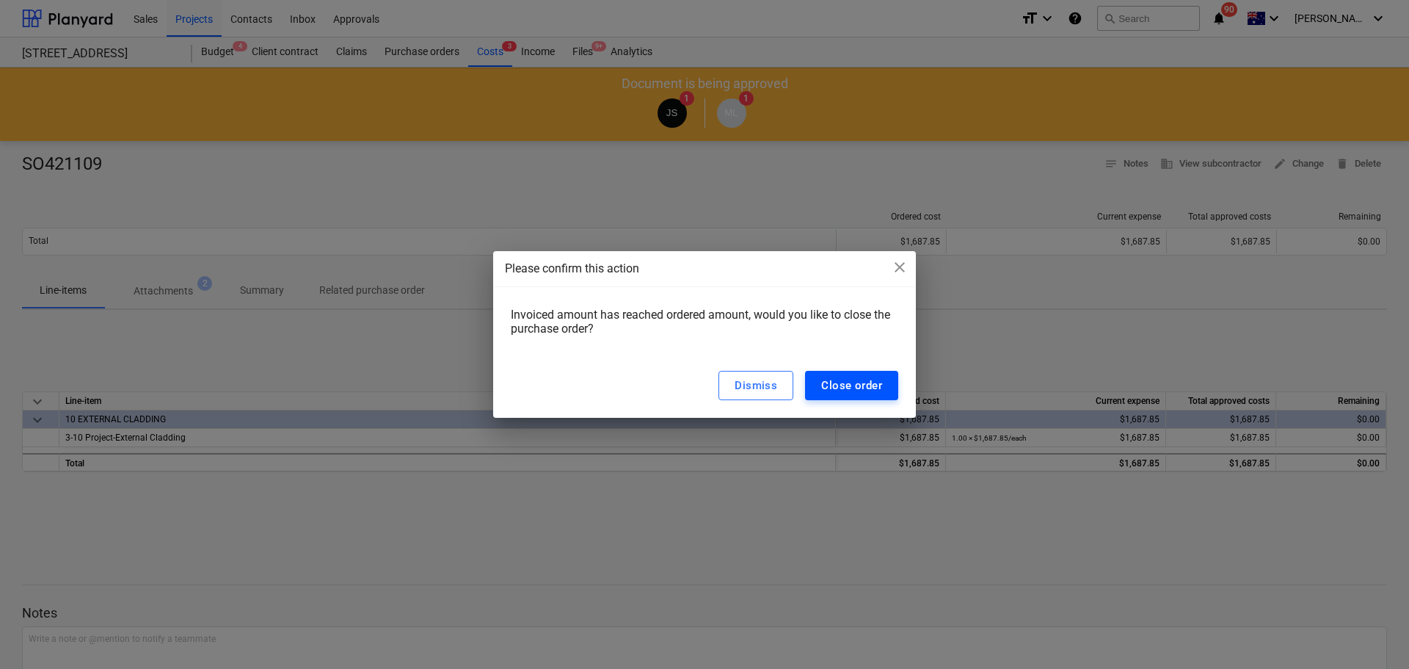
click at [862, 379] on div "Close order" at bounding box center [851, 385] width 61 height 19
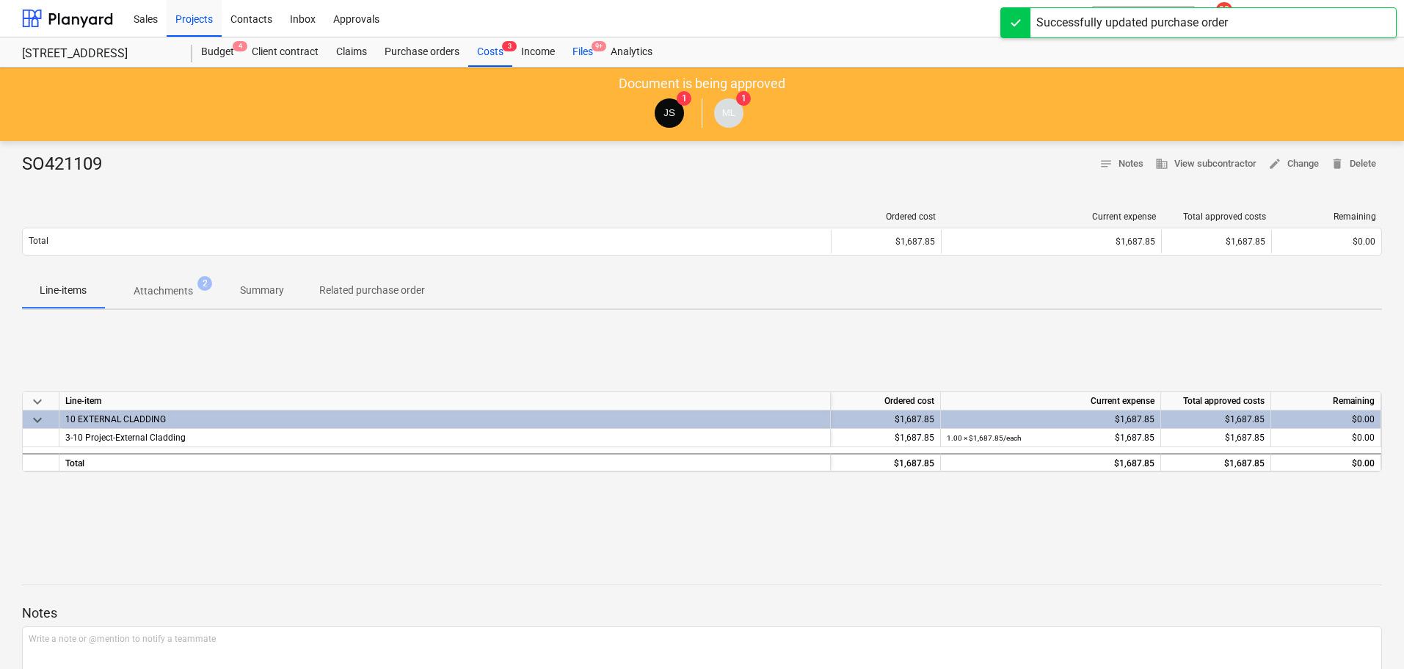
click at [586, 48] on div "Files 9+" at bounding box center [583, 51] width 38 height 29
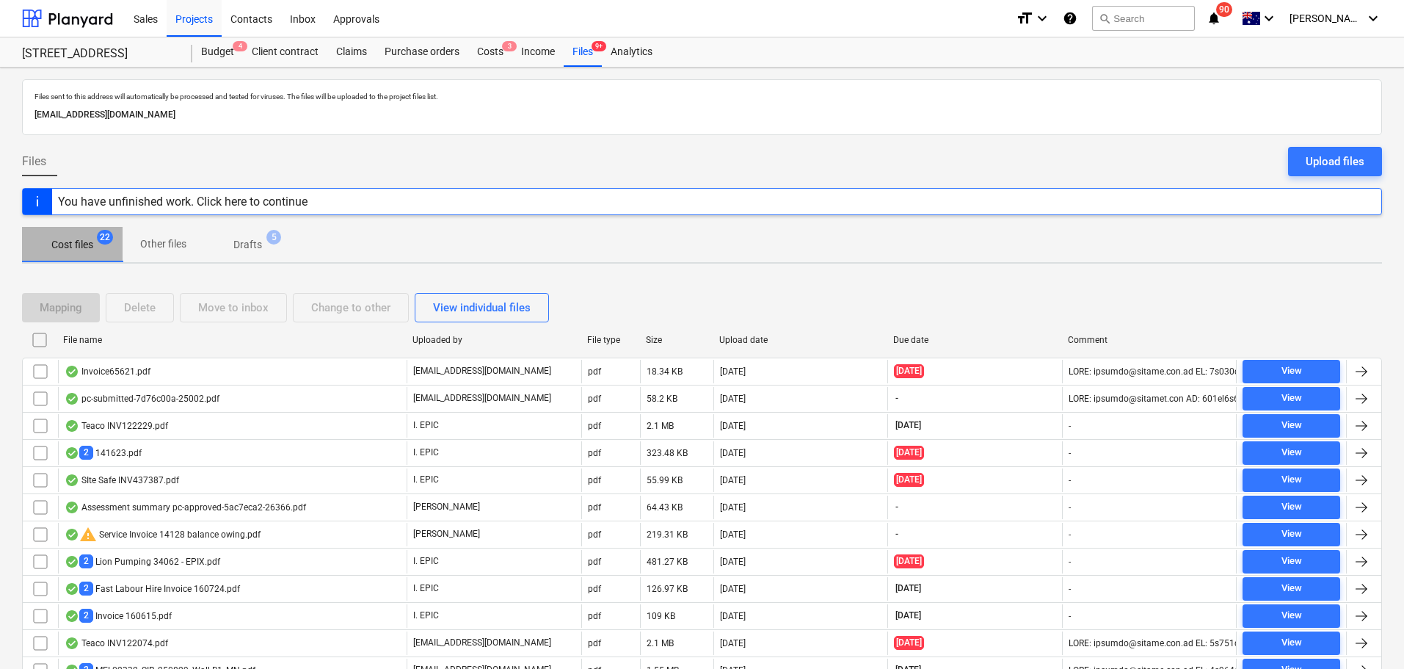
click at [86, 248] on p "Cost files" at bounding box center [72, 244] width 42 height 15
click at [589, 50] on div "Files 9+" at bounding box center [583, 51] width 38 height 29
click at [165, 250] on p "Other files" at bounding box center [163, 243] width 46 height 15
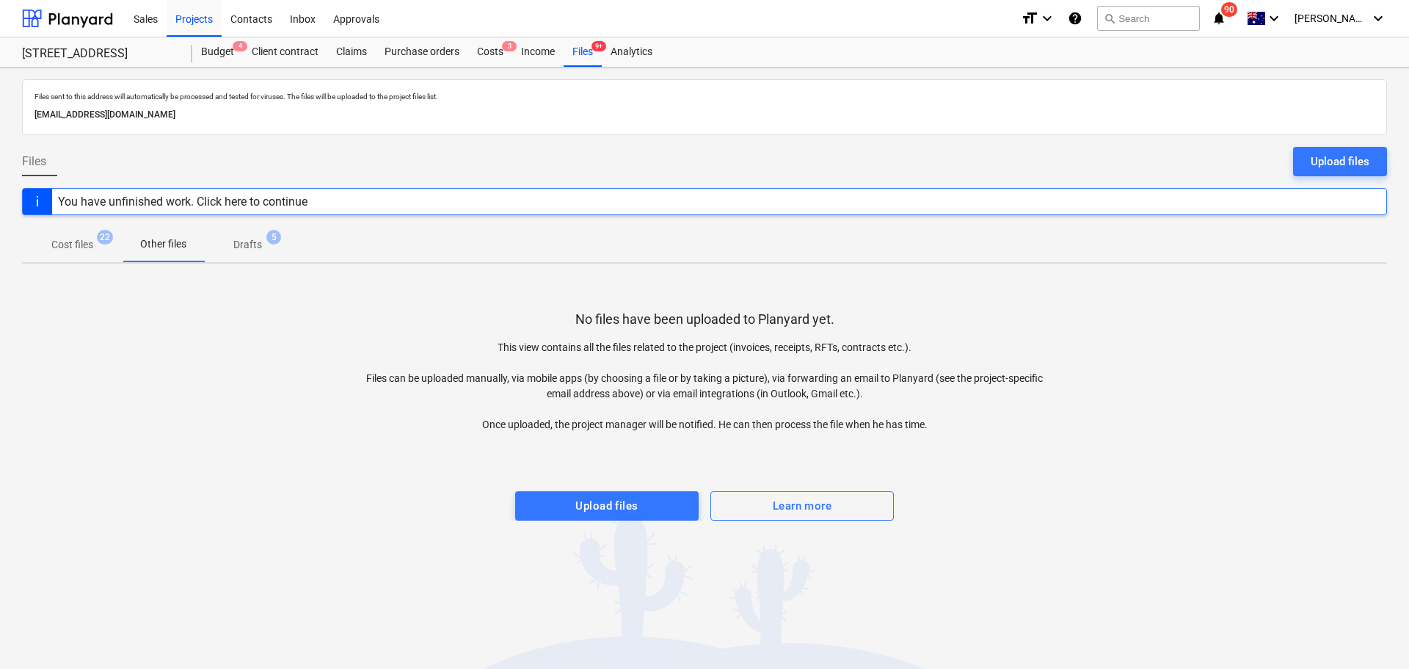
click at [231, 243] on span "Drafts 5" at bounding box center [248, 244] width 52 height 15
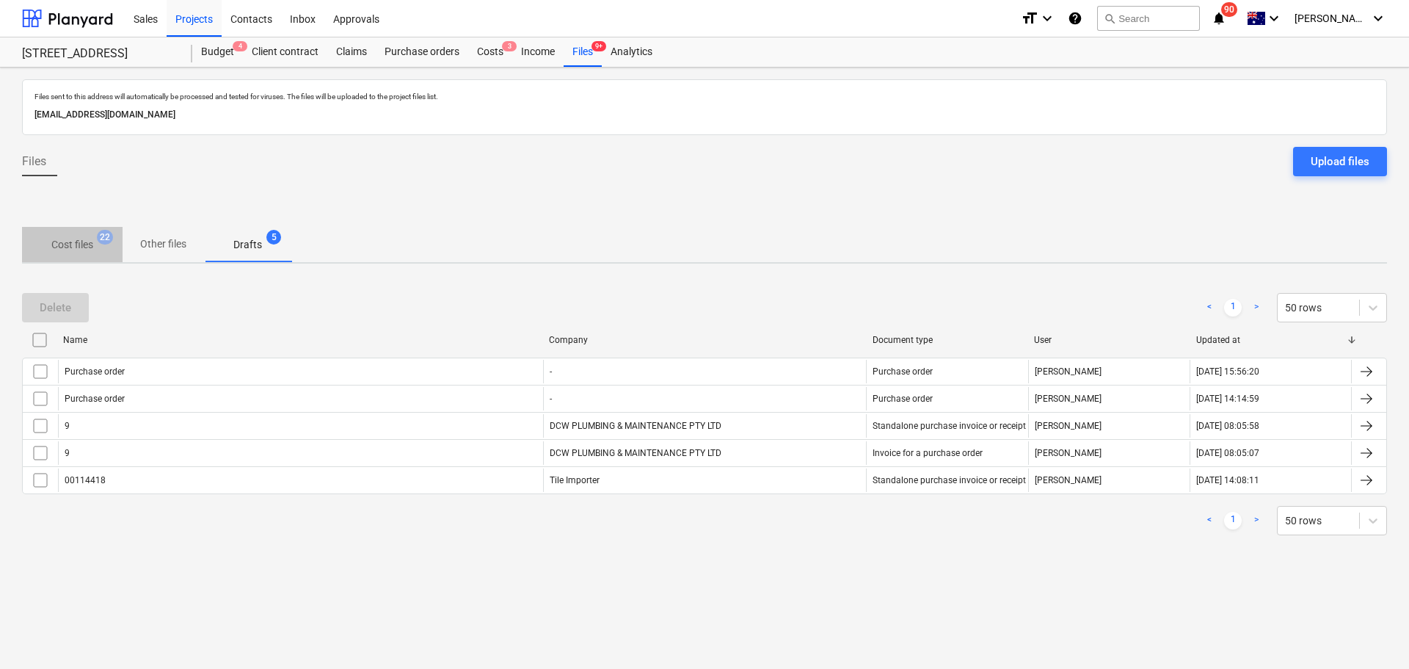
click at [68, 239] on p "Cost files" at bounding box center [72, 244] width 42 height 15
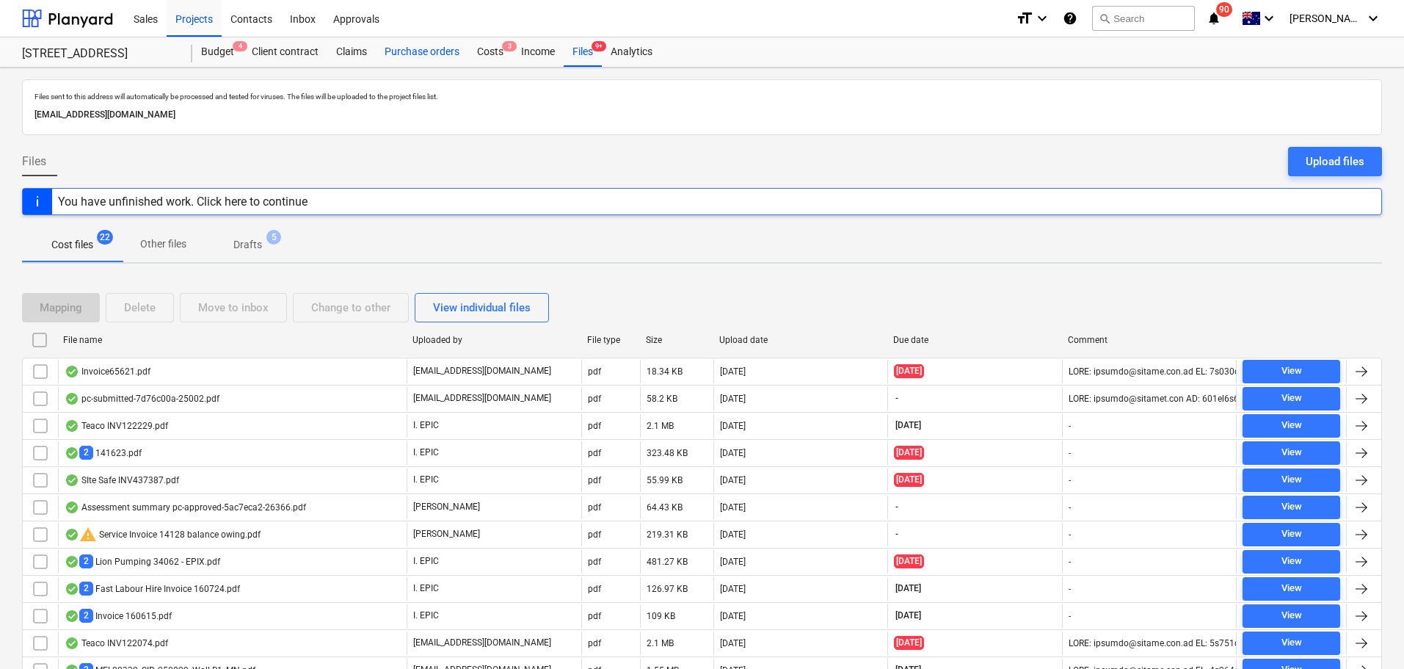
click at [395, 52] on div "Purchase orders" at bounding box center [422, 51] width 92 height 29
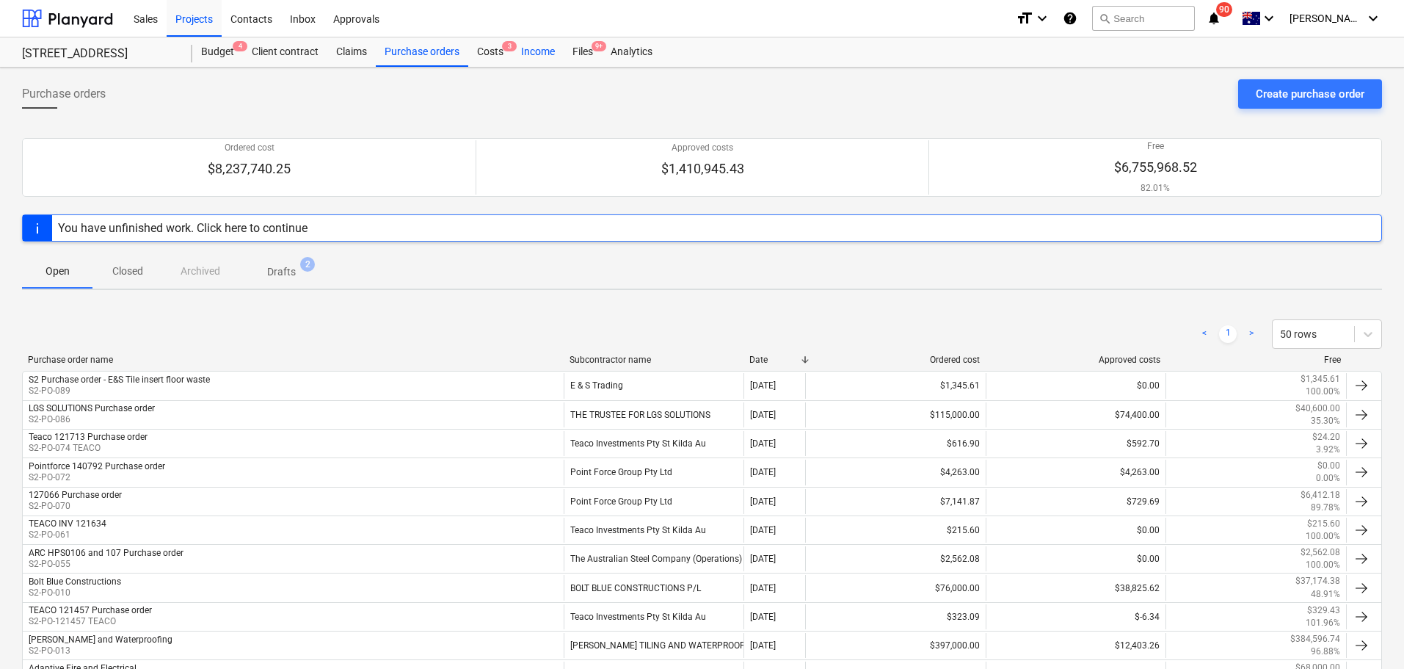
click at [534, 51] on div "Income" at bounding box center [537, 51] width 51 height 29
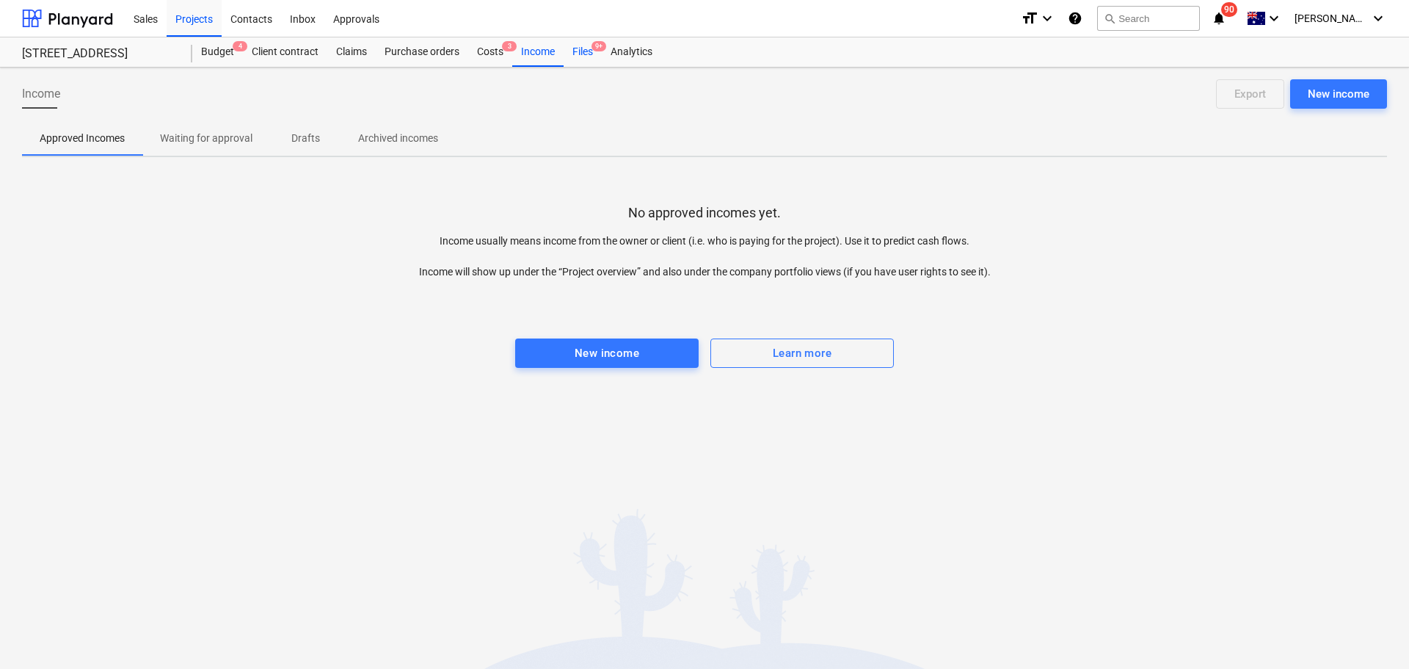
click at [567, 48] on div "Files 9+" at bounding box center [583, 51] width 38 height 29
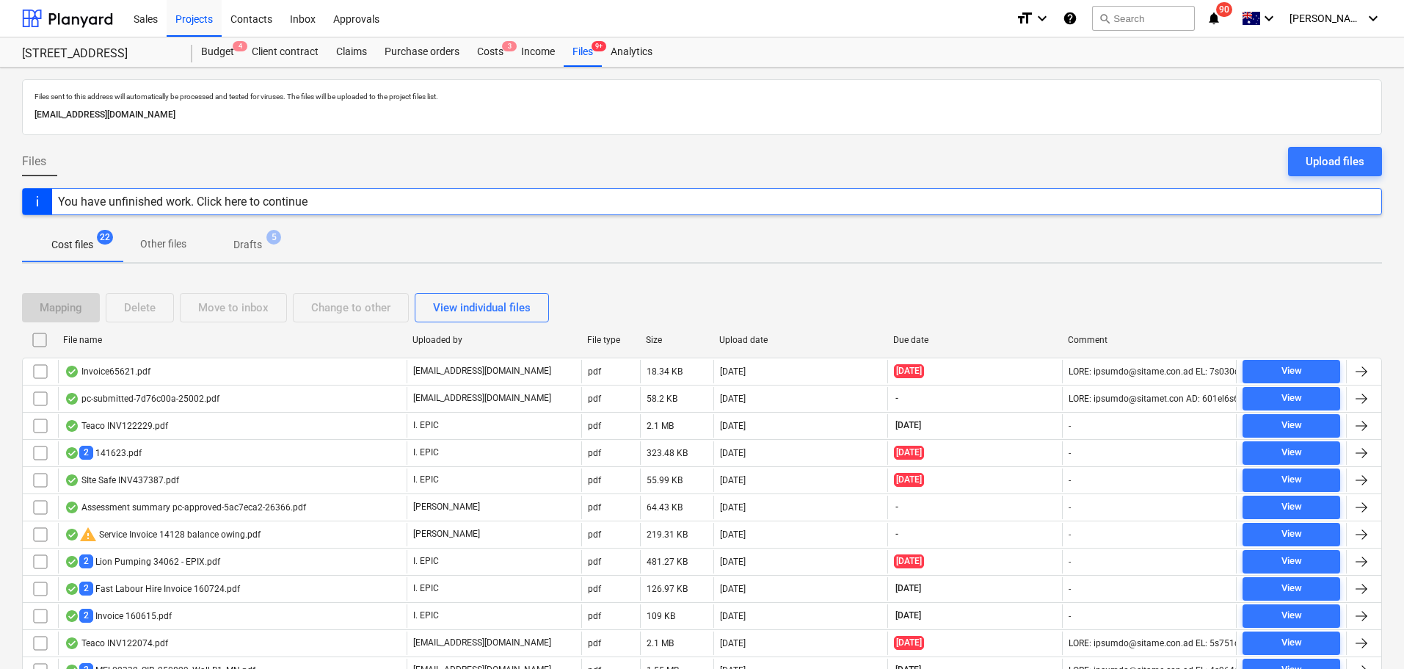
click at [176, 237] on p "Other files" at bounding box center [163, 243] width 46 height 15
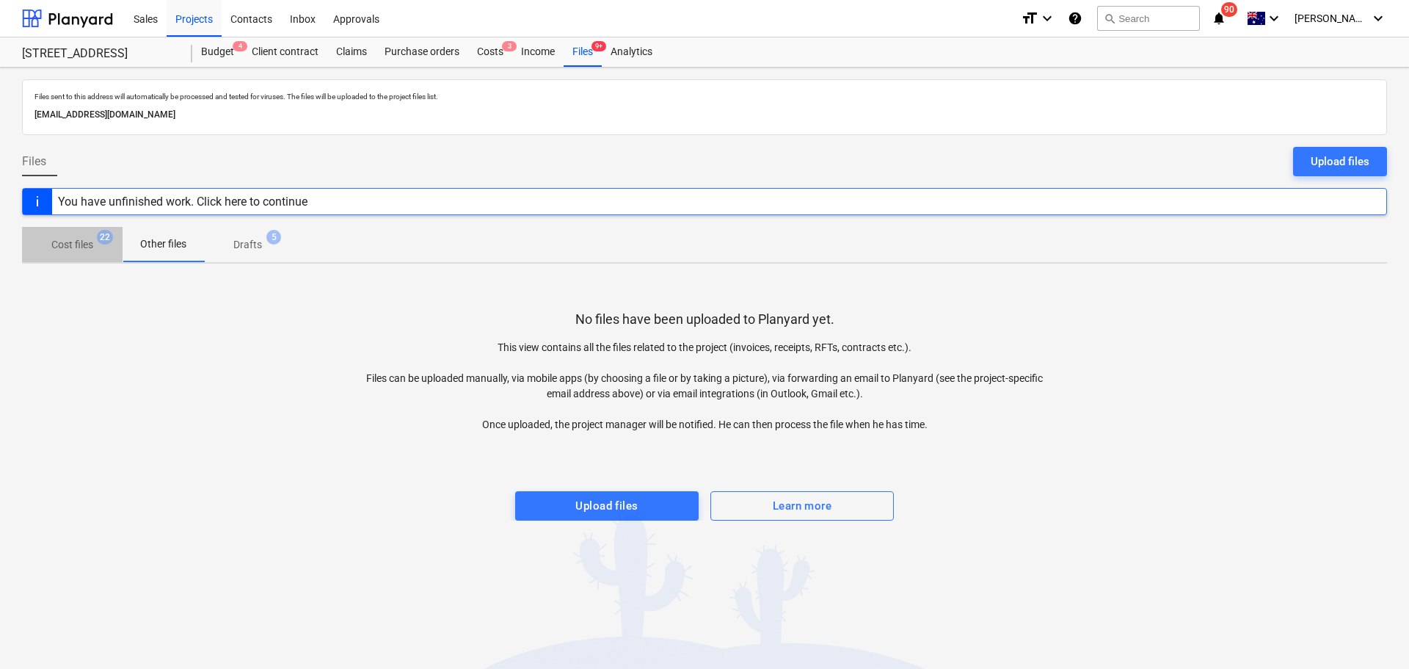
drag, startPoint x: 91, startPoint y: 236, endPoint x: 316, endPoint y: 124, distance: 251.4
click at [91, 236] on span "Cost files 22" at bounding box center [72, 244] width 101 height 26
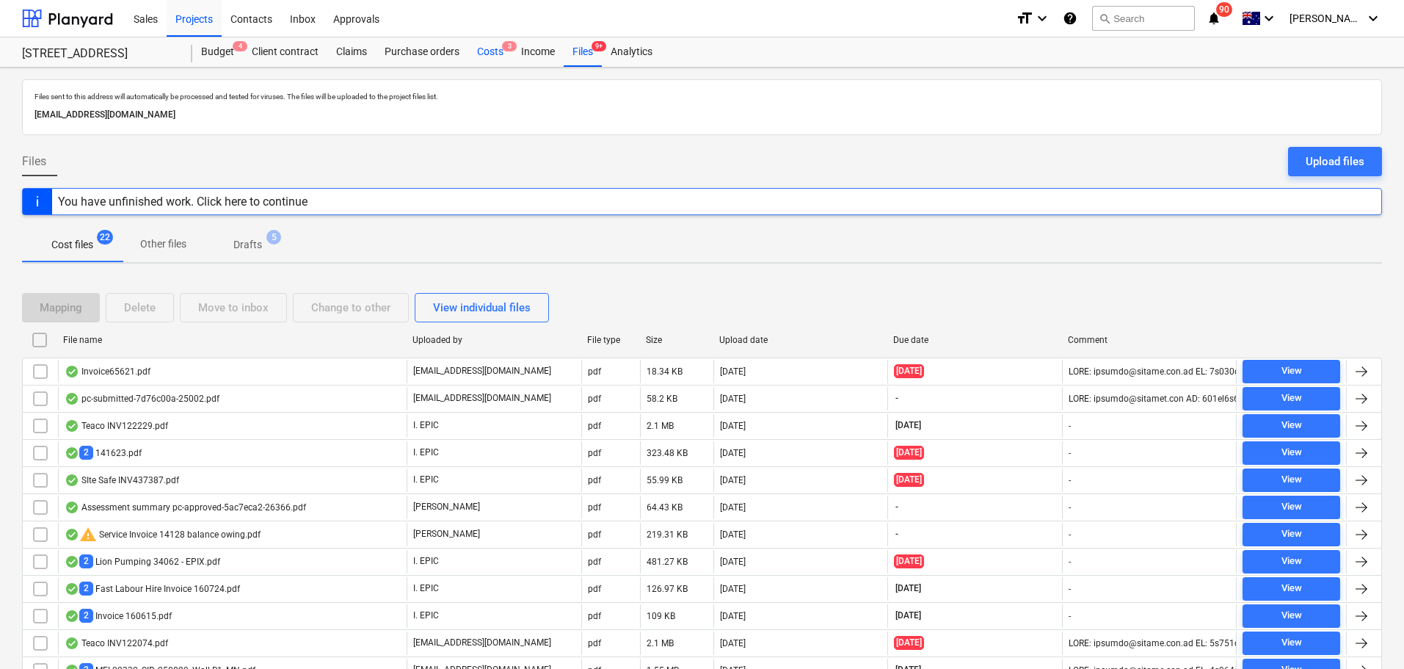
click at [486, 54] on div "Costs 3" at bounding box center [490, 51] width 44 height 29
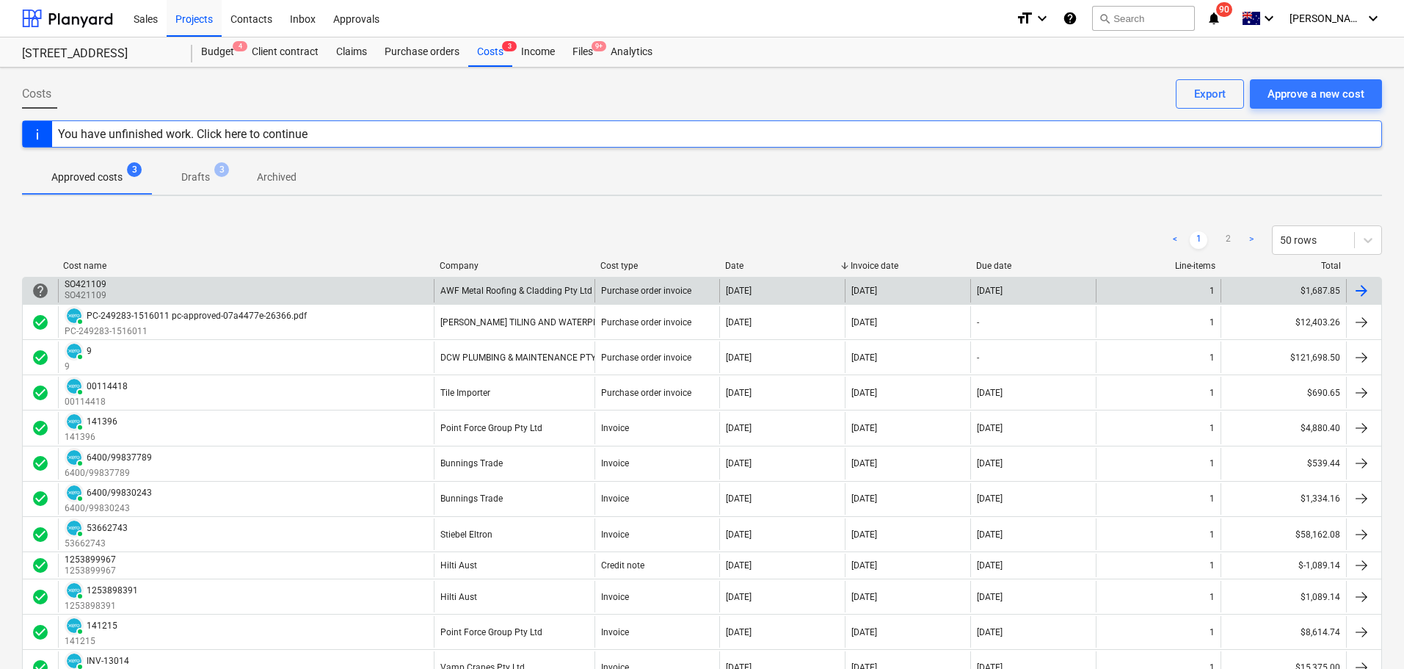
click at [290, 291] on div "SO421109 SO421109" at bounding box center [246, 290] width 376 height 23
